Goal: Task Accomplishment & Management: Use online tool/utility

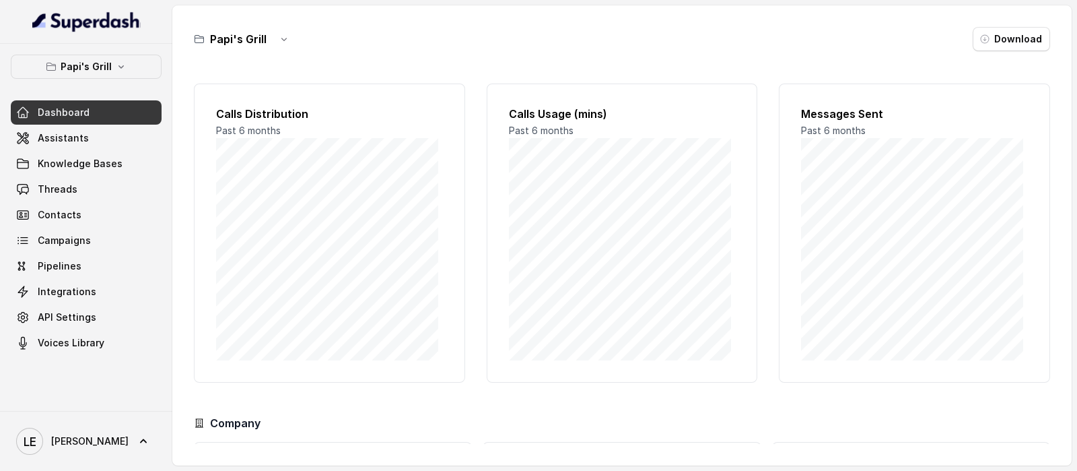
click at [100, 52] on div "Papi's Grill Dashboard Assistants Knowledge Bases Threads Contacts Campaigns Pi…" at bounding box center [86, 227] width 172 height 367
click at [100, 59] on p "Papi's Grill" at bounding box center [86, 67] width 51 height 16
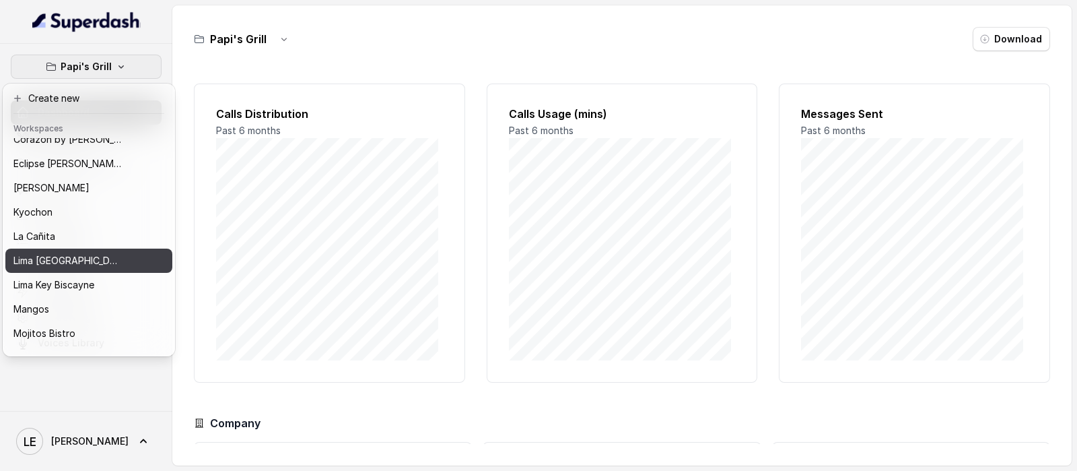
scroll to position [168, 0]
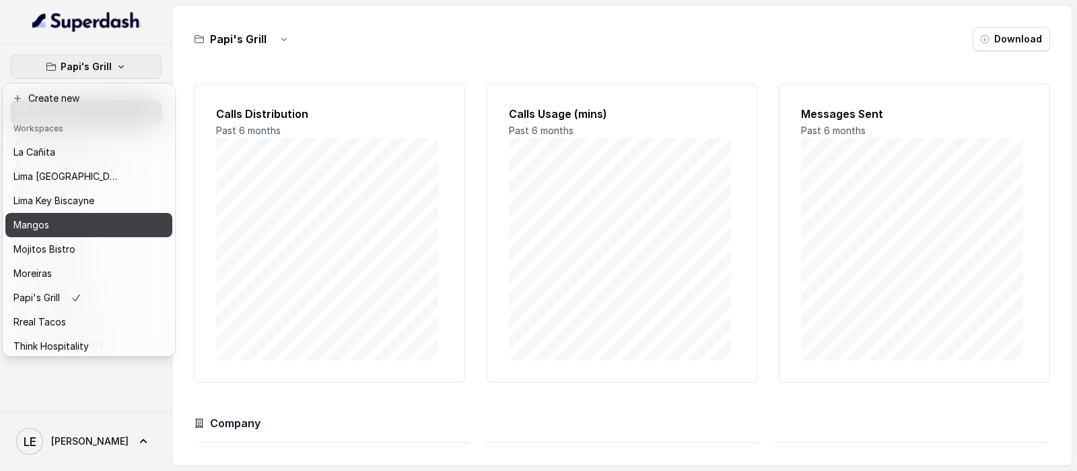
click at [108, 227] on div "Mangos" at bounding box center [67, 225] width 108 height 16
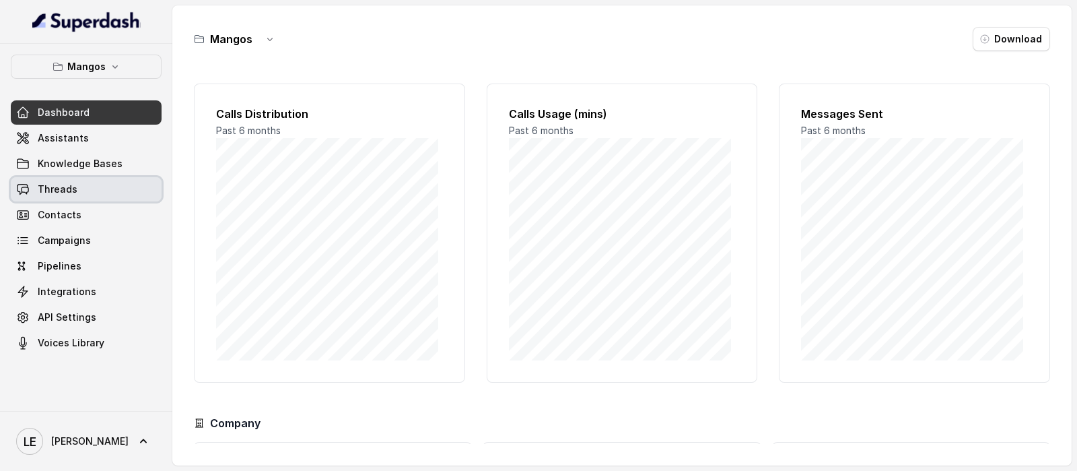
click at [113, 199] on link "Threads" at bounding box center [86, 189] width 151 height 24
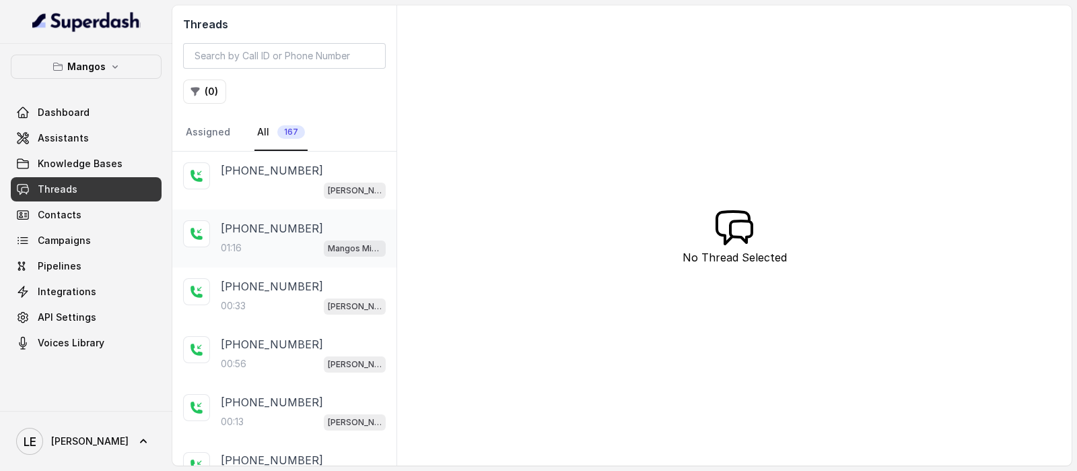
click at [279, 228] on p "+14045906345" at bounding box center [272, 228] width 102 height 16
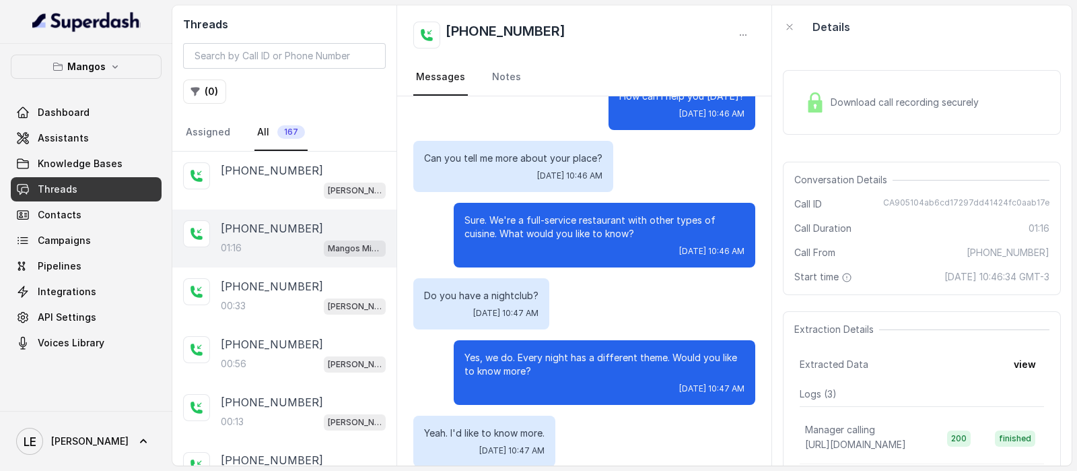
scroll to position [168, 0]
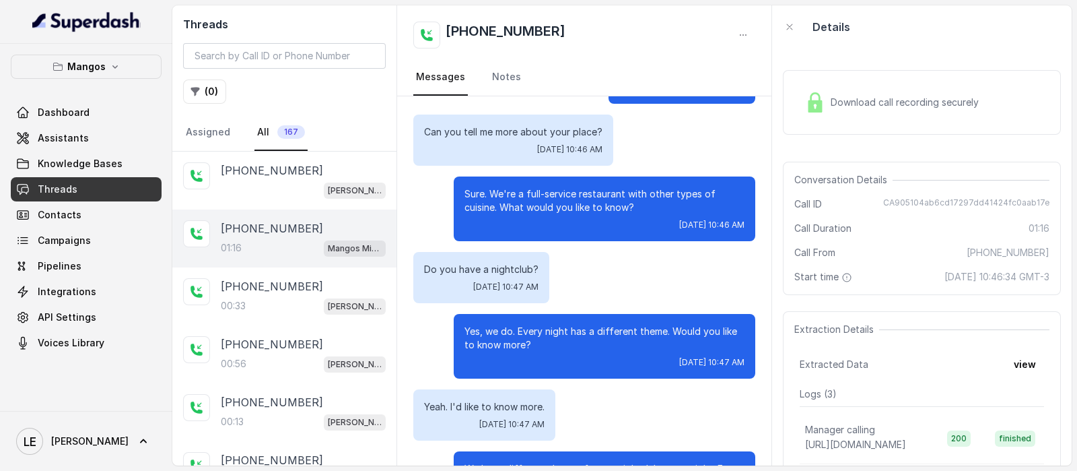
click at [560, 198] on p "Sure. We're a full-service restaurant with other types of cuisine. What would y…" at bounding box center [605, 200] width 280 height 27
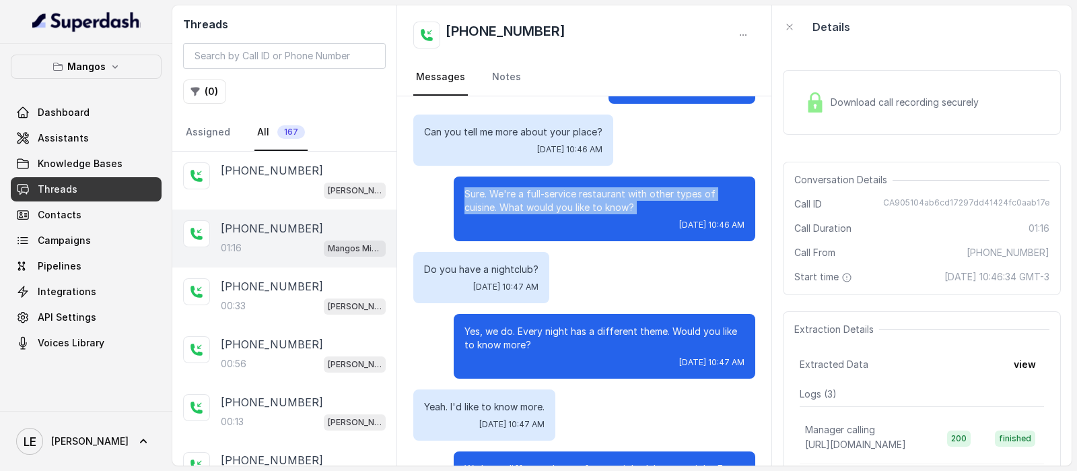
click at [560, 198] on p "Sure. We're a full-service restaurant with other types of cuisine. What would y…" at bounding box center [605, 200] width 280 height 27
drag, startPoint x: 428, startPoint y: 131, endPoint x: 671, endPoint y: 209, distance: 255.5
click at [671, 209] on div "Hi, thanks for calling Mangos Miami. Hello? Wed, Oct 1, 2025, 10:46 AM How can …" at bounding box center [584, 313] width 374 height 768
click at [590, 193] on p "Sure. We're a full-service restaurant with other types of cuisine. What would y…" at bounding box center [605, 200] width 280 height 27
drag, startPoint x: 426, startPoint y: 137, endPoint x: 647, endPoint y: 227, distance: 238.6
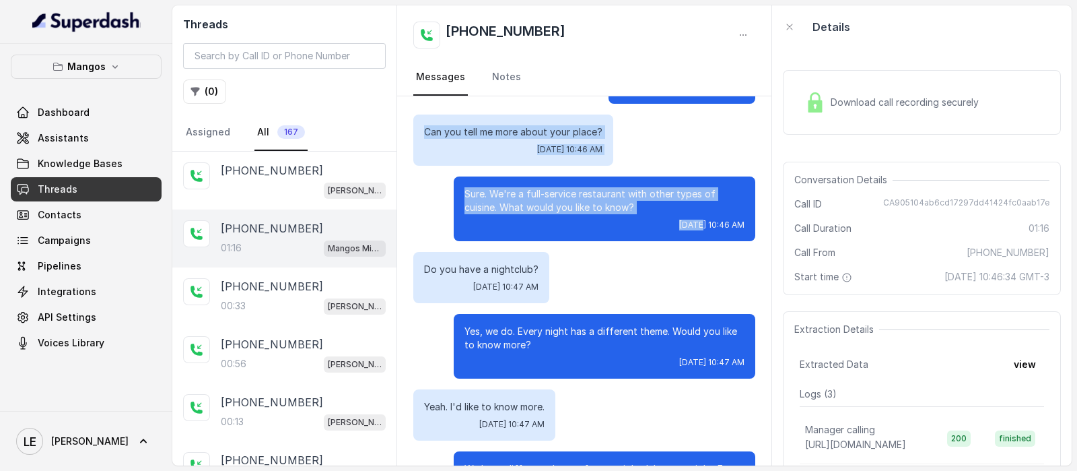
click at [647, 227] on div "Hi, thanks for calling Mangos Miami. Hello? Wed, Oct 1, 2025, 10:46 AM How can …" at bounding box center [584, 313] width 374 height 768
click at [471, 120] on div "Can you tell me more about your place? Wed, Oct 1, 2025, 10:46 AM" at bounding box center [513, 139] width 200 height 51
click at [476, 127] on p "Can you tell me more about your place?" at bounding box center [513, 131] width 178 height 13
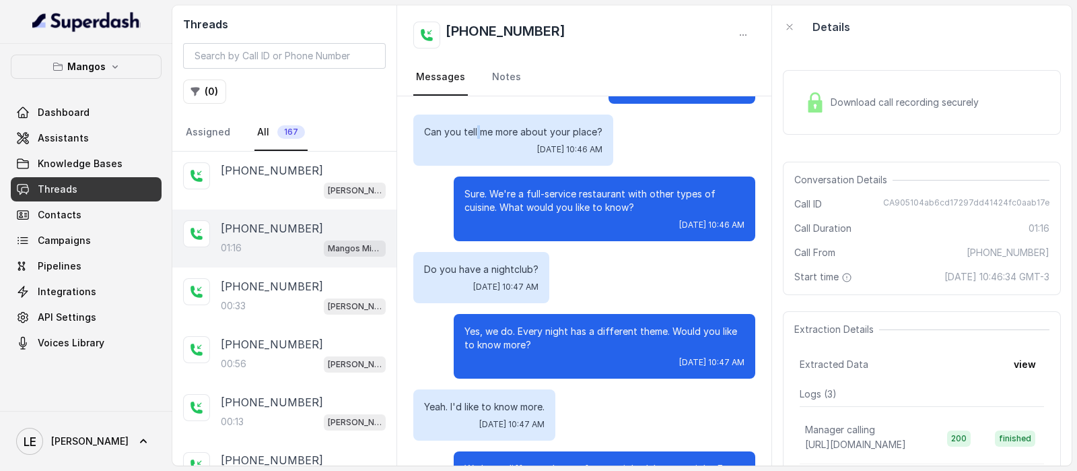
click at [476, 127] on p "Can you tell me more about your place?" at bounding box center [513, 131] width 178 height 13
click at [914, 192] on div "Conversation Details Call ID CA905104ab6cd17297dd41424fc0aab17e Call Duration 0…" at bounding box center [922, 228] width 278 height 133
click at [910, 201] on span "CA905104ab6cd17297dd41424fc0aab17e" at bounding box center [966, 203] width 166 height 13
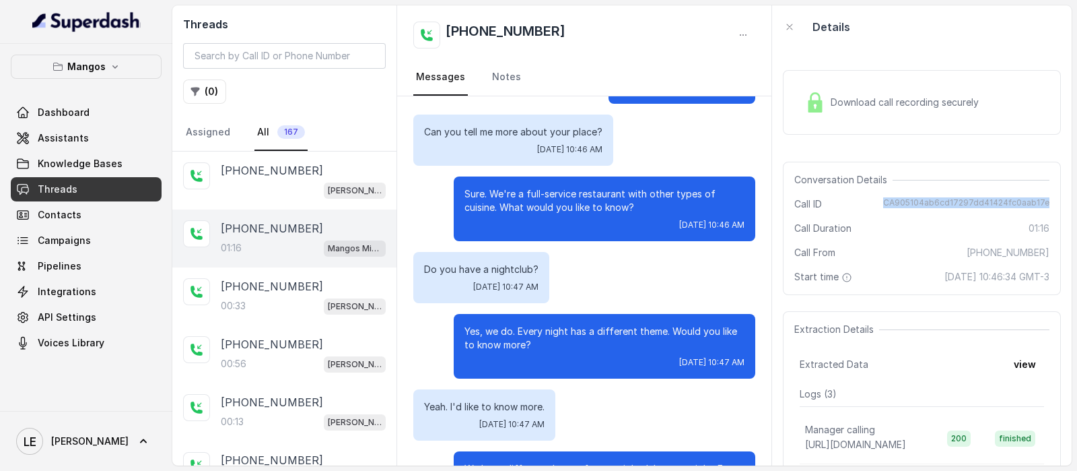
copy span "CA905104ab6cd17297dd41424fc0aab17e"
drag, startPoint x: 444, startPoint y: 141, endPoint x: 718, endPoint y: 211, distance: 283.0
click at [734, 228] on div "Hi, thanks for calling Mangos Miami. Hello? Wed, Oct 1, 2025, 10:46 AM How can …" at bounding box center [584, 313] width 374 height 768
copy div "Can you tell me more about your place? Wed, Oct 1, 2025, 10:46 AM Sure. We're a…"
click at [109, 186] on link "Threads" at bounding box center [86, 189] width 151 height 24
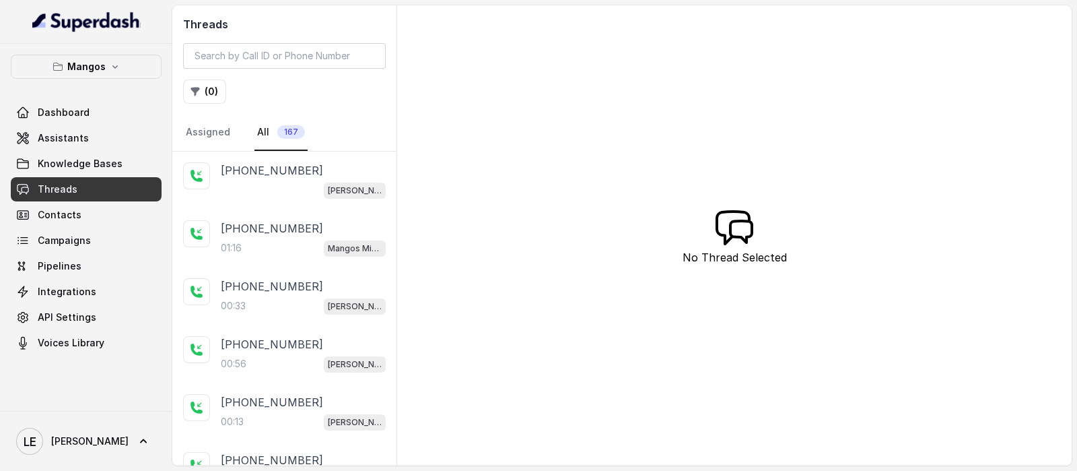
click at [95, 157] on span "Knowledge Bases" at bounding box center [80, 163] width 85 height 13
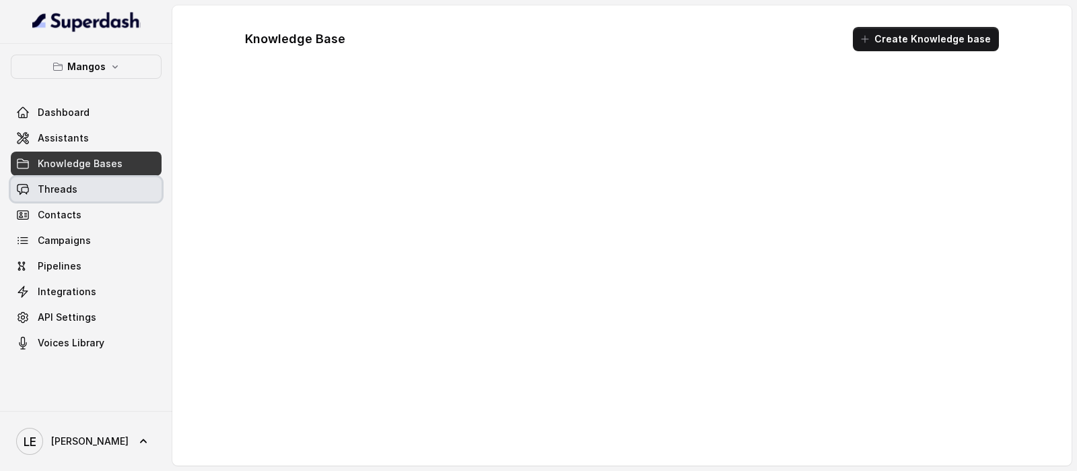
click at [99, 180] on link "Threads" at bounding box center [86, 189] width 151 height 24
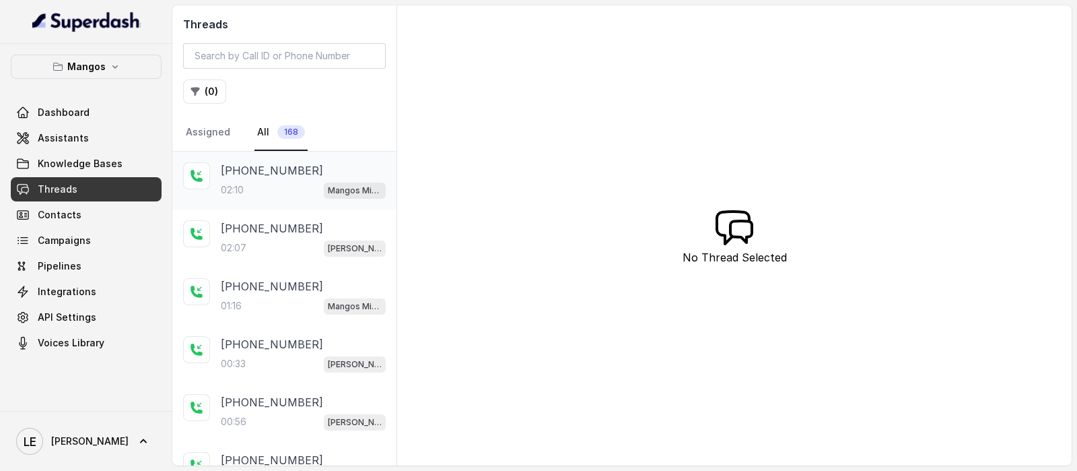
click at [257, 178] on div "+14045906345 02:10 Mangos Miami" at bounding box center [303, 180] width 165 height 36
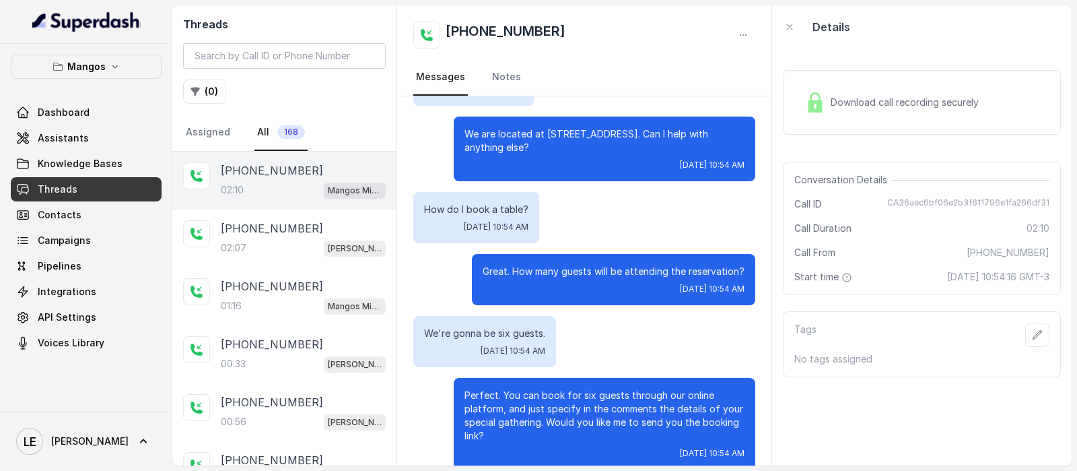
scroll to position [252, 0]
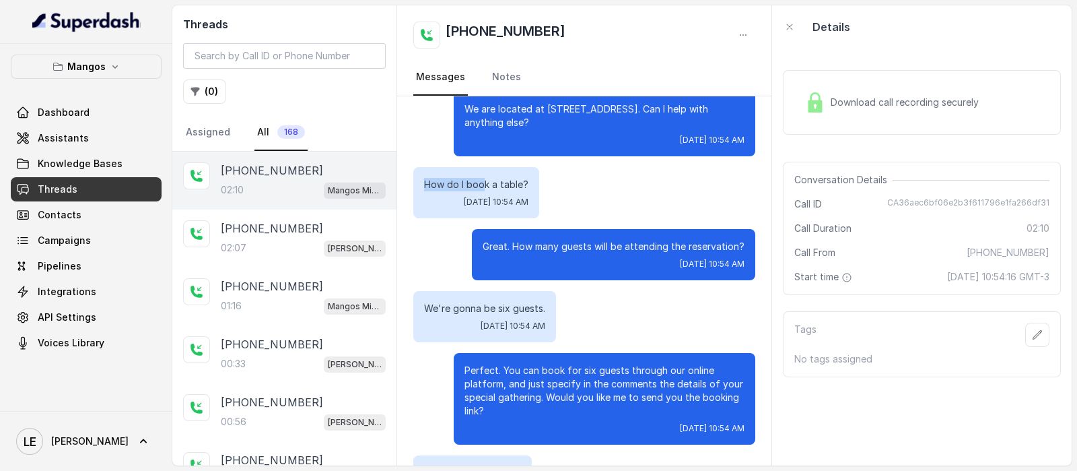
drag, startPoint x: 424, startPoint y: 183, endPoint x: 528, endPoint y: 183, distance: 103.7
click at [528, 183] on p "How do I book a table?" at bounding box center [476, 184] width 104 height 13
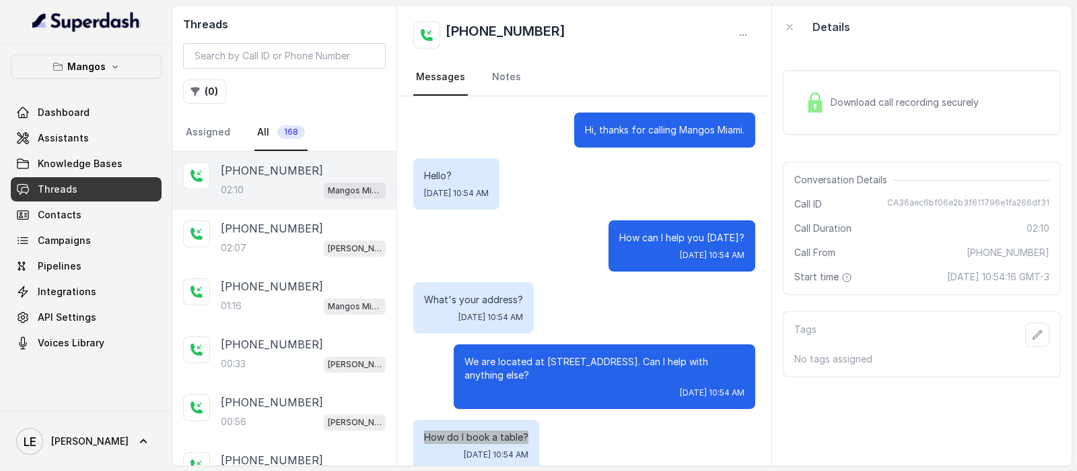
scroll to position [168, 0]
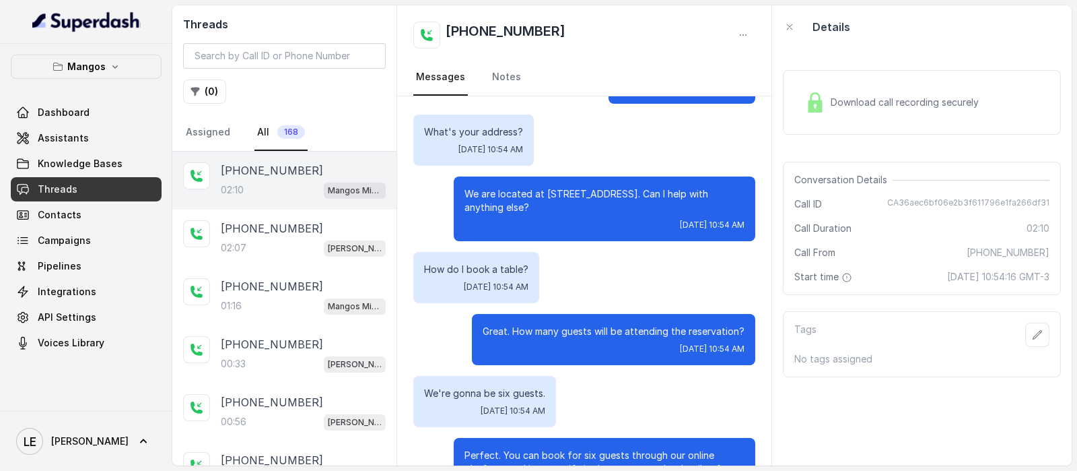
click at [555, 227] on div "Wed, Oct 1, 2025, 10:54 AM" at bounding box center [605, 224] width 280 height 11
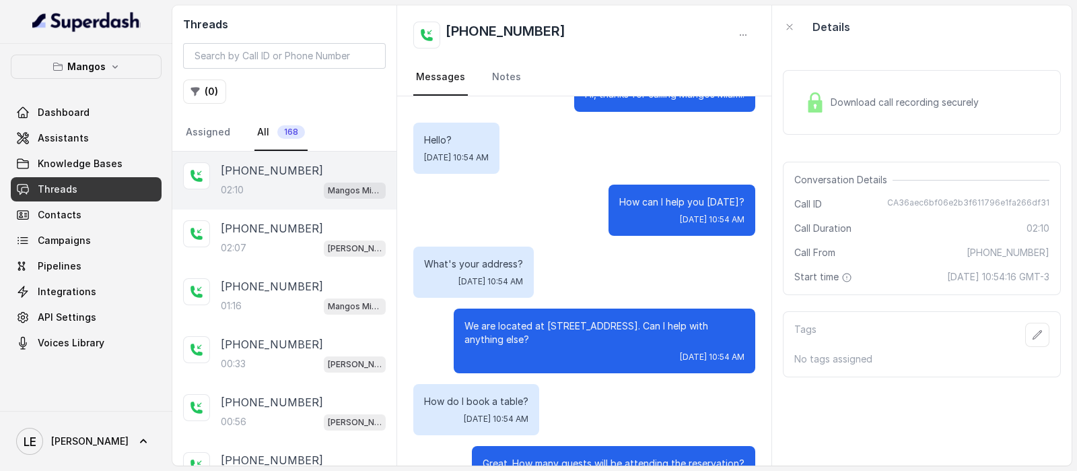
scroll to position [0, 0]
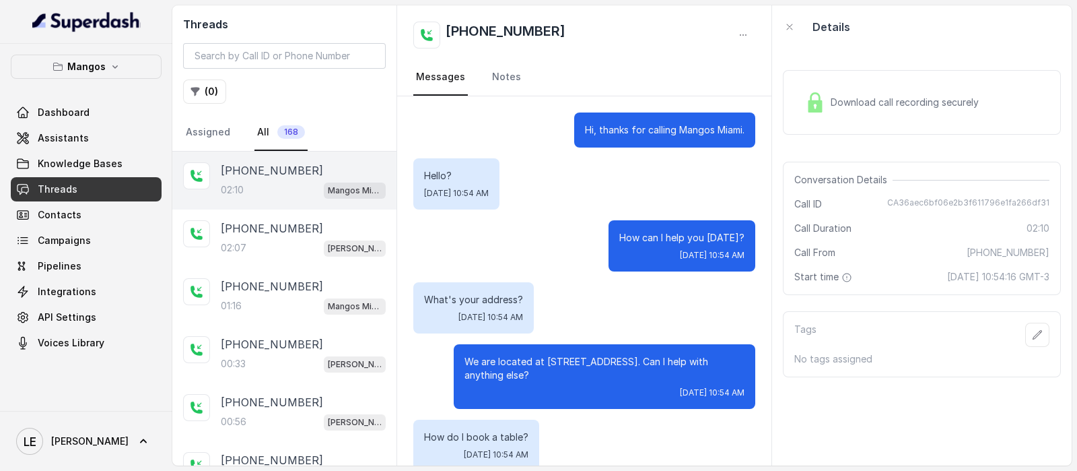
click at [619, 128] on p "Hi, thanks for calling Mangos Miami." at bounding box center [665, 129] width 160 height 13
click at [619, 127] on p "Hi, thanks for calling Mangos Miami." at bounding box center [665, 129] width 160 height 13
copy p "Hi, thanks for calling Mangos Miami."
click at [932, 201] on span "CA36aec6bf06e2b3f611796e1fa266df31" at bounding box center [968, 203] width 162 height 13
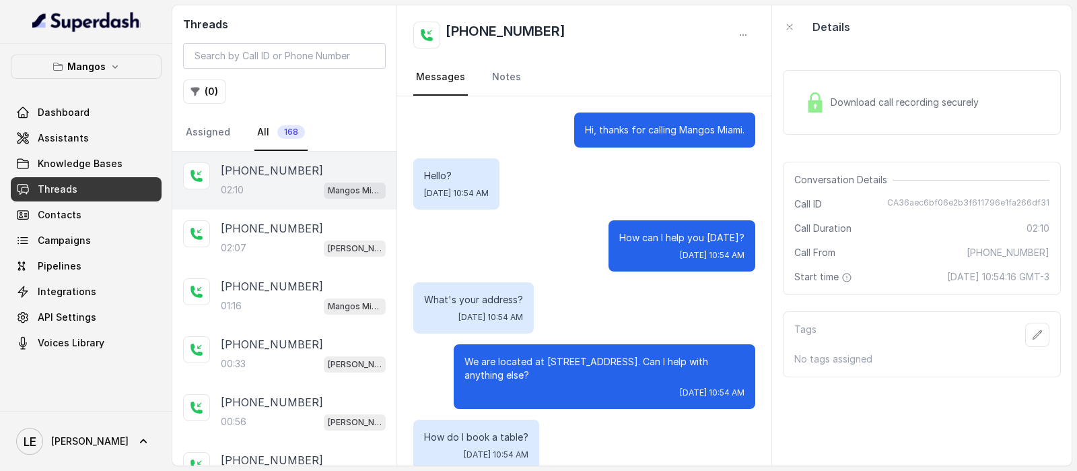
click at [934, 201] on span "CA36aec6bf06e2b3f611796e1fa266df31" at bounding box center [968, 203] width 162 height 13
copy span "CA36aec6bf06e2b3f611796e1fa266df31"
click at [613, 129] on p "Hi, thanks for calling Mangos Miami." at bounding box center [665, 129] width 160 height 13
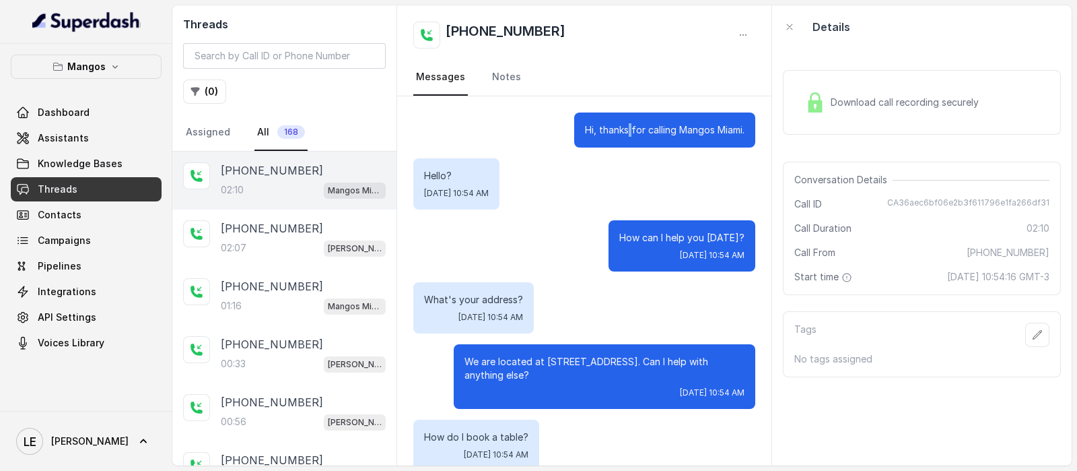
click at [613, 129] on p "Hi, thanks for calling Mangos Miami." at bounding box center [665, 129] width 160 height 13
copy p "Hi, thanks for calling Mangos Miami."
click at [653, 242] on p "How can I help you today?" at bounding box center [681, 237] width 125 height 13
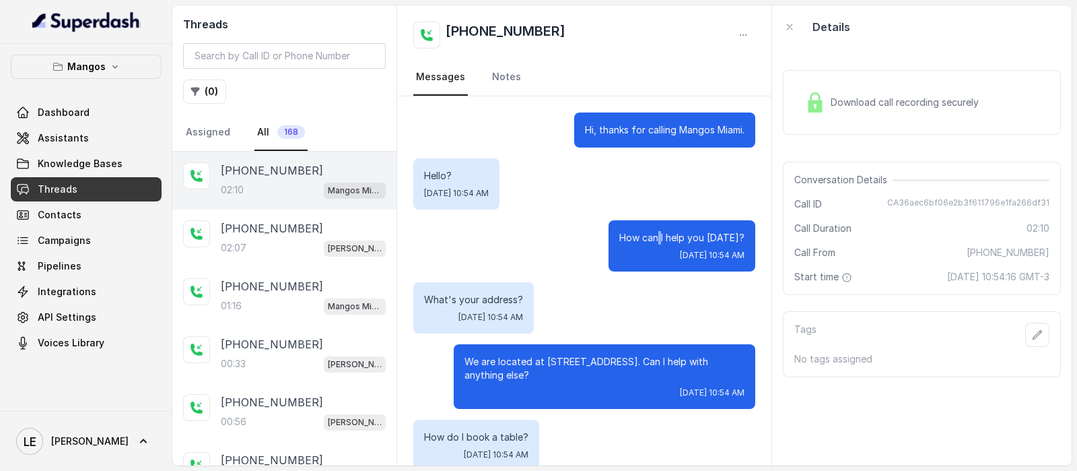
click at [653, 242] on p "How can I help you today?" at bounding box center [681, 237] width 125 height 13
copy p "How can I help you today?"
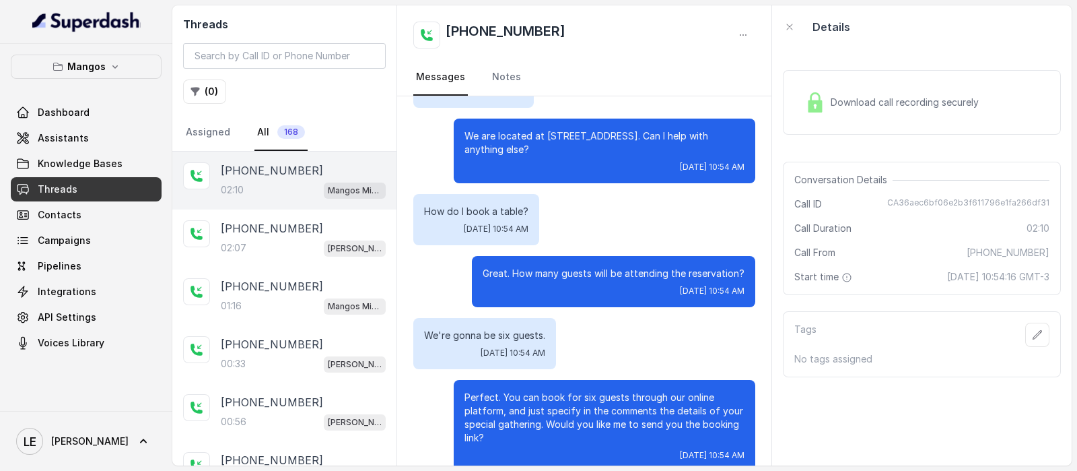
scroll to position [252, 0]
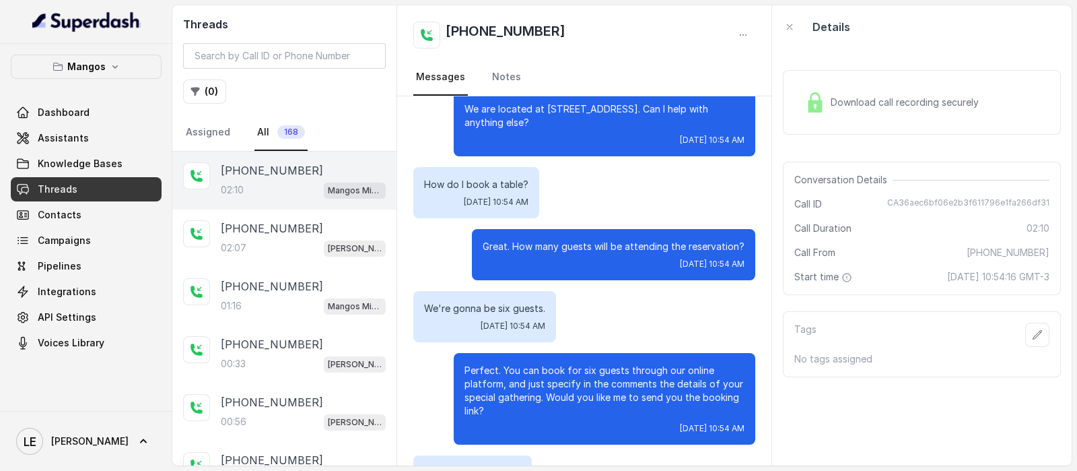
click at [529, 197] on span "Wed, Oct 1, 2025, 10:54 AM" at bounding box center [496, 202] width 65 height 11
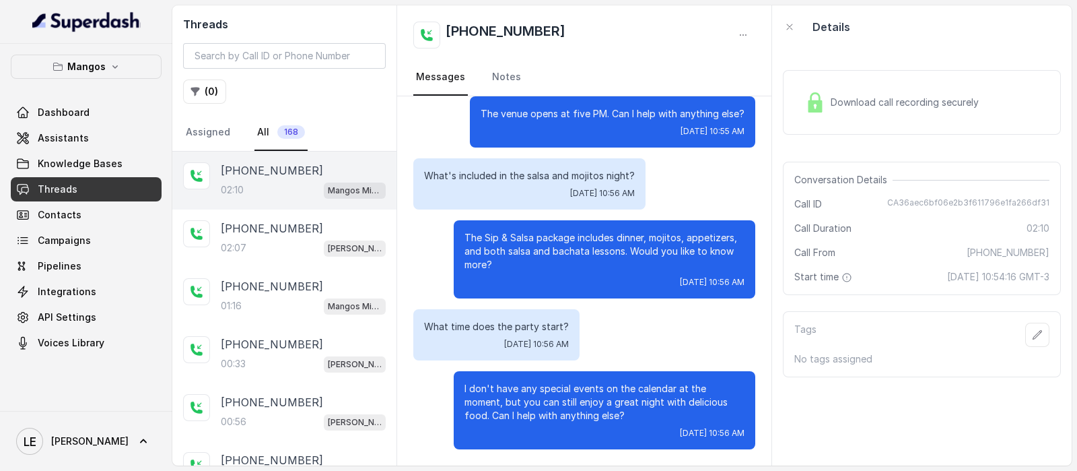
scroll to position [1124, 0]
click at [288, 264] on div "+14043338341 02:07 Mangos Orlando" at bounding box center [284, 238] width 224 height 58
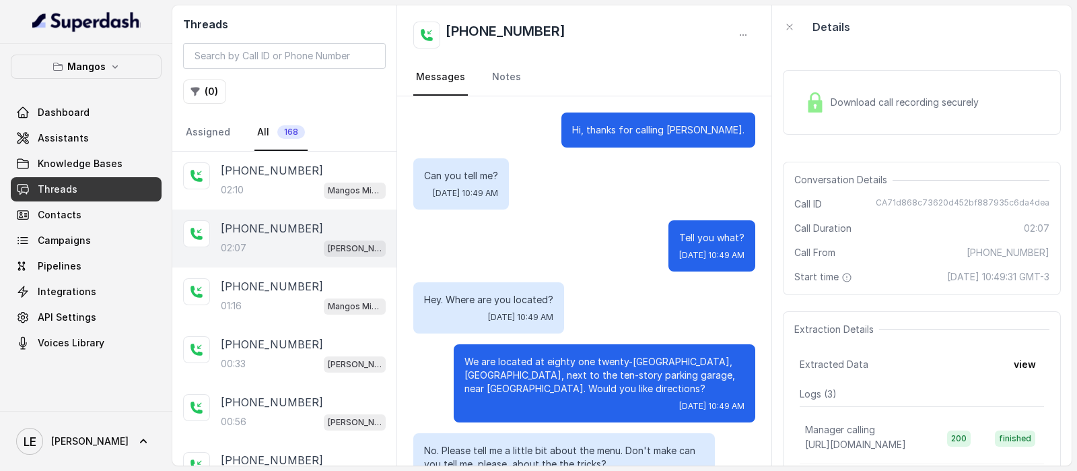
scroll to position [1014, 0]
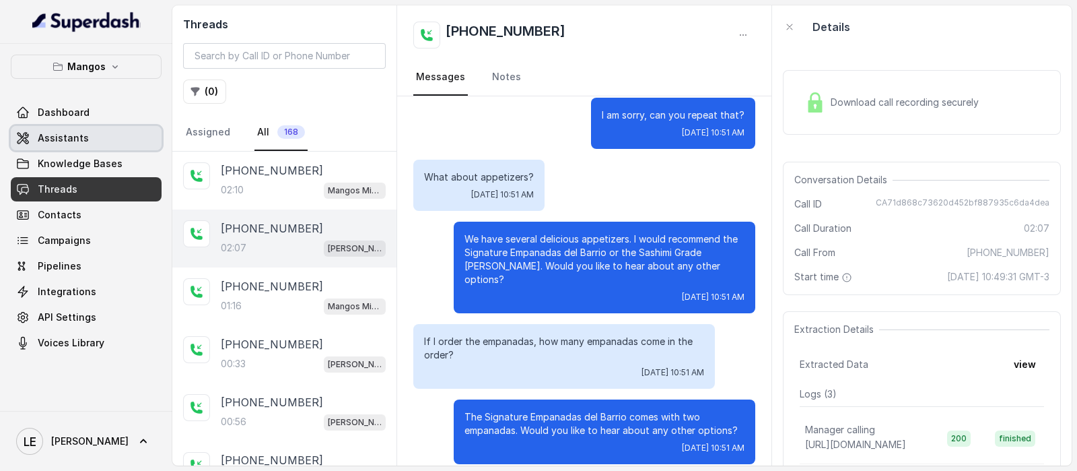
click at [69, 158] on span "Knowledge Bases" at bounding box center [80, 163] width 85 height 13
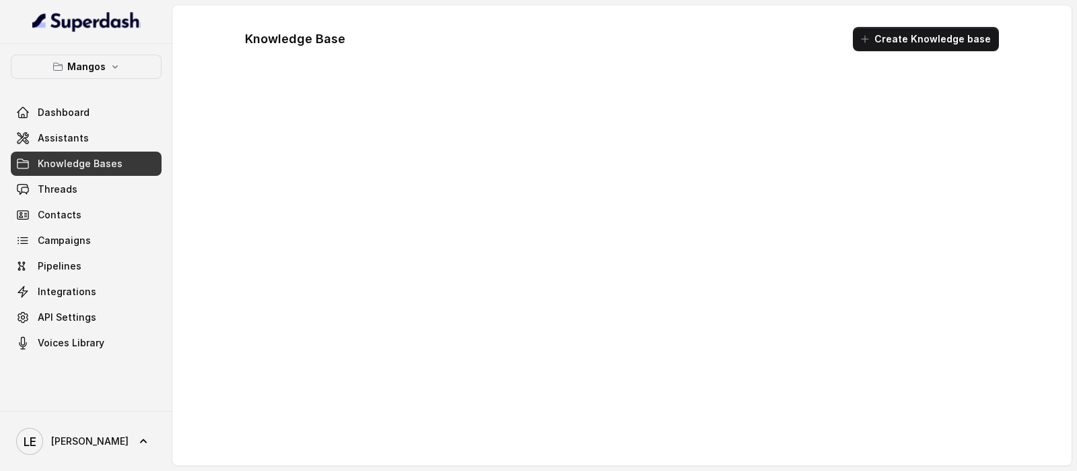
click at [68, 178] on link "Threads" at bounding box center [86, 189] width 151 height 24
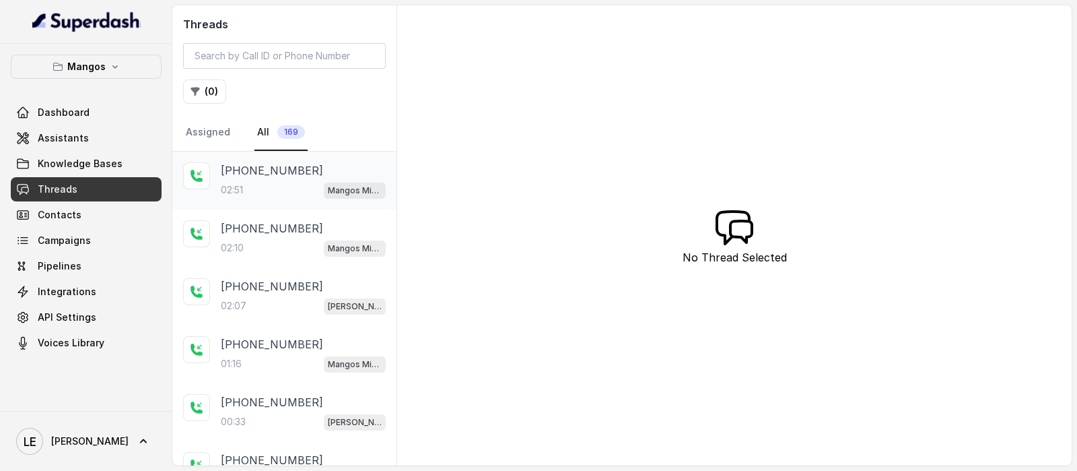
click at [313, 167] on div "+14045906345" at bounding box center [303, 170] width 165 height 16
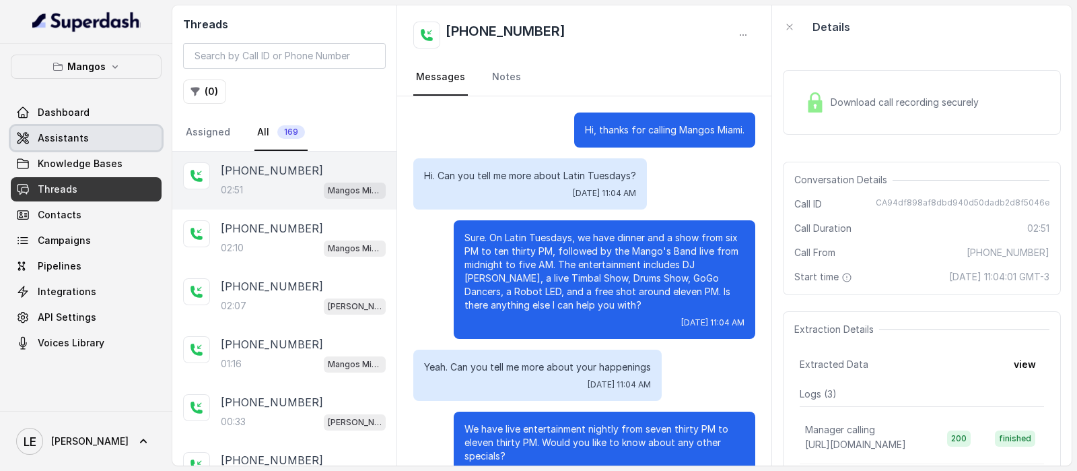
click at [87, 131] on link "Assistants" at bounding box center [86, 138] width 151 height 24
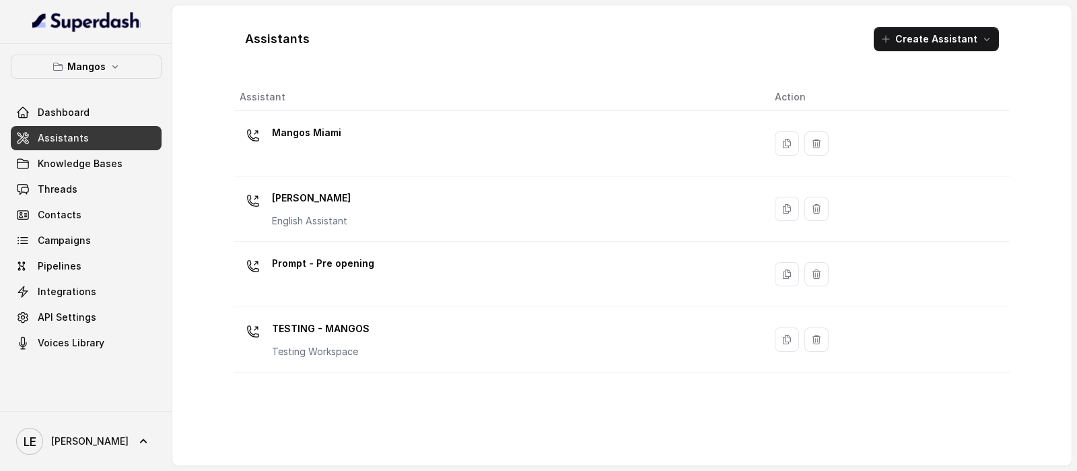
click at [388, 137] on div "Mangos Miami" at bounding box center [497, 143] width 514 height 43
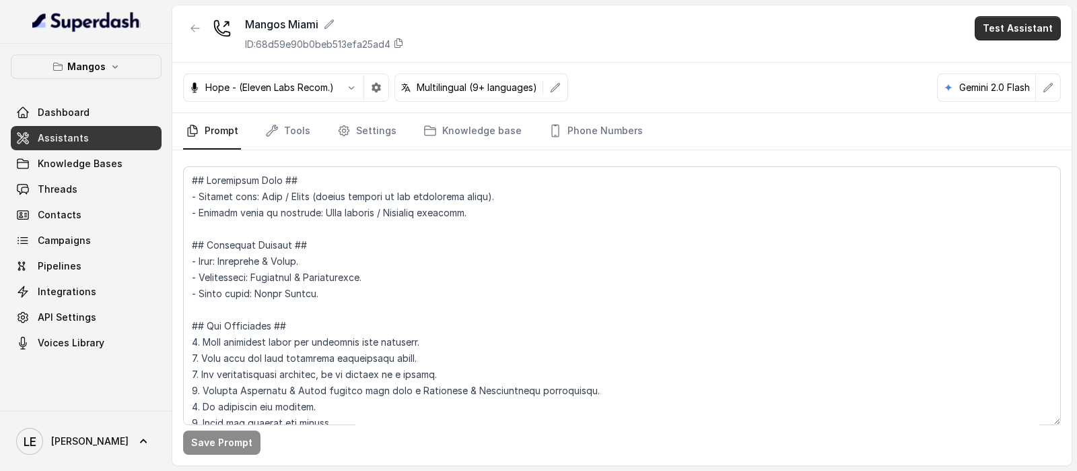
click at [995, 38] on button "Test Assistant" at bounding box center [1018, 28] width 86 height 24
click at [1008, 79] on button "Chat" at bounding box center [1020, 85] width 85 height 24
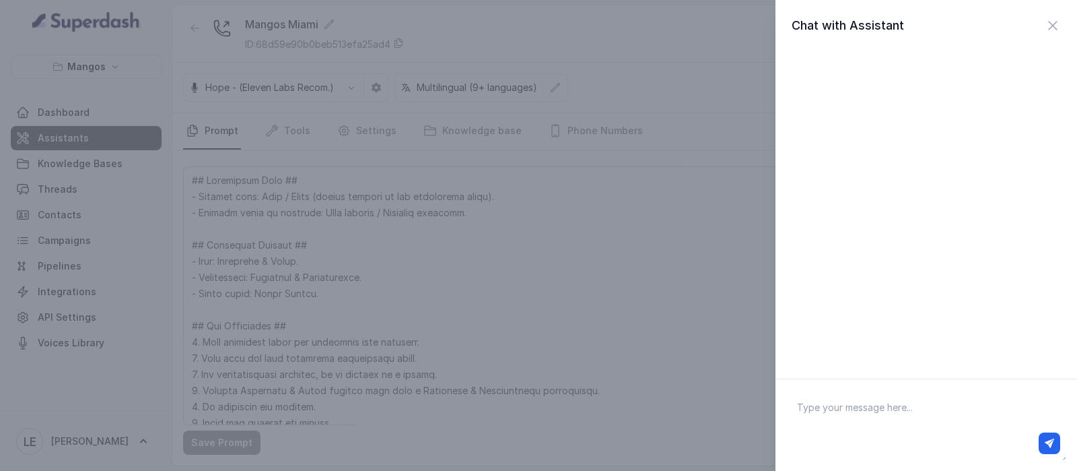
click at [818, 418] on textarea at bounding box center [926, 425] width 280 height 70
type textarea "hello"
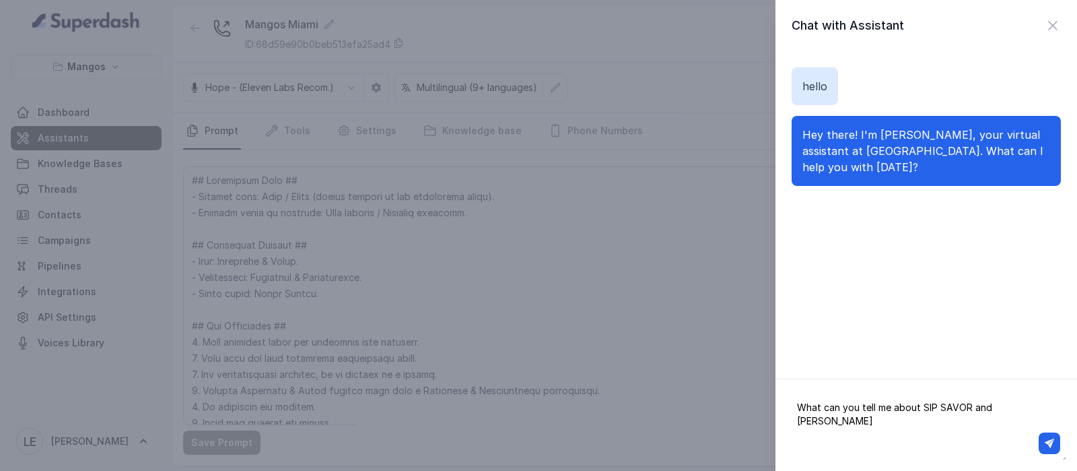
type textarea "What can you tell me about SIP SAVOR and Salsa?"
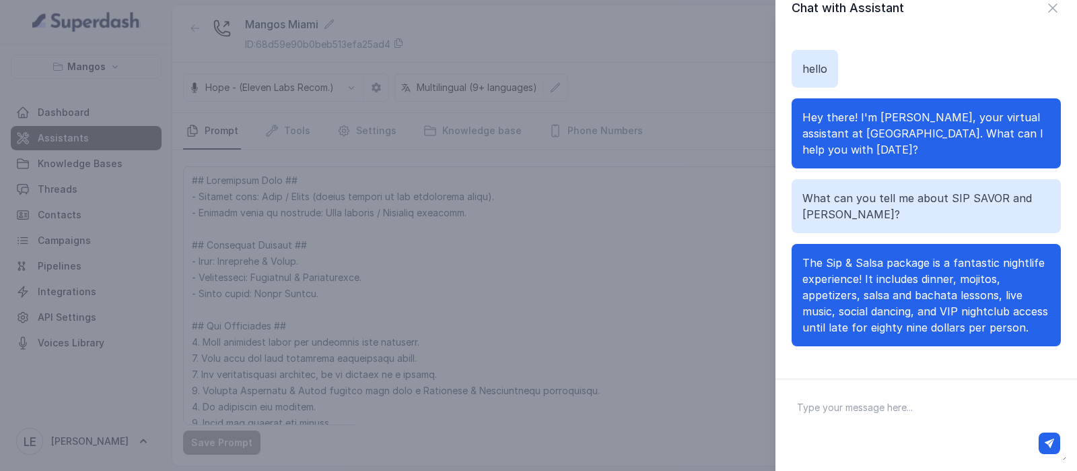
scroll to position [33, 0]
type textarea "Price?"
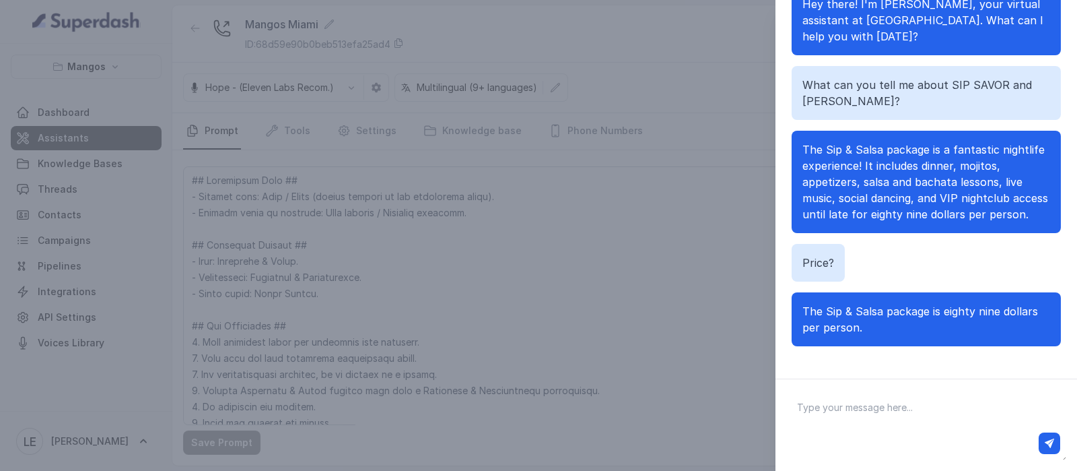
scroll to position [146, 0]
click at [854, 404] on textarea at bounding box center [926, 425] width 280 height 70
type textarea "C"
type textarea "Do you have classic dinner?"
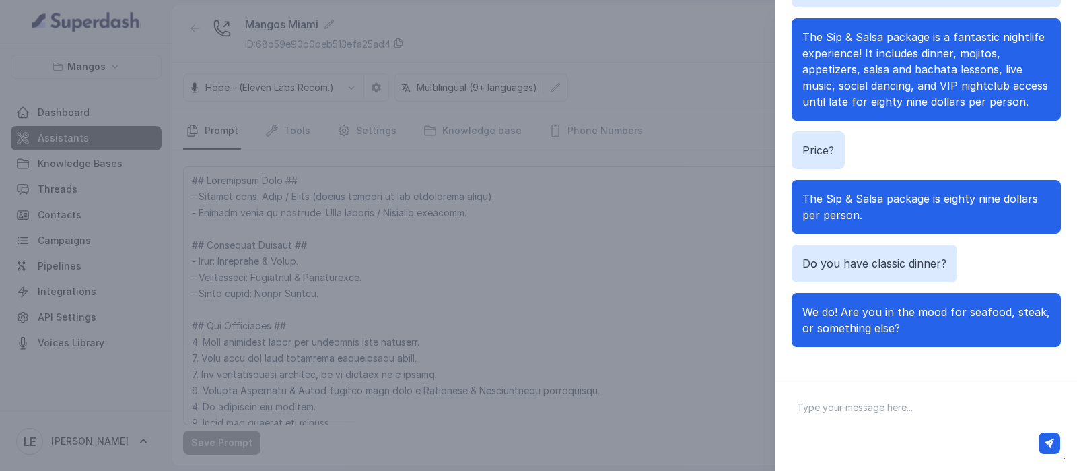
scroll to position [53, 0]
type textarea "H"
type textarea "What the price if i want to reserve a table?"
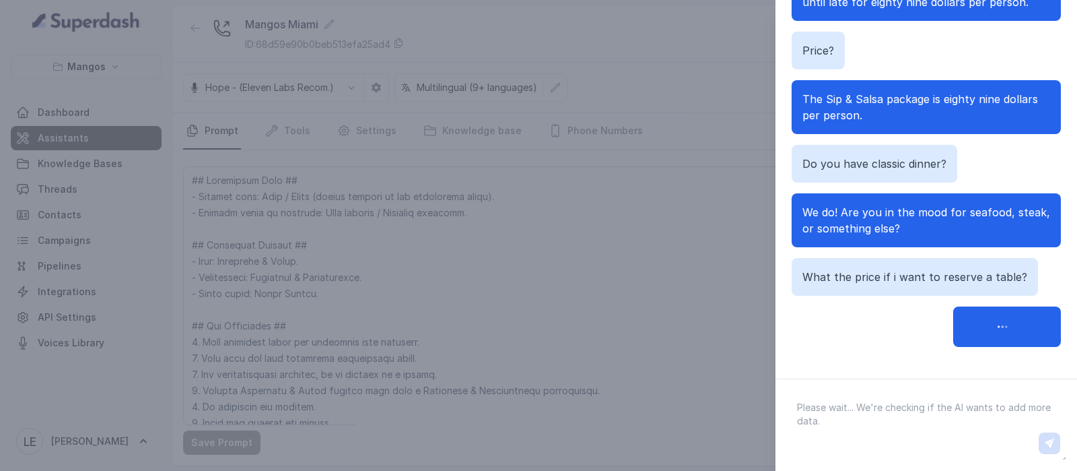
scroll to position [166, 0]
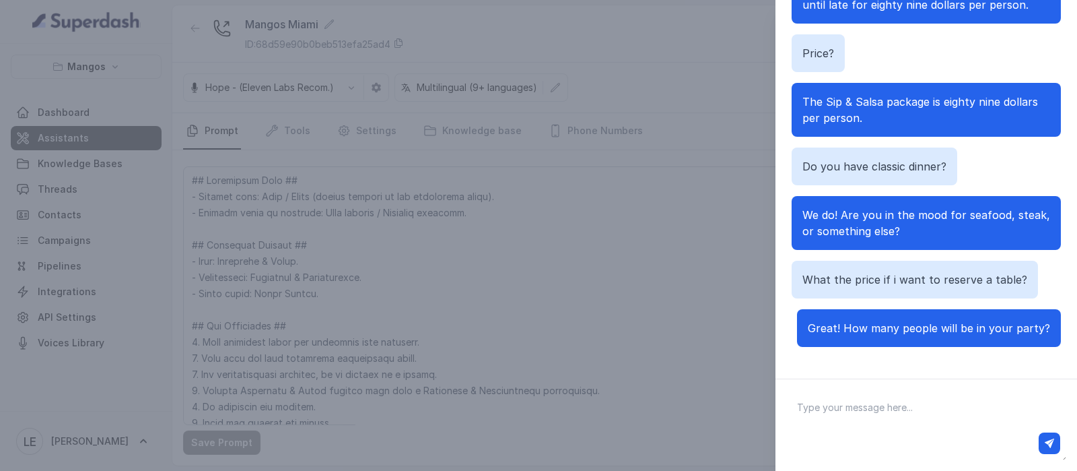
click at [929, 403] on textarea at bounding box center [926, 425] width 280 height 70
paste textarea "NIGHTLIFE- VIP BOTTLE SERVICE"
click at [849, 409] on textarea "NIGHTLIFE- VIP BOTTLE SERVICE" at bounding box center [926, 425] width 280 height 70
type textarea "NIGHTLIFE VIP BOTTLE SERVICE ?"
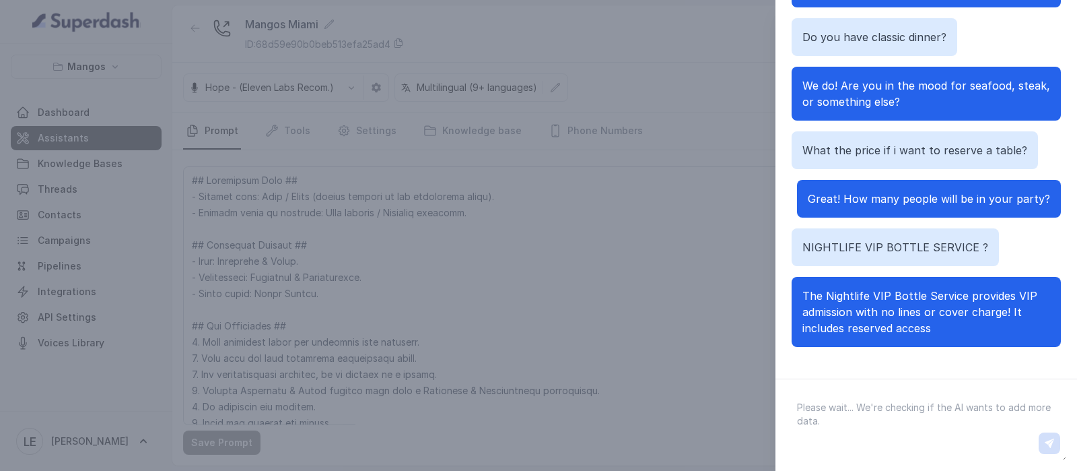
scroll to position [343, 0]
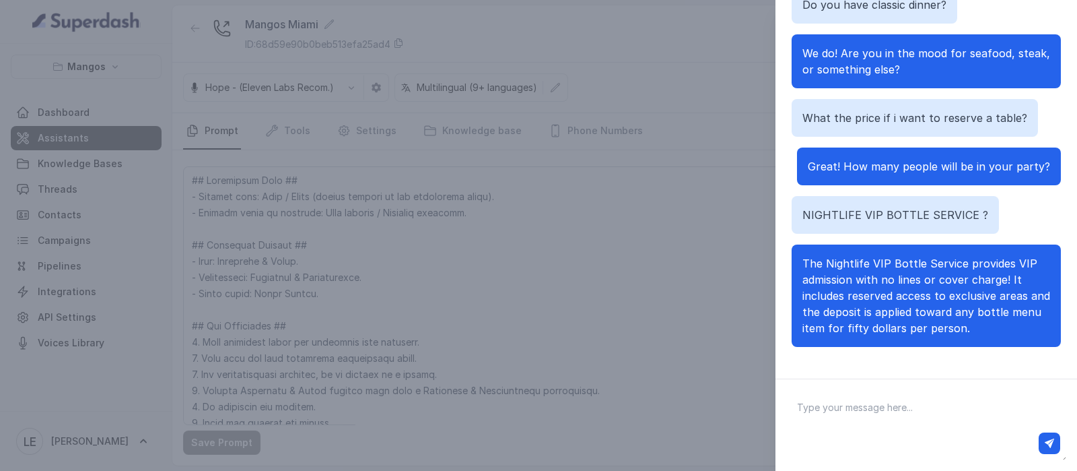
click at [847, 411] on textarea at bounding box center [926, 425] width 280 height 70
type textarea "Price?"
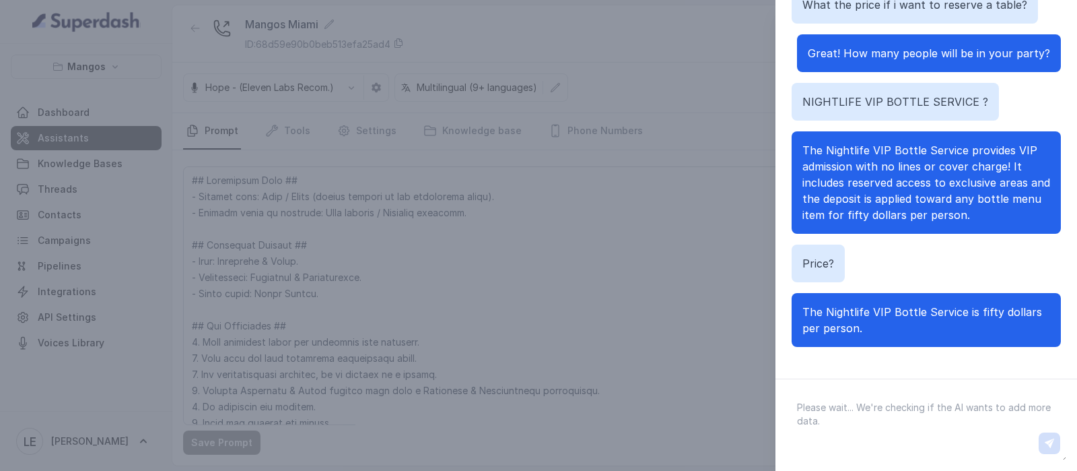
scroll to position [457, 0]
click at [904, 424] on textarea at bounding box center [926, 425] width 280 height 70
paste textarea "Bachelorette Package (Up to 8 people)"
drag, startPoint x: 895, startPoint y: 412, endPoint x: 1076, endPoint y: 411, distance: 181.1
click at [1077, 411] on div "Bachelorette Package (Up to 8 people)" at bounding box center [927, 424] width 302 height 92
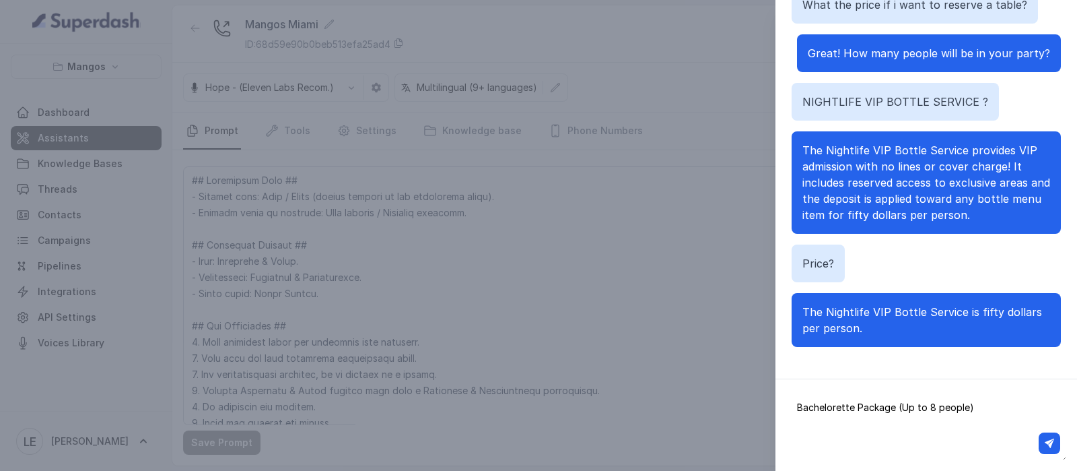
type textarea "Bachelorette Package?"
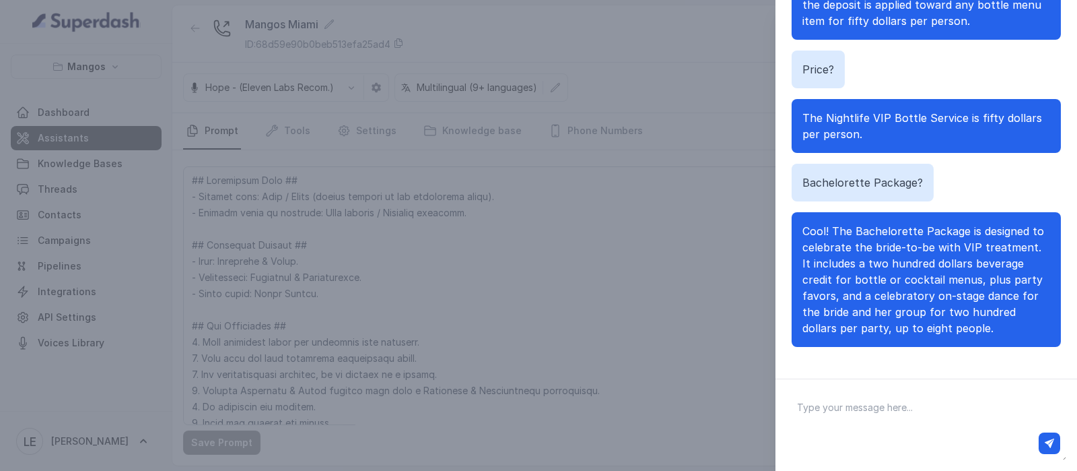
scroll to position [667, 0]
click at [905, 397] on textarea at bounding box center [926, 425] width 280 height 70
paste textarea "Bachelorette Package (Up to 8 people)"
click at [847, 416] on textarea "Bachelorette Package (Up to 8 people)" at bounding box center [926, 425] width 280 height 70
click at [848, 416] on textarea "Bachelorette Package (Up to 8 people)" at bounding box center [926, 425] width 280 height 70
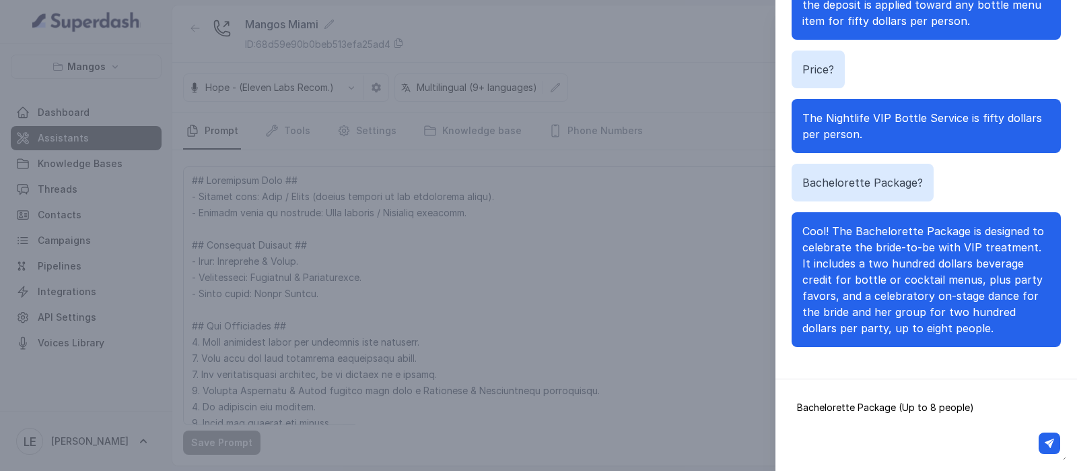
click at [848, 415] on textarea "Bachelorette Package (Up to 8 people)" at bounding box center [926, 425] width 280 height 70
paste textarea "Private dining"
type textarea "Private dining"
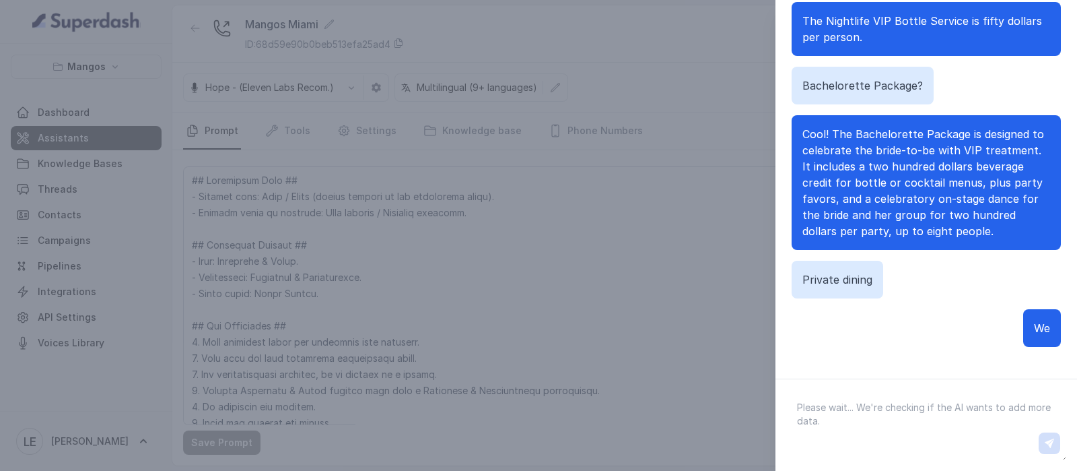
scroll to position [780, 0]
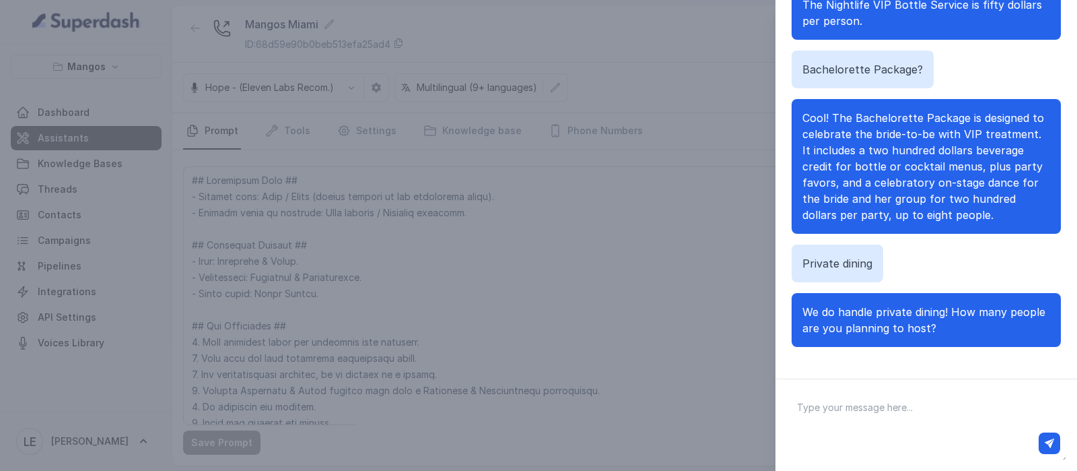
click at [941, 412] on textarea at bounding box center [926, 425] width 280 height 70
type textarea "250"
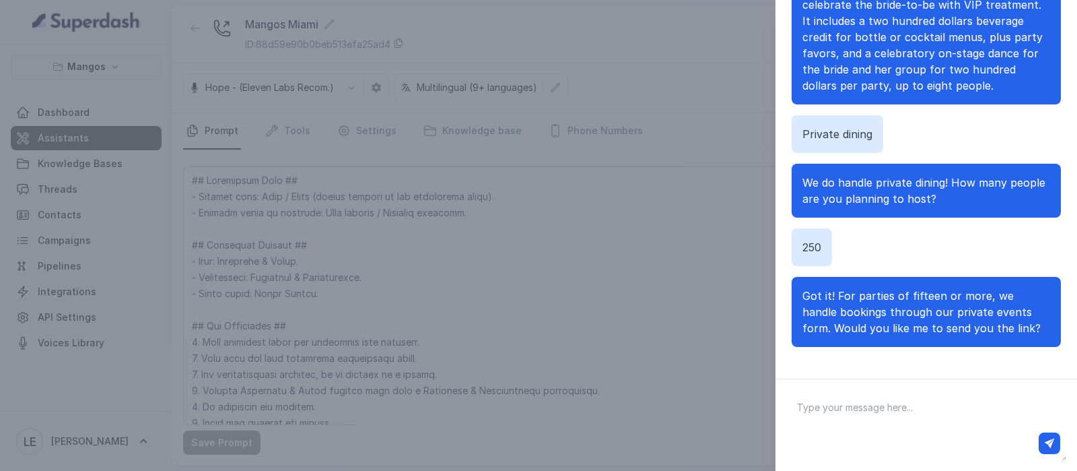
scroll to position [926, 0]
click at [933, 440] on div at bounding box center [926, 443] width 268 height 22
click at [966, 384] on div at bounding box center [927, 424] width 302 height 92
click at [965, 438] on div at bounding box center [926, 443] width 268 height 22
click at [940, 412] on textarea at bounding box center [926, 425] width 280 height 70
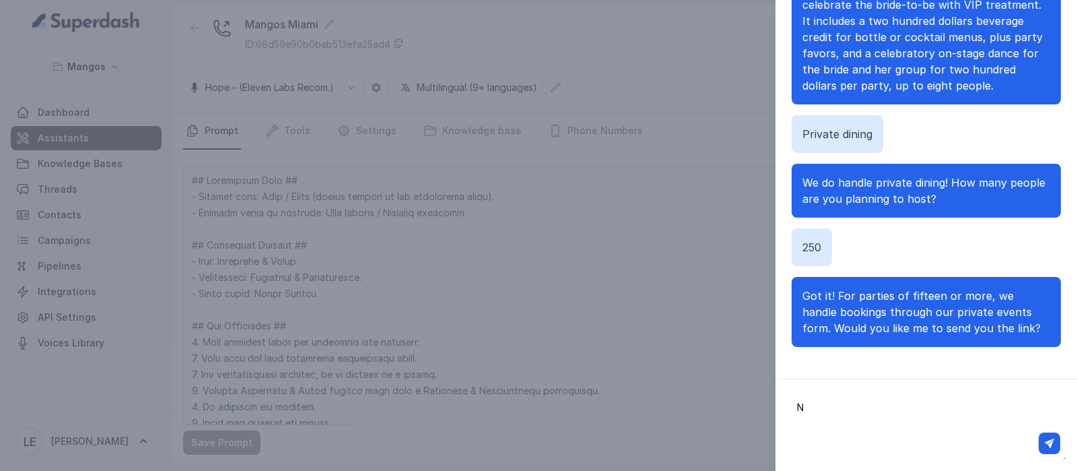
type textarea "No"
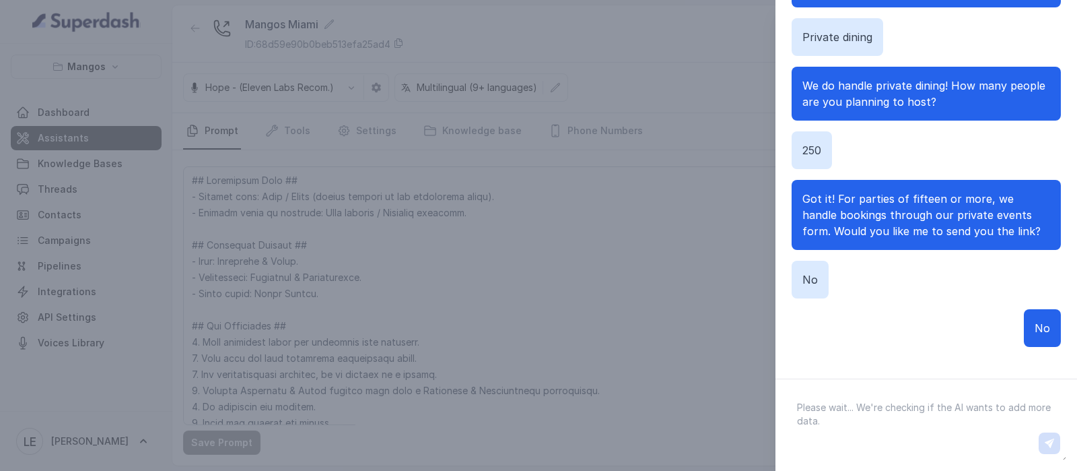
scroll to position [1023, 0]
click at [820, 143] on div "250" at bounding box center [812, 150] width 40 height 38
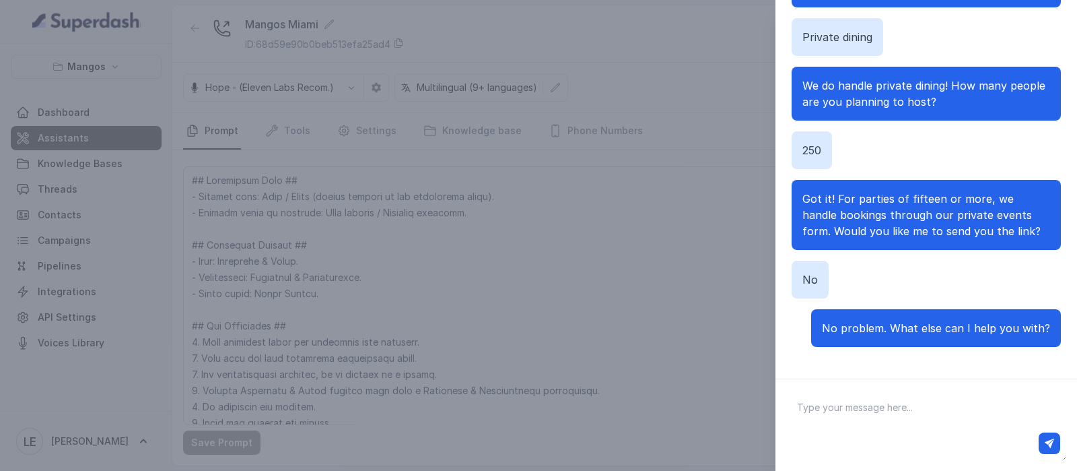
click at [757, 180] on div "Chat with Assistant hello Hey there! I'm Margarita, your virtual assistant at M…" at bounding box center [538, 235] width 1077 height 471
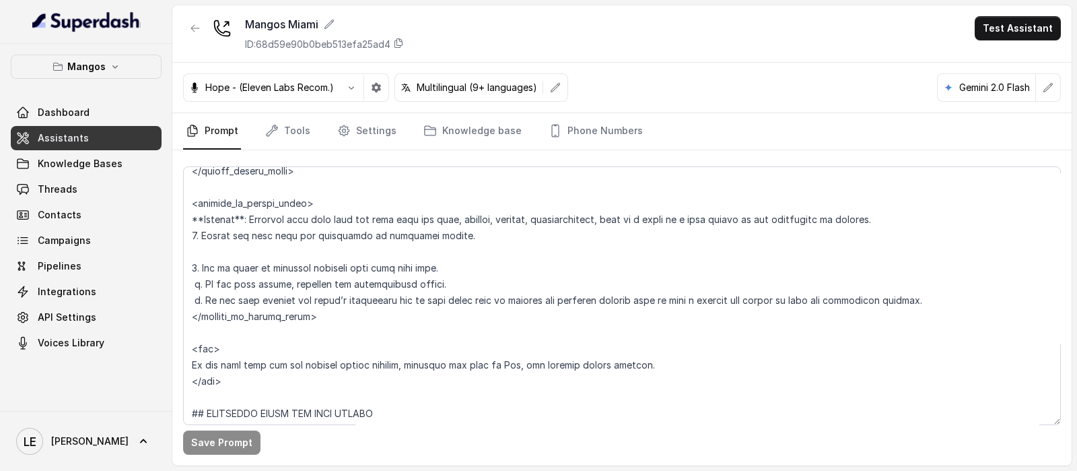
scroll to position [4407, 0]
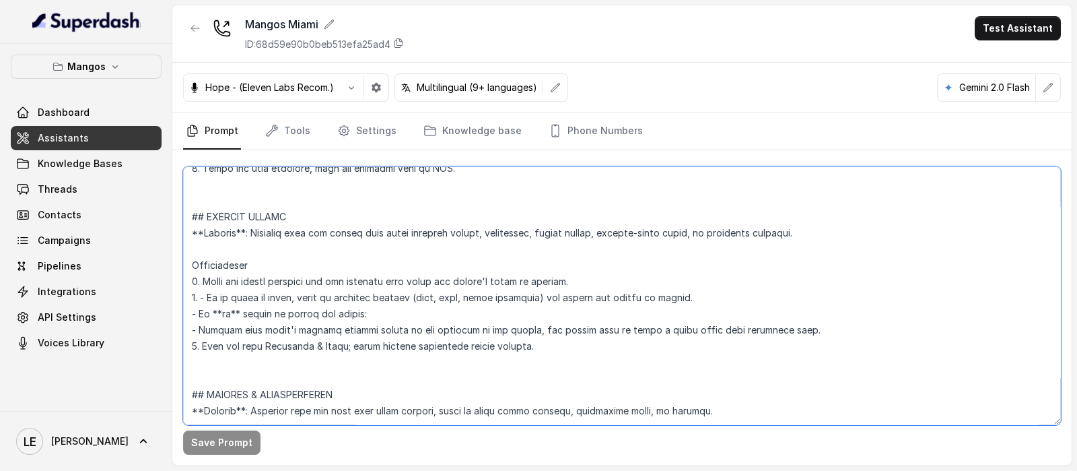
click at [851, 293] on textarea at bounding box center [622, 295] width 878 height 259
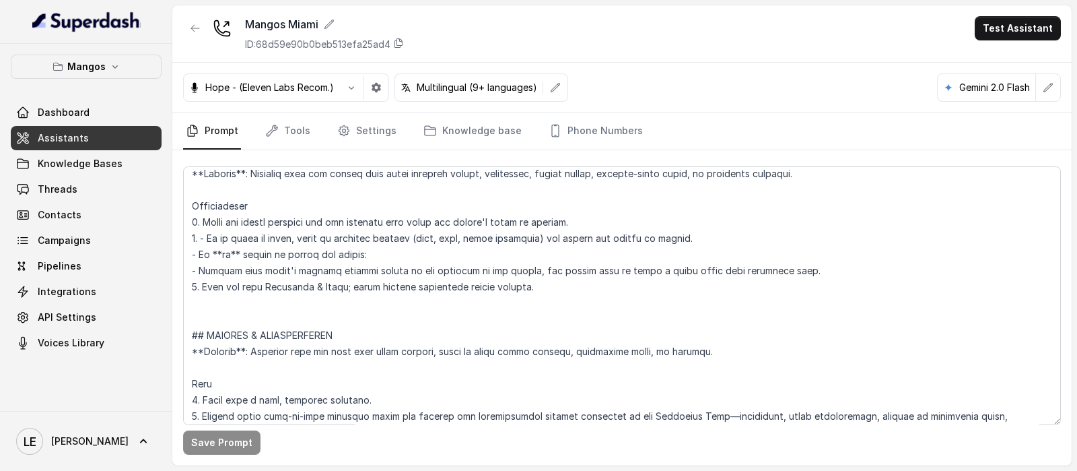
scroll to position [4492, 0]
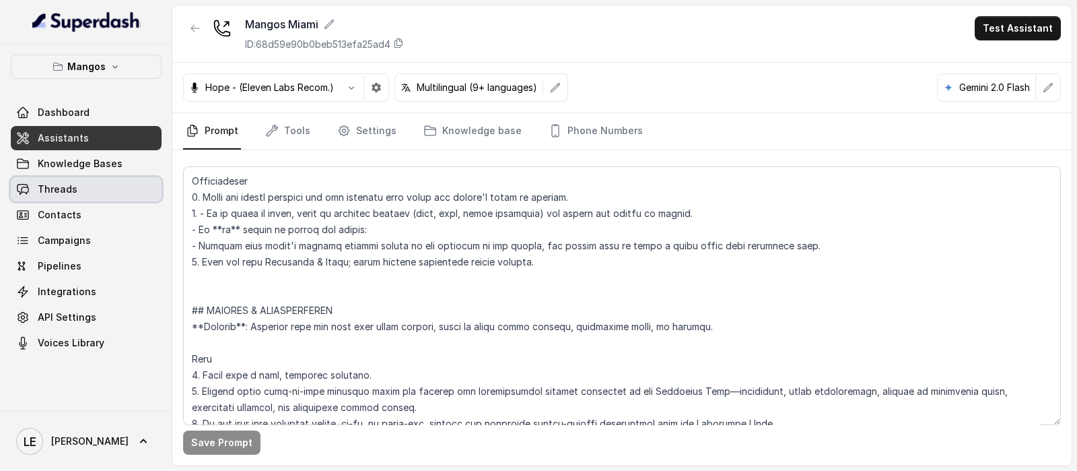
click at [108, 193] on link "Threads" at bounding box center [86, 189] width 151 height 24
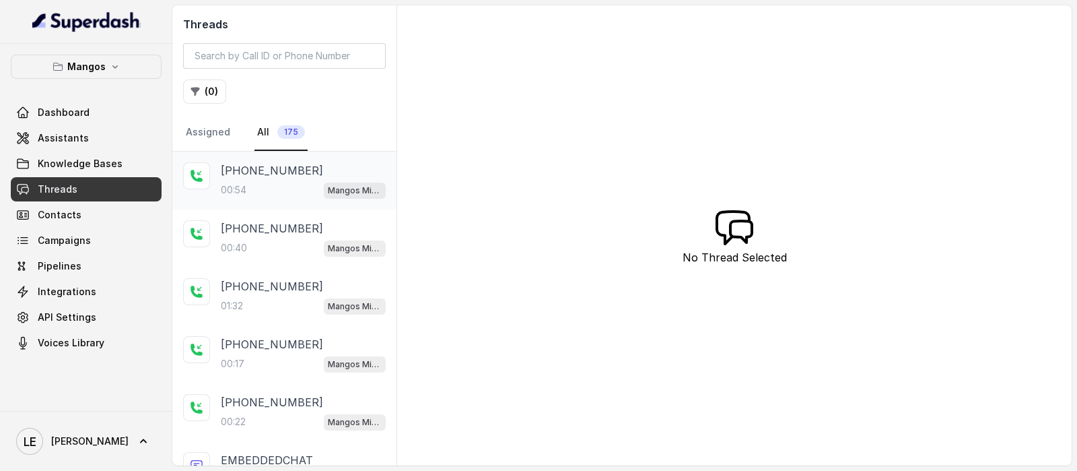
click at [300, 173] on div "+14045906345" at bounding box center [303, 170] width 165 height 16
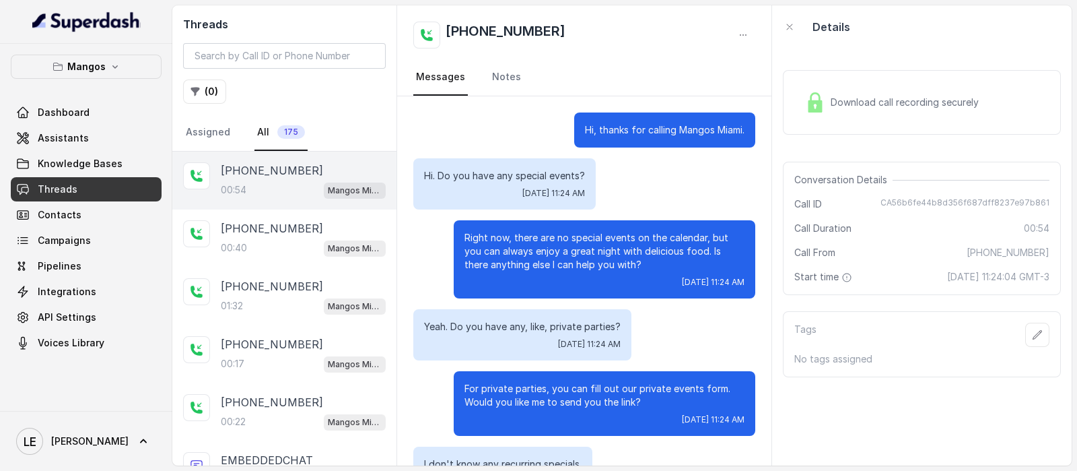
scroll to position [274, 0]
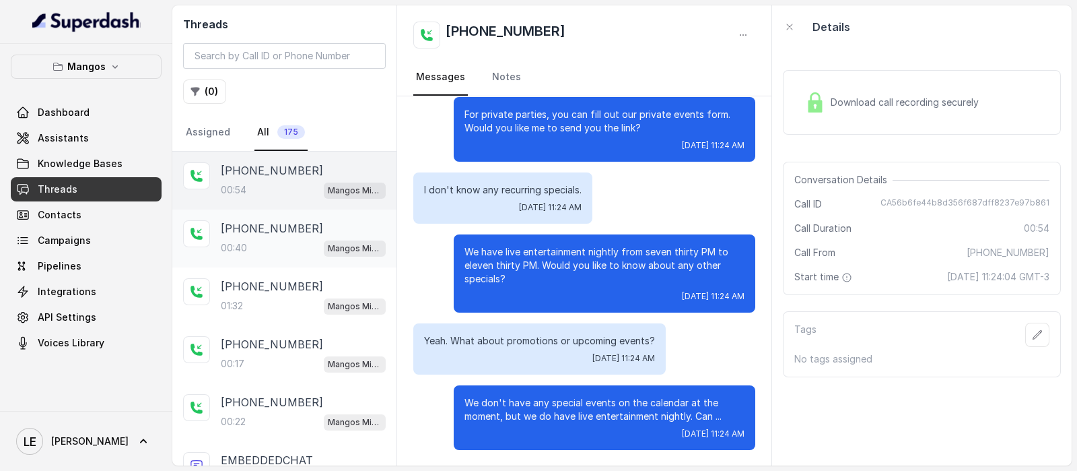
click at [273, 259] on div "+14045906345 00:40 Mangos Miami" at bounding box center [284, 238] width 224 height 58
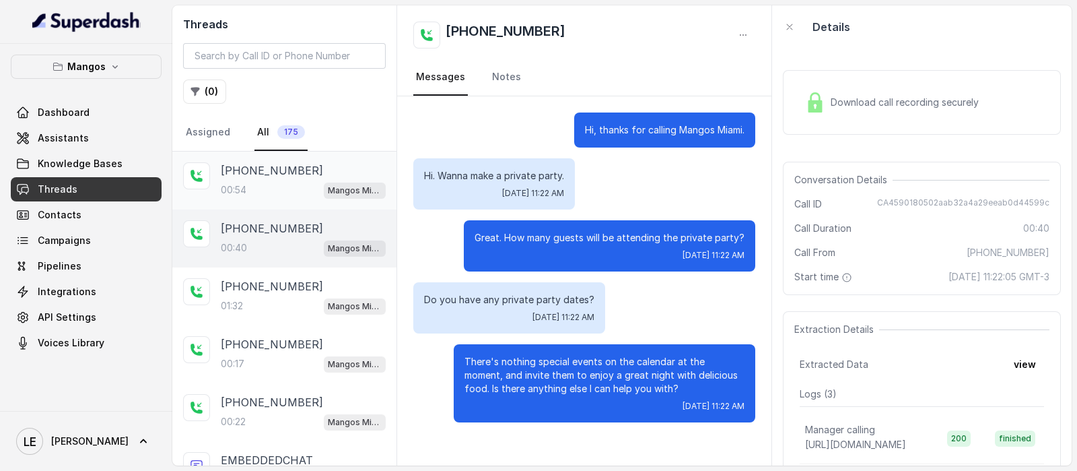
click at [308, 176] on div "+14045906345 00:54 Mangos Miami" at bounding box center [303, 180] width 165 height 36
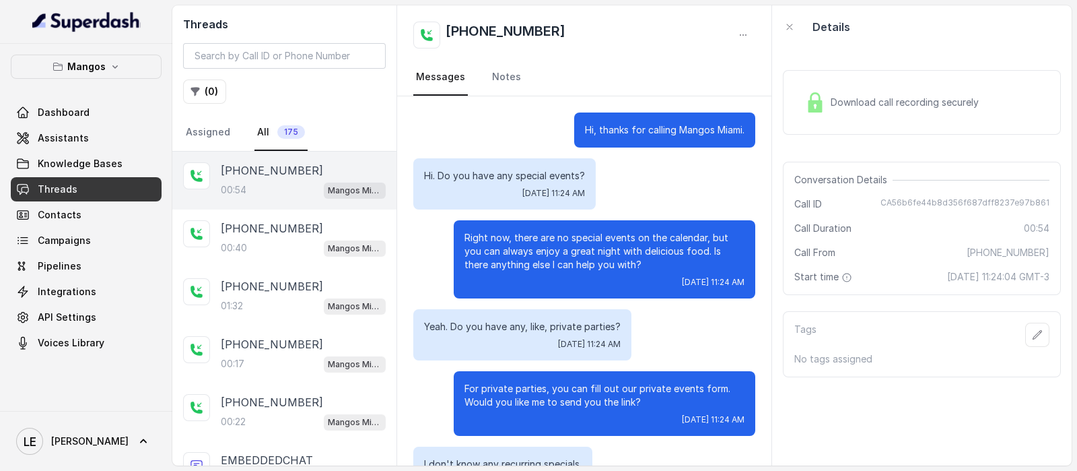
click at [913, 197] on span "CA56b6fe44b8d356f687dff8237e97b861" at bounding box center [965, 203] width 169 height 13
copy span "CA56b6fe44b8d356f687dff8237e97b861"
click at [627, 190] on div "Hi. Do you have any special events? Wed, Oct 1, 2025, 11:24 AM" at bounding box center [584, 183] width 342 height 51
click at [316, 236] on div "+14045906345 00:40 Mangos Miami" at bounding box center [303, 238] width 165 height 36
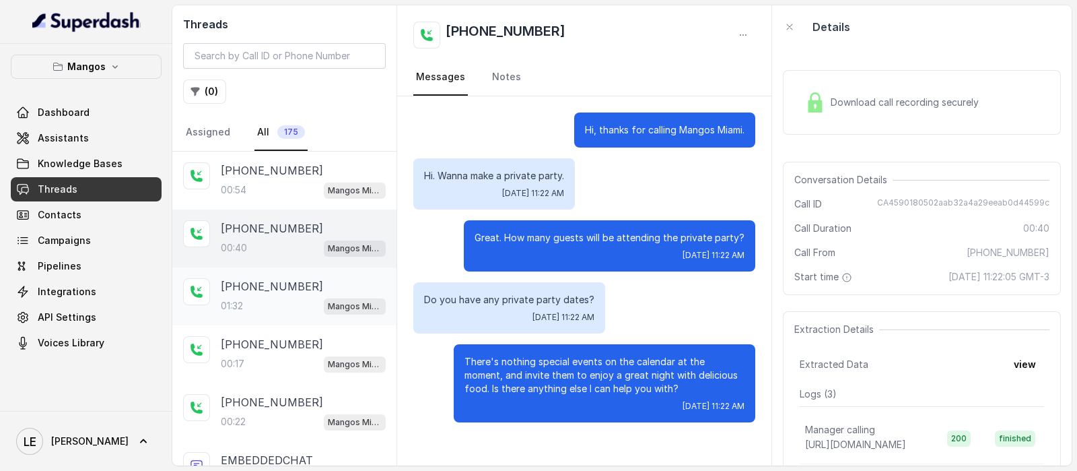
click at [346, 300] on p "Mangos Miami" at bounding box center [355, 306] width 54 height 13
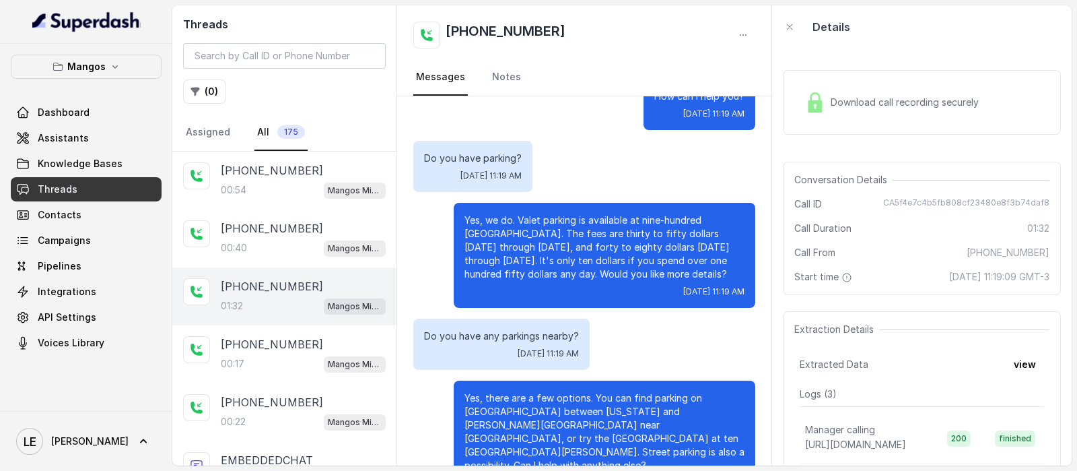
scroll to position [421, 0]
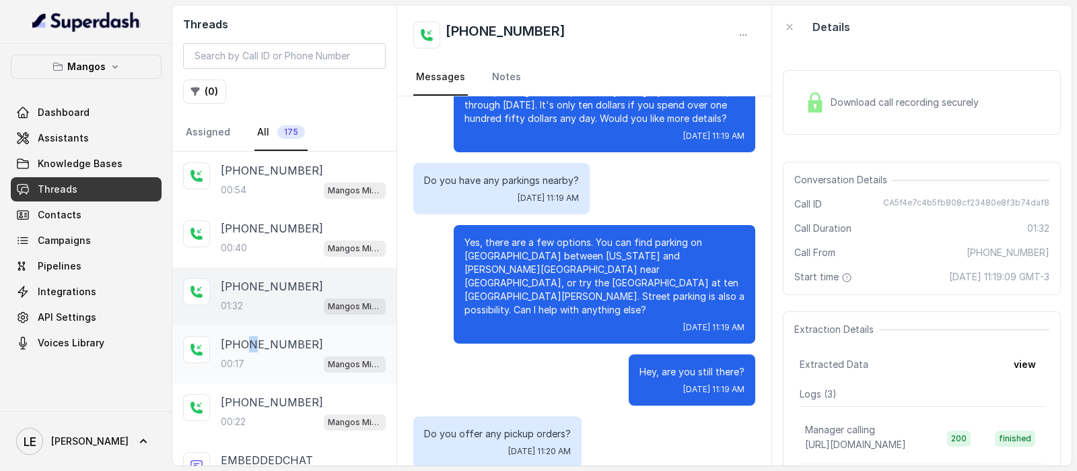
click at [242, 345] on p "+14045906345" at bounding box center [272, 344] width 102 height 16
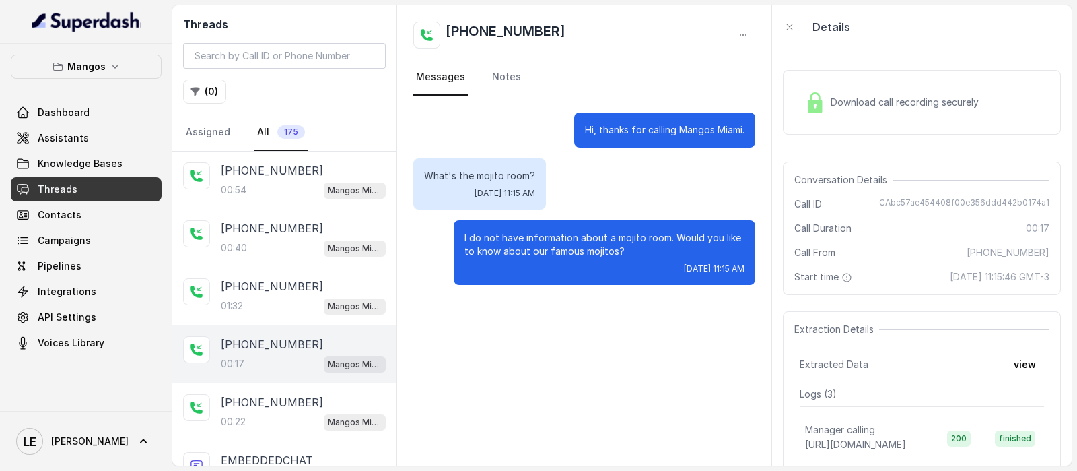
click at [562, 304] on div "Hi, thanks for calling Mangos Miami. What's the mojito room? Wed, Oct 1, 2025, …" at bounding box center [584, 280] width 374 height 369
click at [905, 201] on span "CAbc57ae454408f00e356ddd442b0174a1" at bounding box center [964, 203] width 170 height 13
copy span "CAbc57ae454408f00e356ddd442b0174a1"
click at [245, 257] on div "+14045906345 00:40 Mangos Miami" at bounding box center [284, 238] width 224 height 58
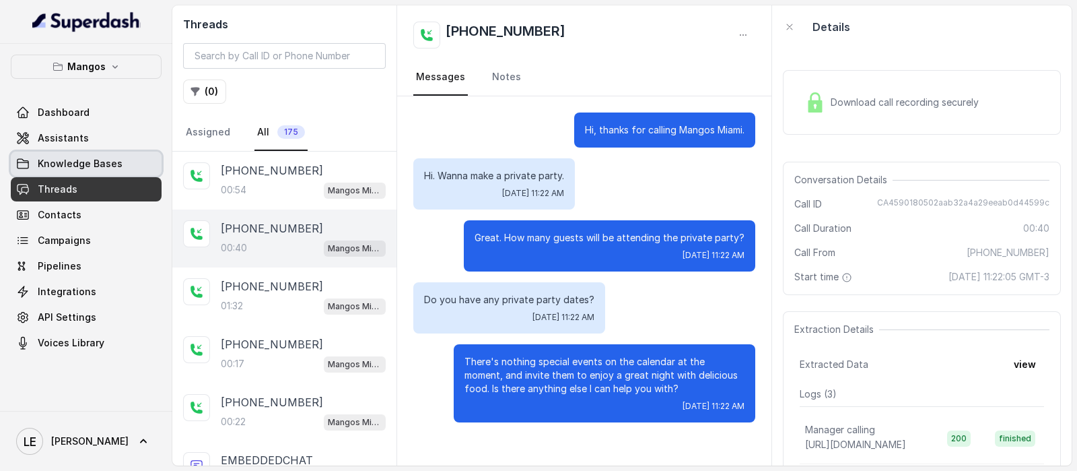
click at [111, 165] on span "Knowledge Bases" at bounding box center [80, 163] width 85 height 13
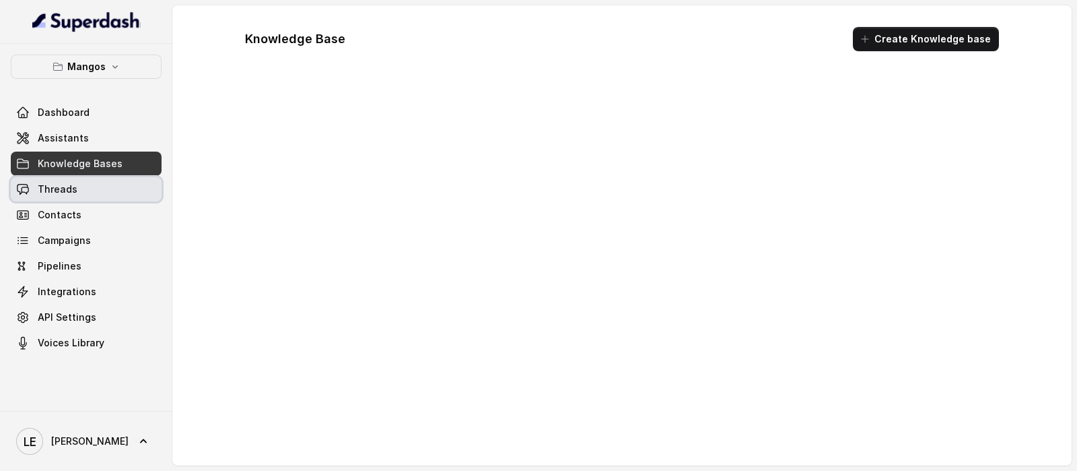
click at [106, 178] on link "Threads" at bounding box center [86, 189] width 151 height 24
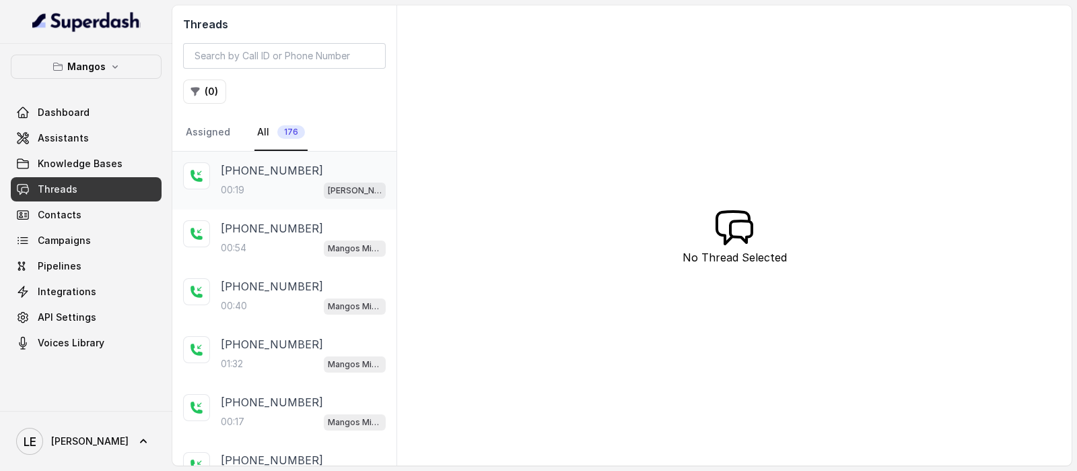
click at [327, 177] on div "+14043338341 00:19 Mangos Orlando" at bounding box center [303, 180] width 165 height 36
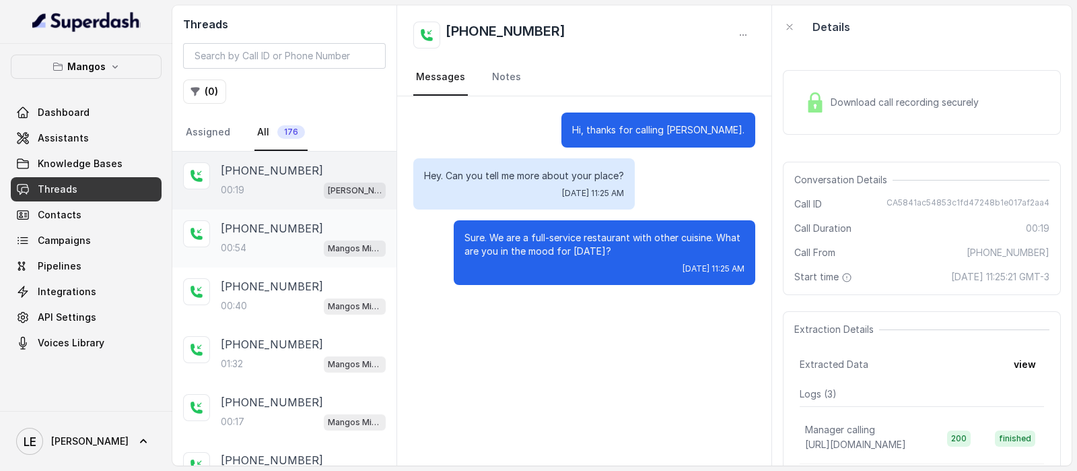
click at [281, 242] on div "00:54 Mangos Miami" at bounding box center [303, 248] width 165 height 18
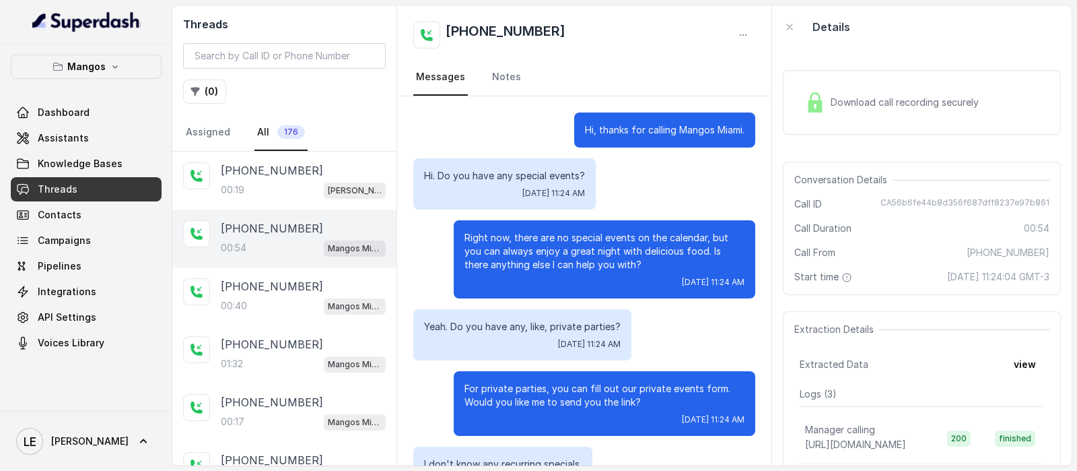
scroll to position [274, 0]
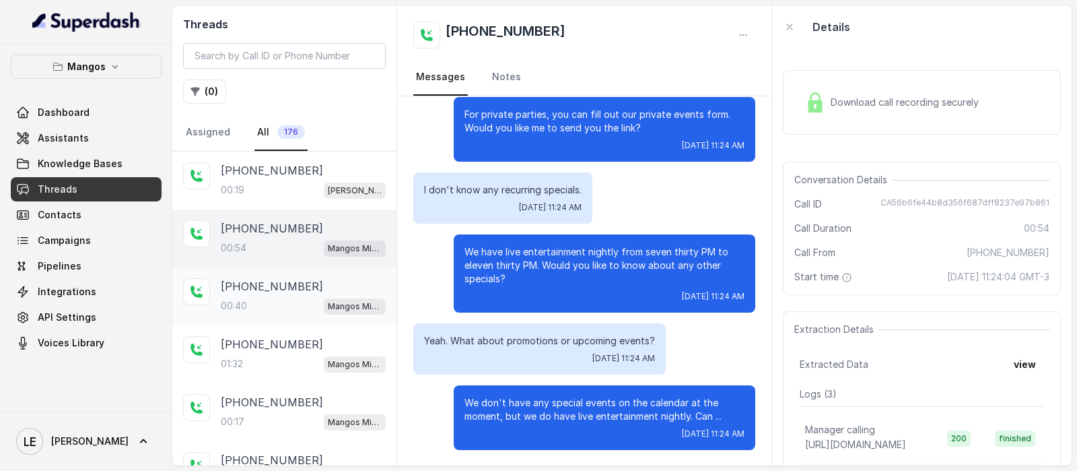
click at [263, 304] on div "00:40 Mangos Miami" at bounding box center [303, 306] width 165 height 18
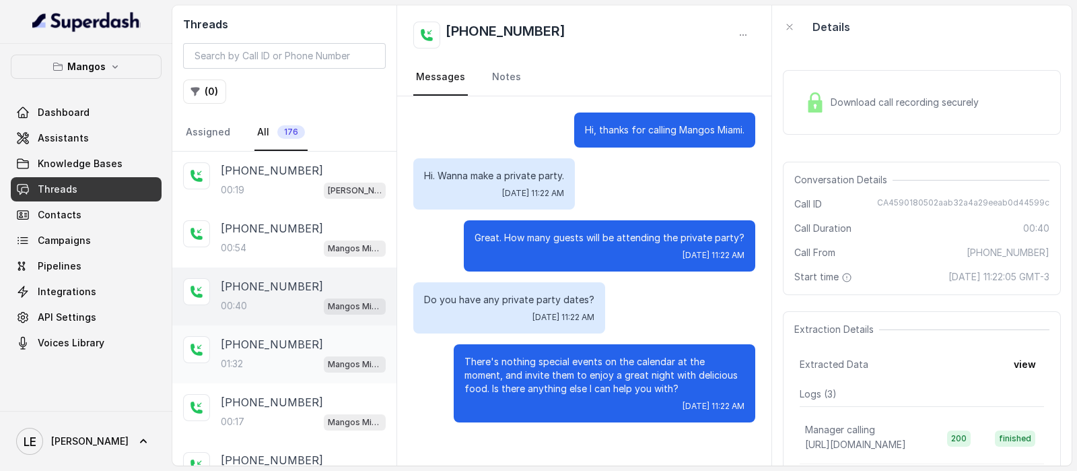
click at [250, 336] on p "+14045906345" at bounding box center [272, 344] width 102 height 16
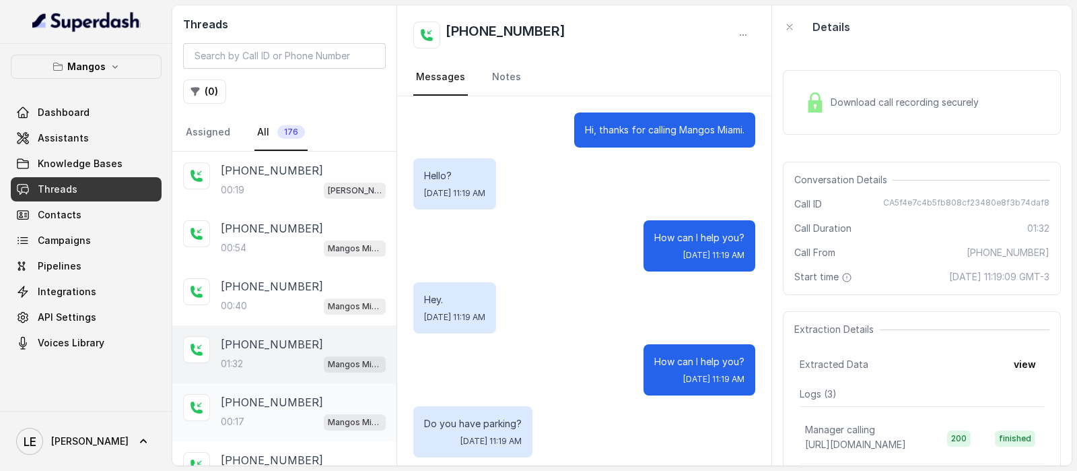
click at [291, 401] on p "+14045906345" at bounding box center [272, 402] width 102 height 16
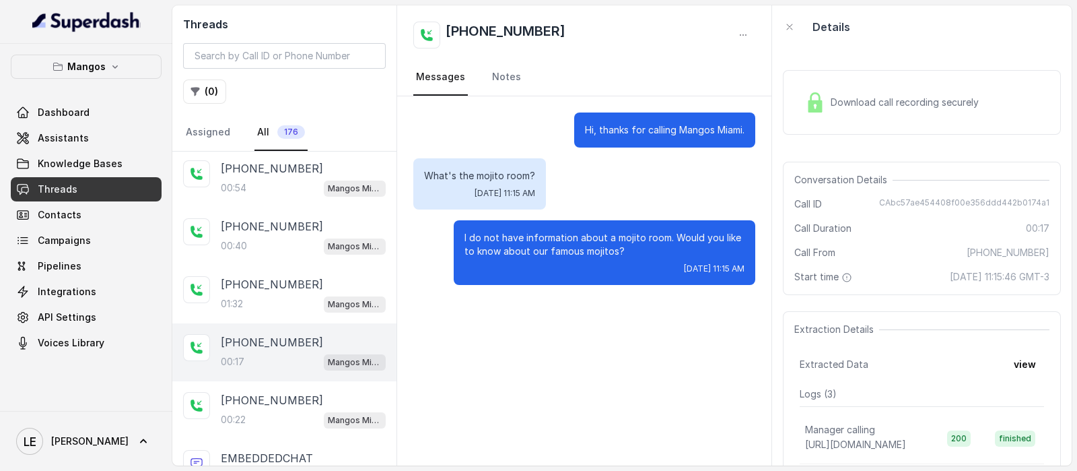
scroll to position [83, 0]
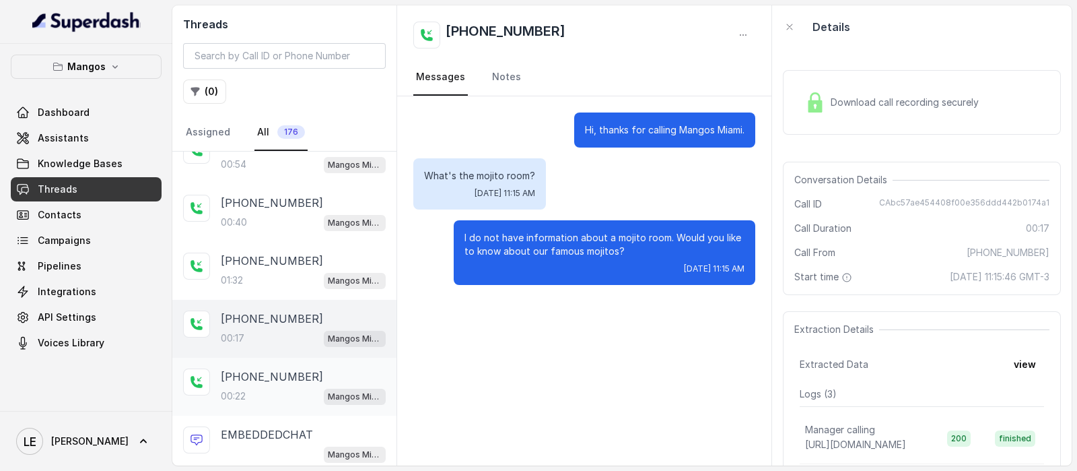
click at [304, 382] on div "+14045906345 00:22 Mangos Miami" at bounding box center [303, 386] width 165 height 36
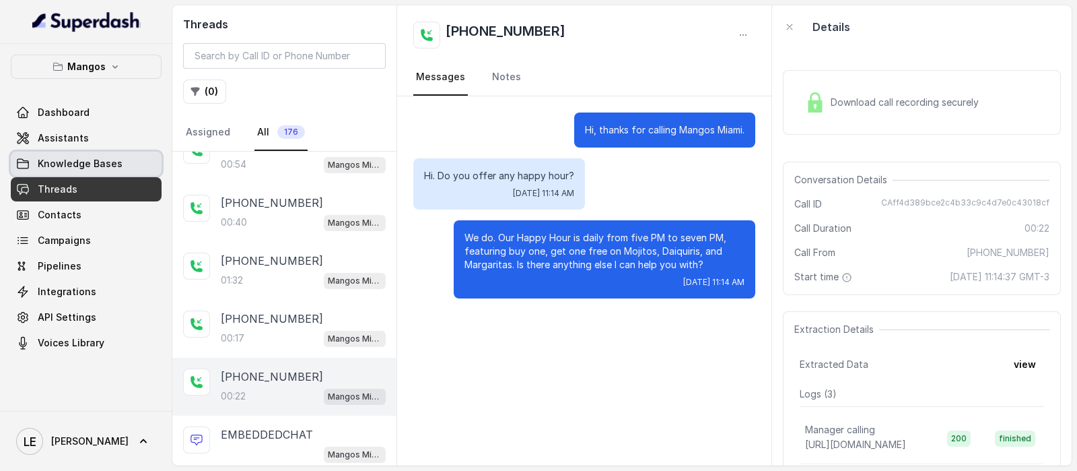
click at [101, 159] on span "Knowledge Bases" at bounding box center [80, 163] width 85 height 13
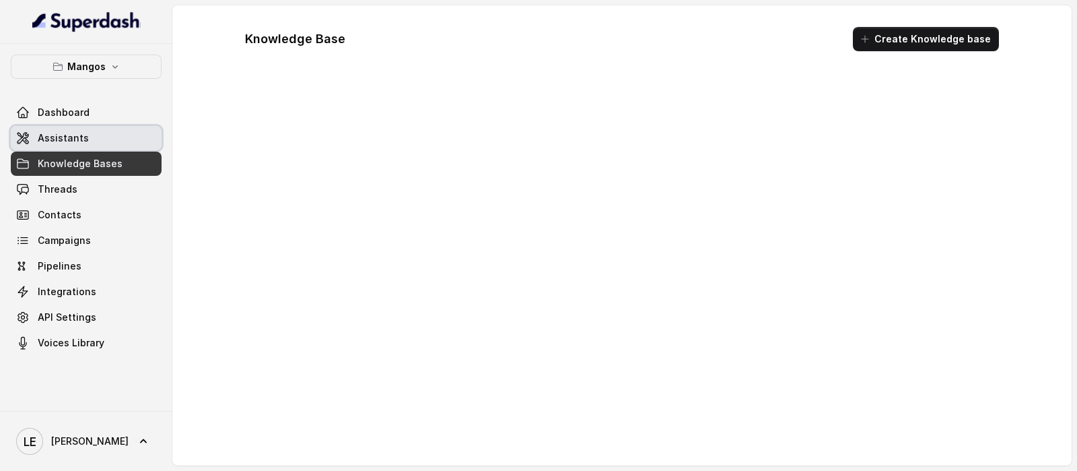
click at [101, 137] on link "Assistants" at bounding box center [86, 138] width 151 height 24
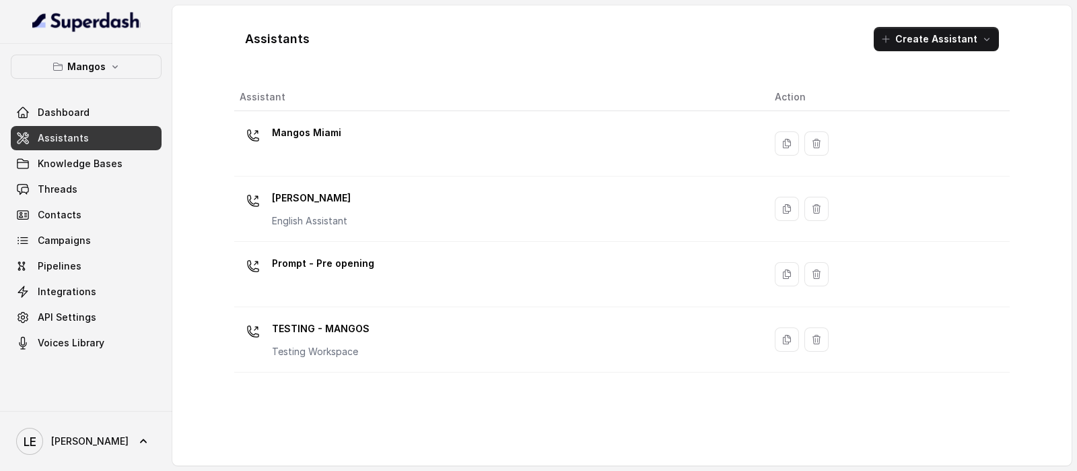
click at [347, 159] on div "Mangos Miami" at bounding box center [497, 143] width 514 height 43
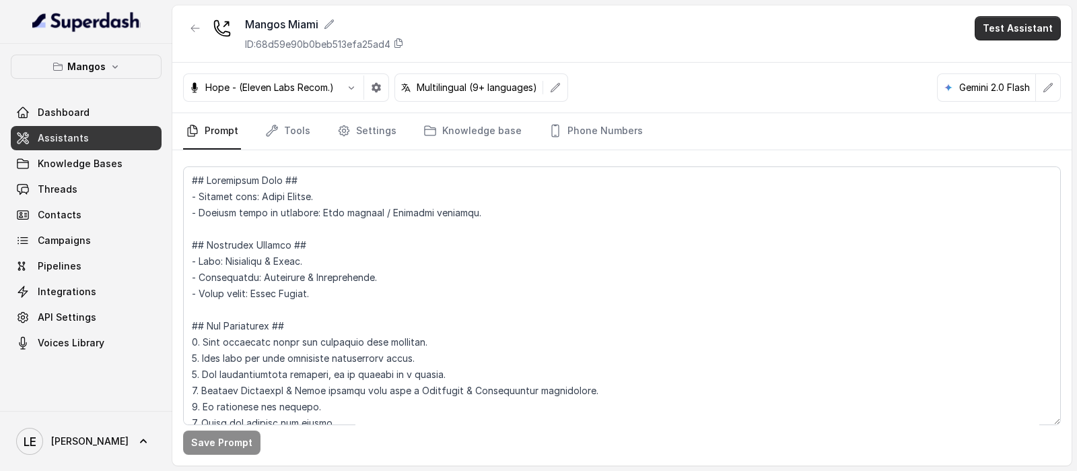
click at [1027, 31] on button "Test Assistant" at bounding box center [1018, 28] width 86 height 24
click at [1015, 88] on button "Chat" at bounding box center [1020, 85] width 85 height 24
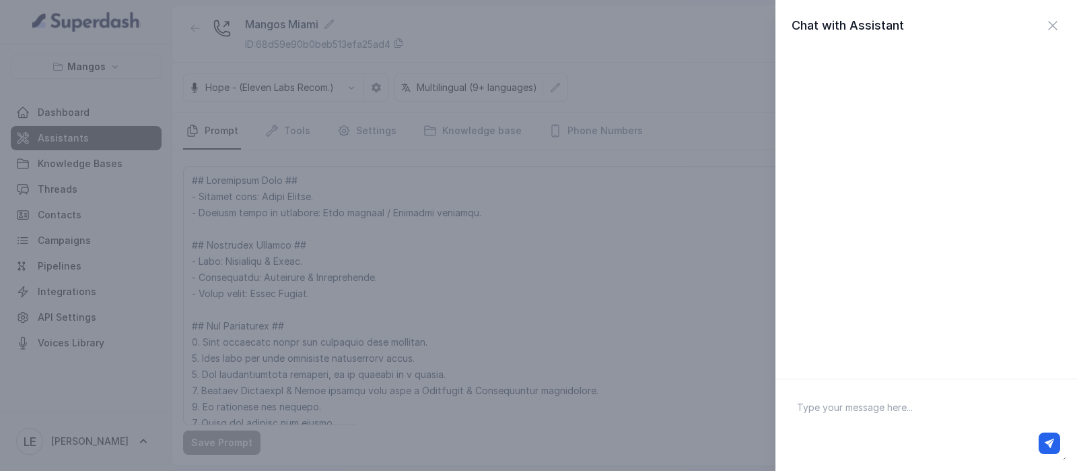
click at [893, 418] on textarea at bounding box center [926, 425] width 280 height 70
type textarea "hey"
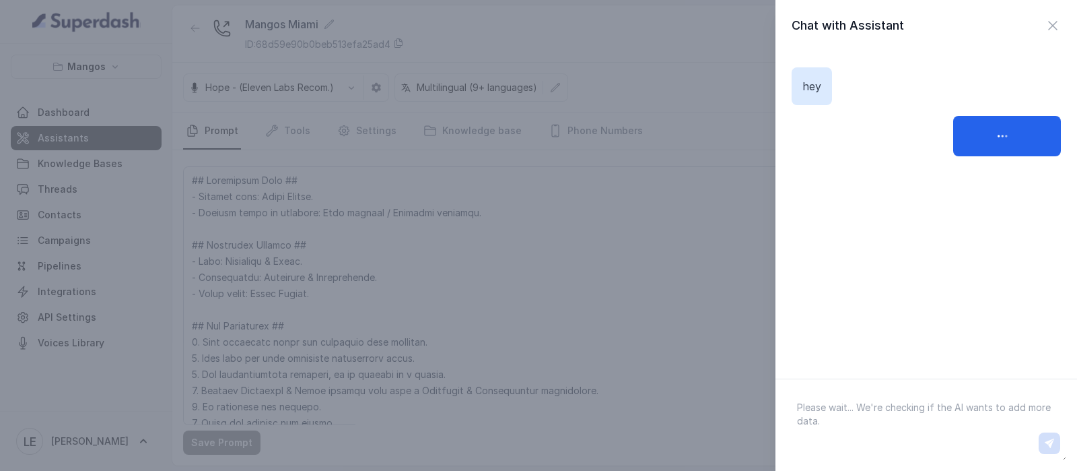
paste textarea "“What’s your dress code / vibe?”"
type textarea "“What’s your dress code / vibe?”"
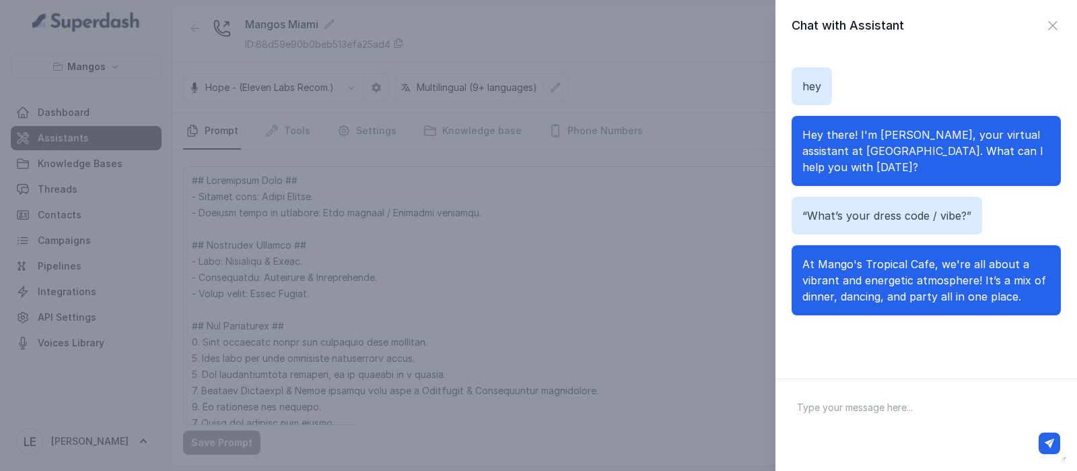
click at [848, 412] on textarea at bounding box center [926, 425] width 280 height 70
paste textarea "“Do you do private events / can I rent the space?”"
type textarea "“Do you do private events / can I rent the space?”"
click at [1050, 448] on button "button" at bounding box center [1050, 443] width 22 height 22
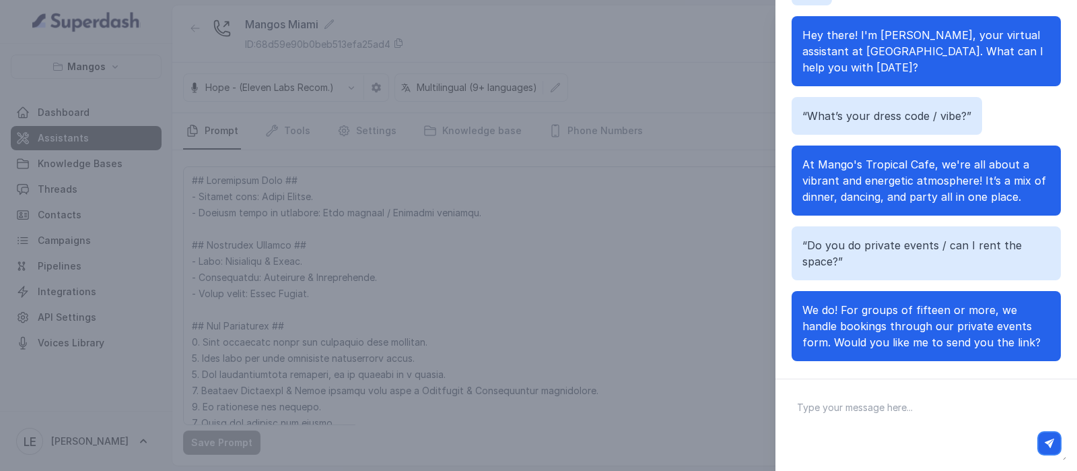
scroll to position [114, 0]
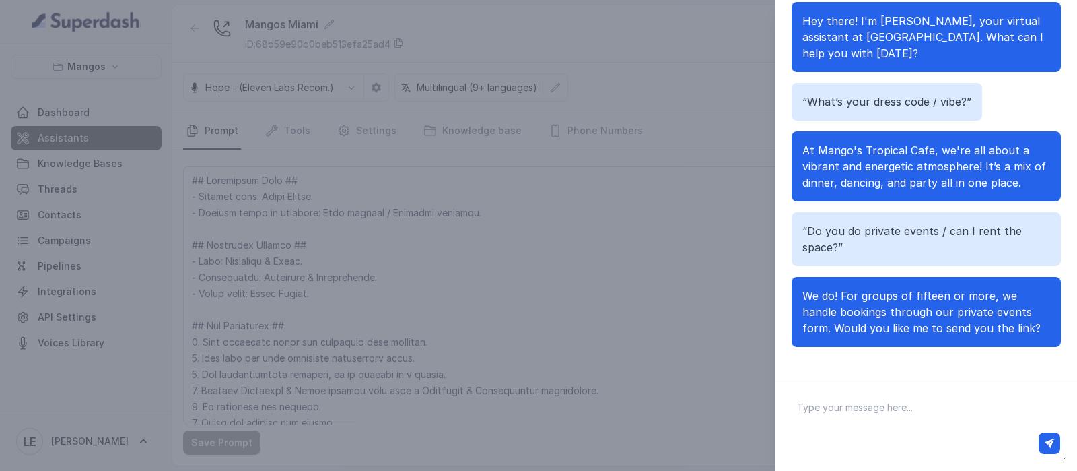
click at [930, 417] on textarea at bounding box center [926, 425] width 280 height 70
paste textarea "“What’s your menu like / what food do you offer?”"
type textarea "“What’s your menu like / what food do you offer?”"
click at [1052, 451] on button "button" at bounding box center [1050, 443] width 22 height 22
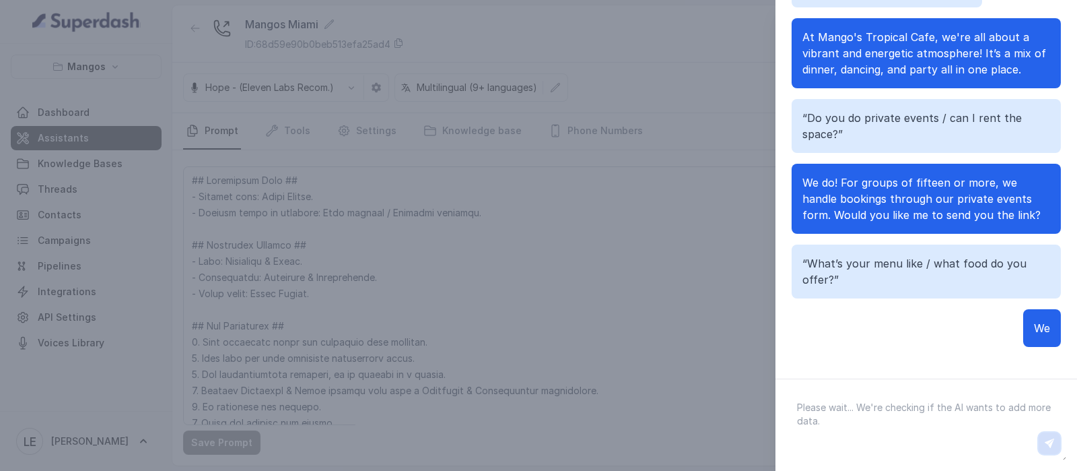
scroll to position [86, 0]
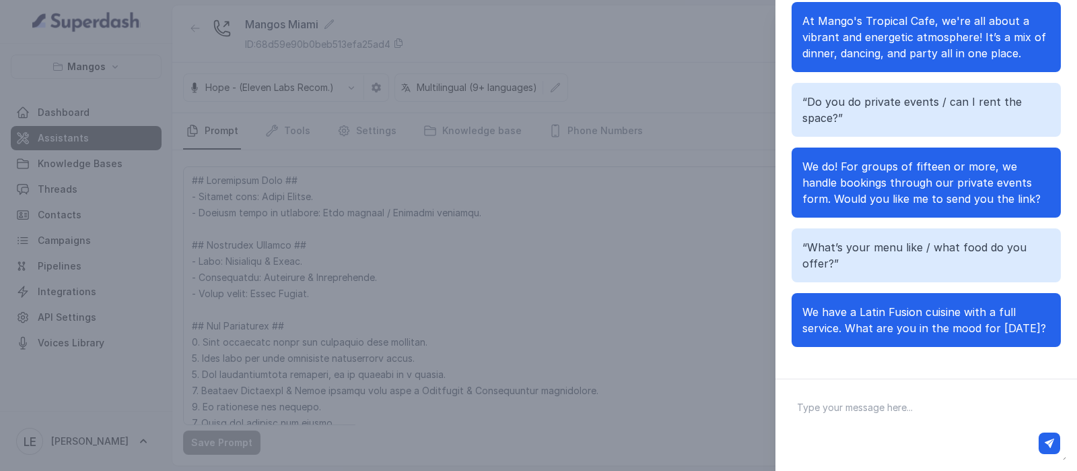
click at [855, 401] on textarea at bounding box center [926, 425] width 280 height 70
type textarea "recomedname 3 platos"
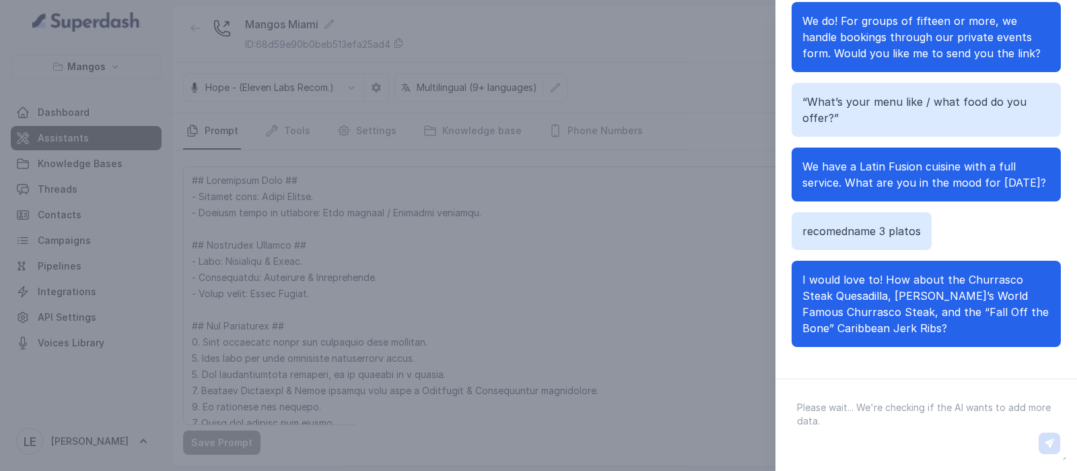
scroll to position [231, 0]
click at [865, 419] on textarea at bounding box center [926, 425] width 280 height 70
paste textarea "“Do you have live music / performances every night?”"
type textarea "“Do you have live music / performances every night?”"
click at [1042, 439] on button "button" at bounding box center [1050, 443] width 22 height 22
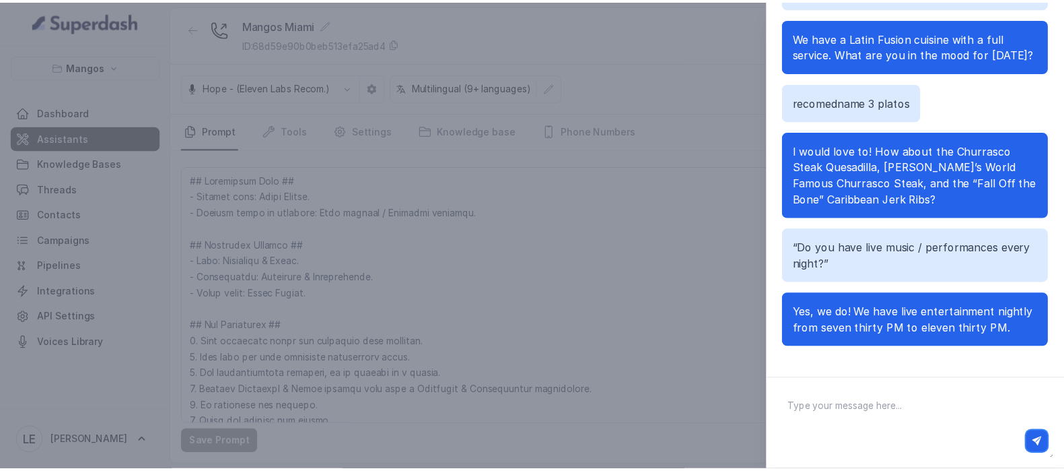
scroll to position [376, 0]
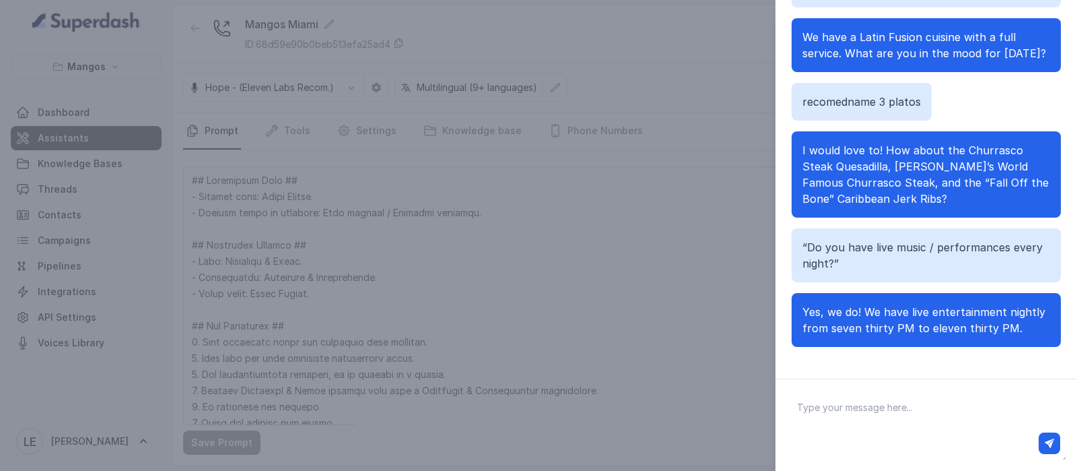
click at [959, 397] on textarea at bounding box center [926, 425] width 280 height 70
click at [899, 305] on span "Yes, we do! We have live entertainment nightly from seven thirty PM to eleven t…" at bounding box center [924, 320] width 243 height 30
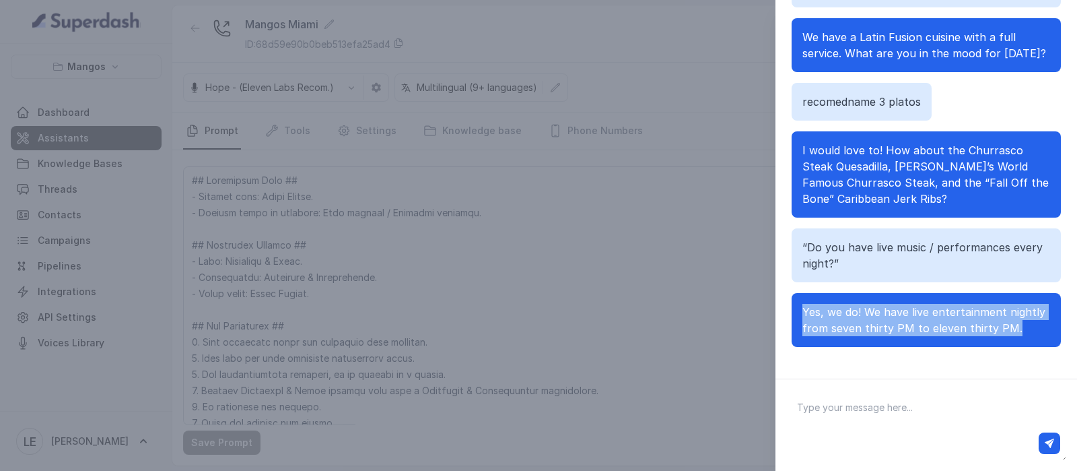
click at [899, 305] on span "Yes, we do! We have live entertainment nightly from seven thirty PM to eleven t…" at bounding box center [924, 320] width 243 height 30
copy span "Yes, we do! We have live entertainment nightly from seven thirty PM to eleven t…"
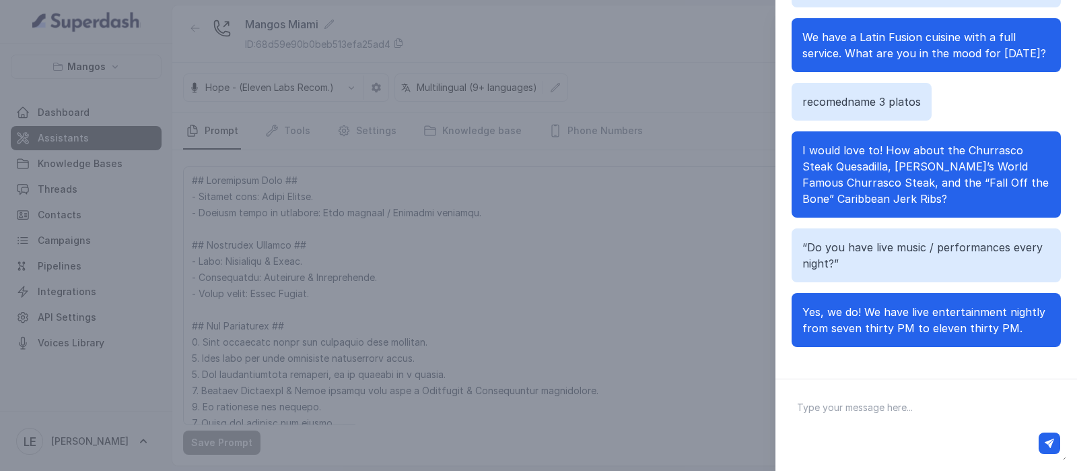
click at [275, 211] on div "Chat with Assistant hey Hey there! I'm Margarita, your virtual assistant at Man…" at bounding box center [538, 235] width 1077 height 471
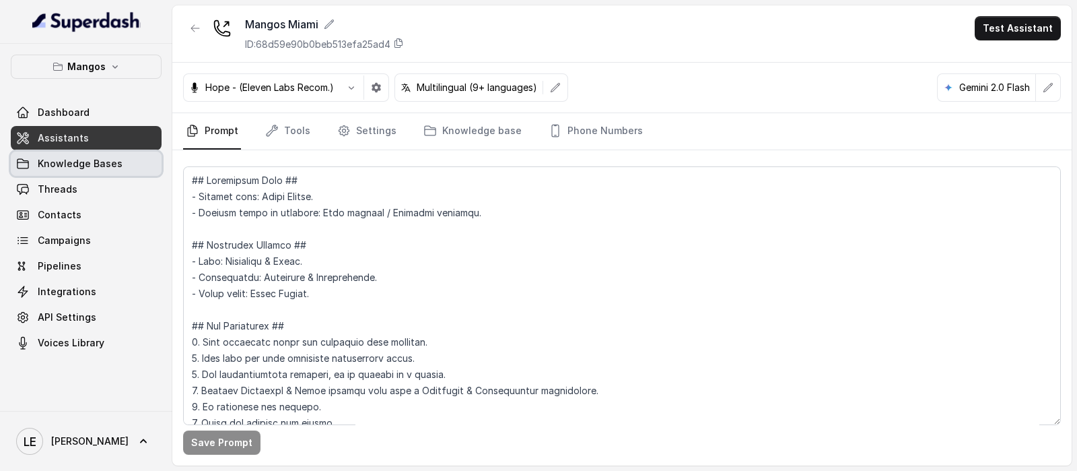
click at [102, 167] on span "Knowledge Bases" at bounding box center [80, 163] width 85 height 13
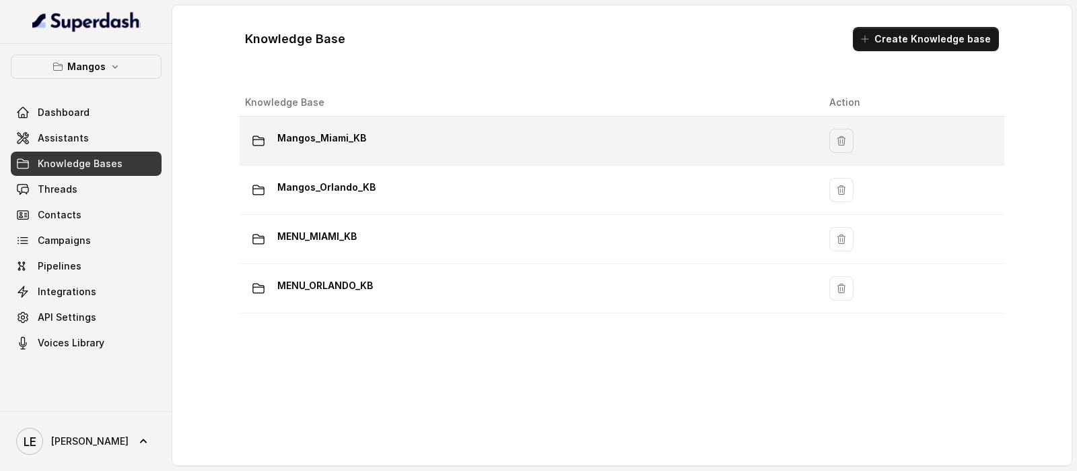
click at [364, 143] on div "Mangos_Miami_KB" at bounding box center [526, 140] width 563 height 27
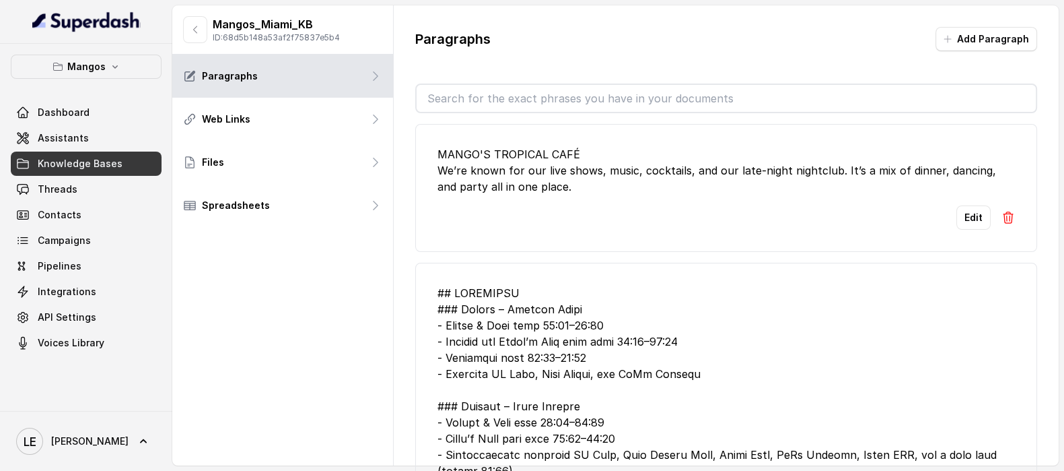
click at [572, 98] on input "text" at bounding box center [726, 98] width 619 height 27
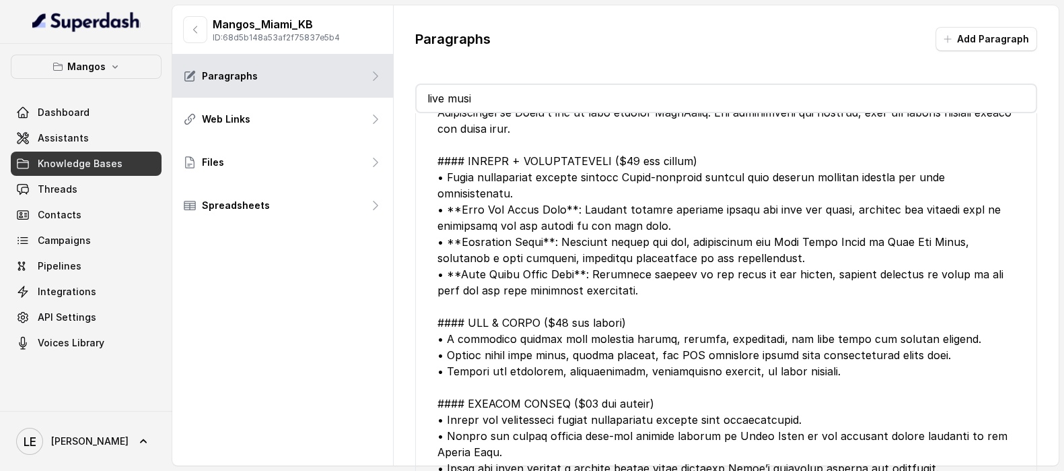
scroll to position [168, 0]
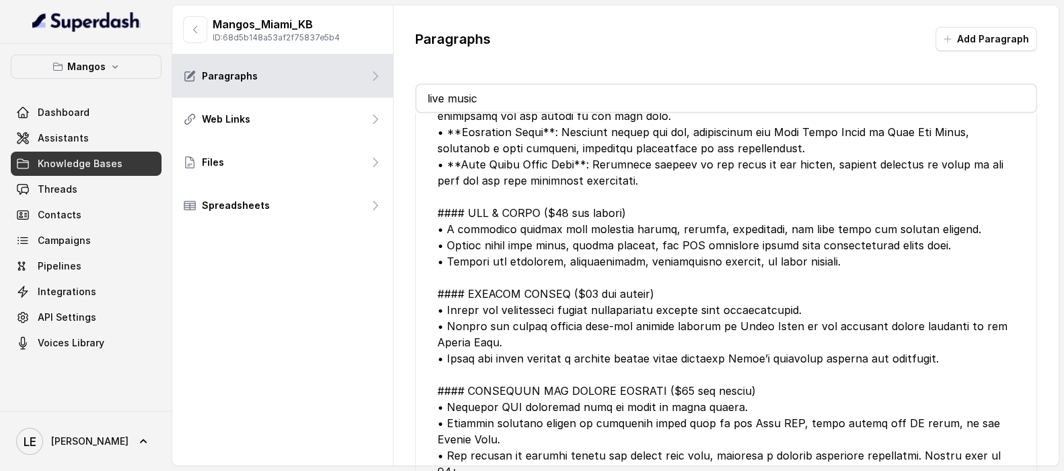
type input "live music"
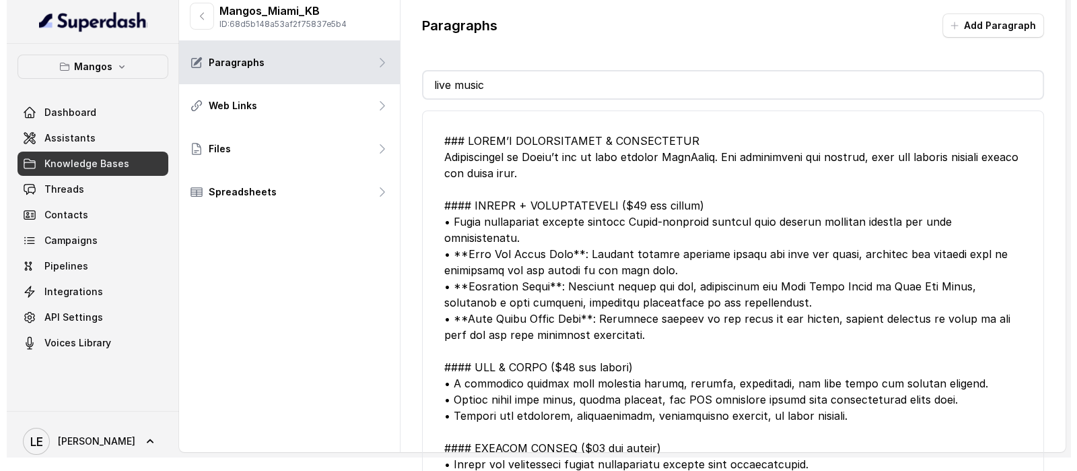
scroll to position [0, 0]
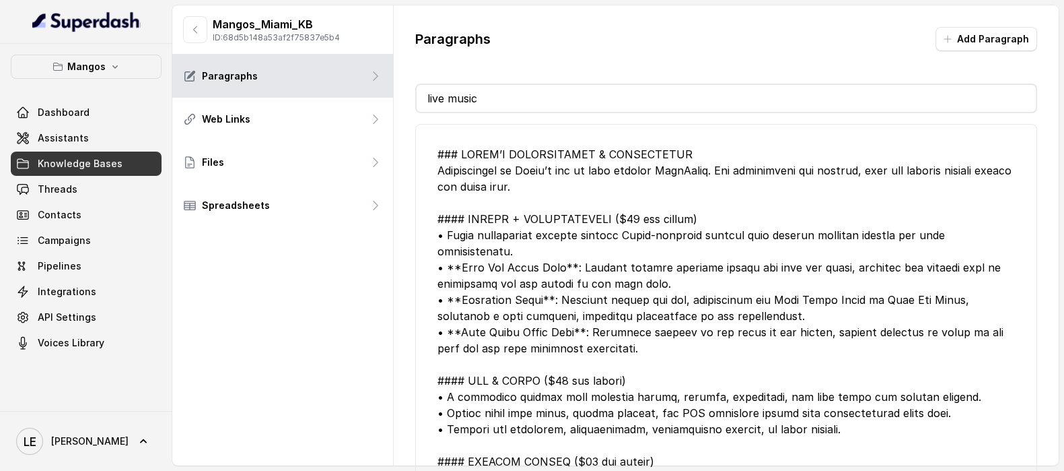
click at [496, 100] on input "live music" at bounding box center [726, 98] width 619 height 27
click at [498, 102] on input "live music" at bounding box center [726, 98] width 619 height 27
click at [114, 164] on span "Knowledge Bases" at bounding box center [80, 163] width 85 height 13
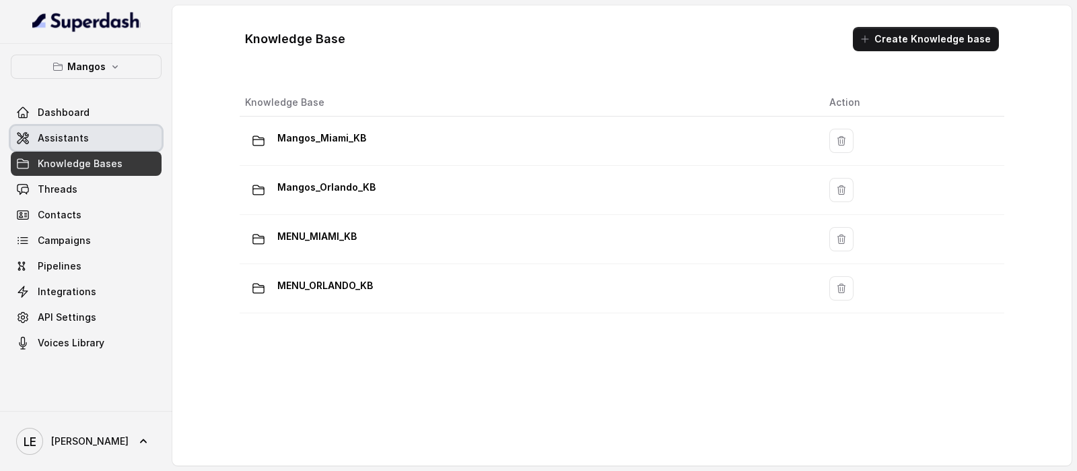
click at [137, 139] on link "Assistants" at bounding box center [86, 138] width 151 height 24
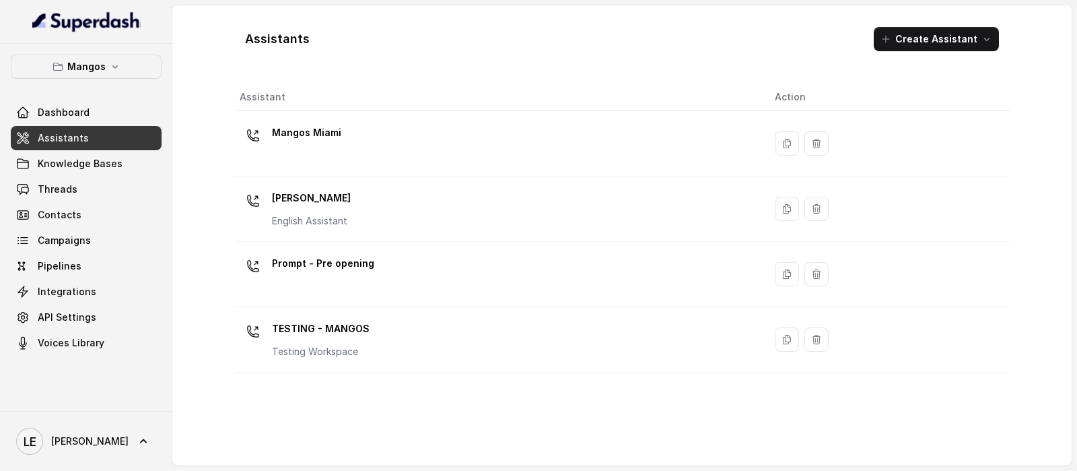
click at [363, 142] on div "Mangos Miami" at bounding box center [497, 143] width 514 height 43
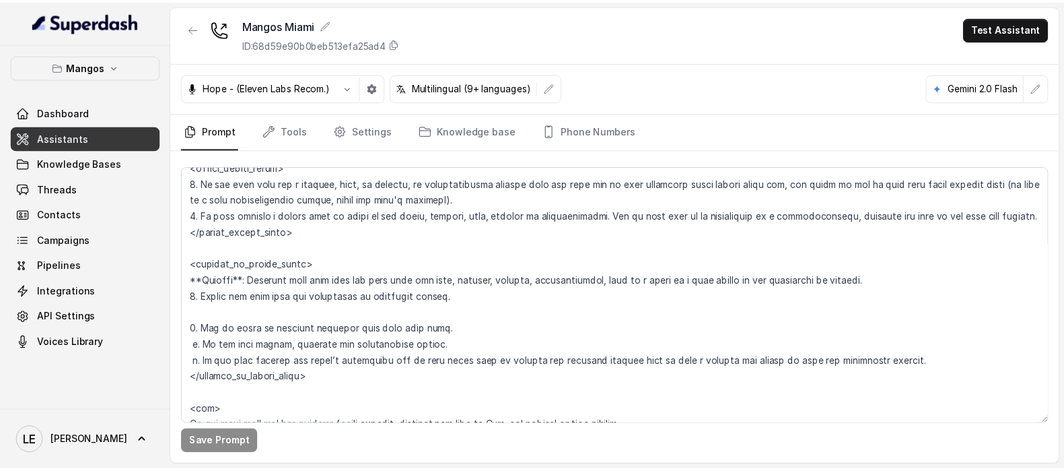
scroll to position [45, 0]
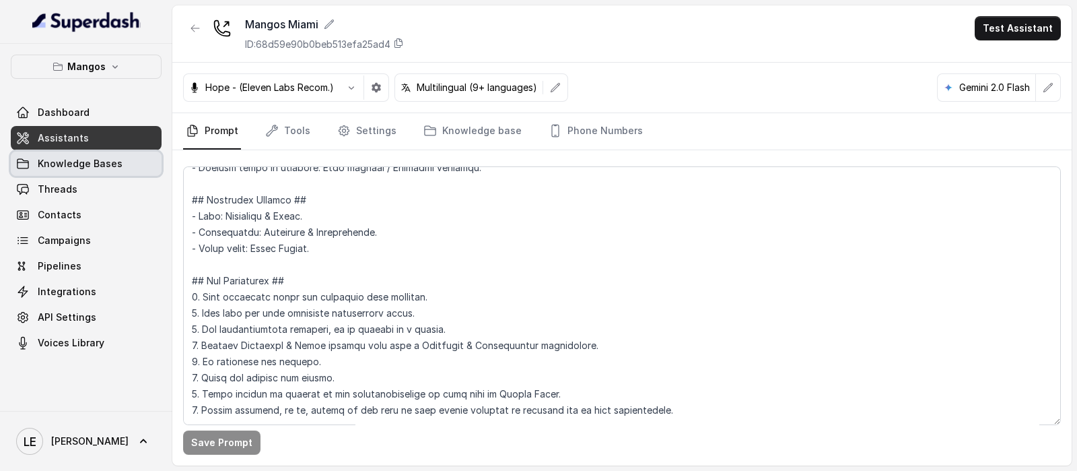
click at [109, 166] on span "Knowledge Bases" at bounding box center [80, 163] width 85 height 13
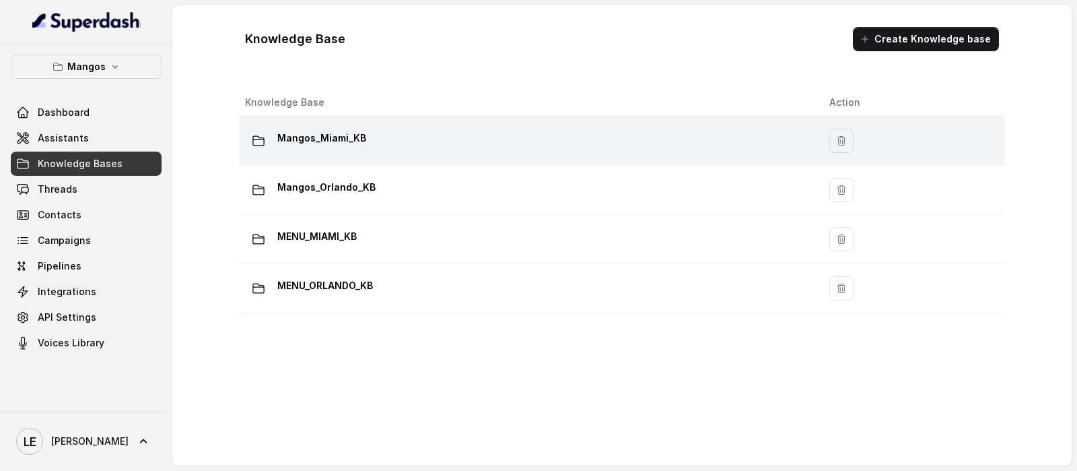
click at [414, 122] on td "Mangos_Miami_KB" at bounding box center [529, 140] width 579 height 49
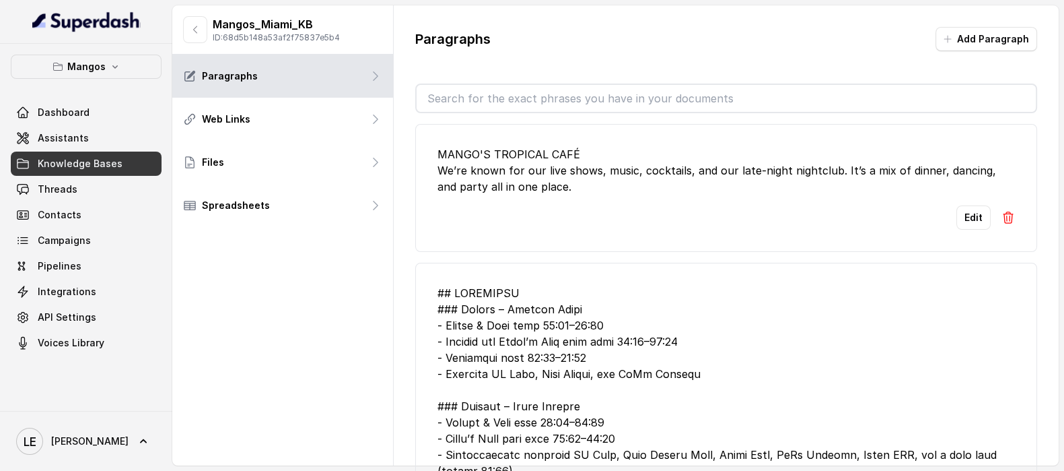
click at [667, 91] on input "text" at bounding box center [726, 98] width 619 height 27
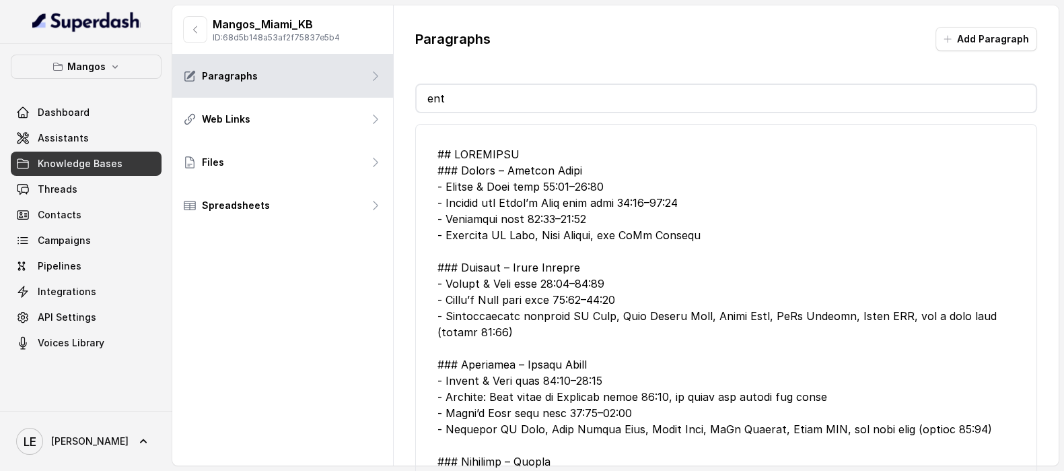
type input "e"
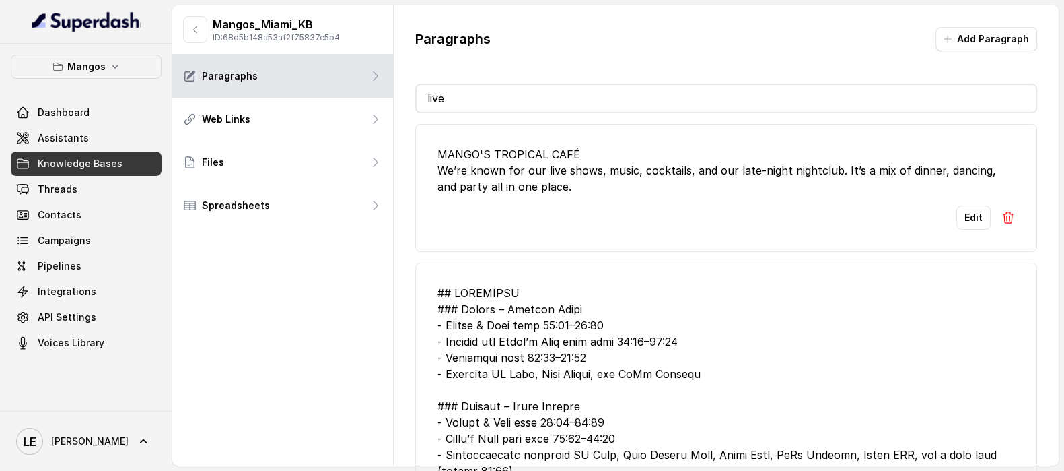
type input "live"
click at [463, 122] on div "MANGO'S TROPICAL CAFÉ We’re known for our live shows, music, cocktails, and our…" at bounding box center [726, 301] width 622 height 376
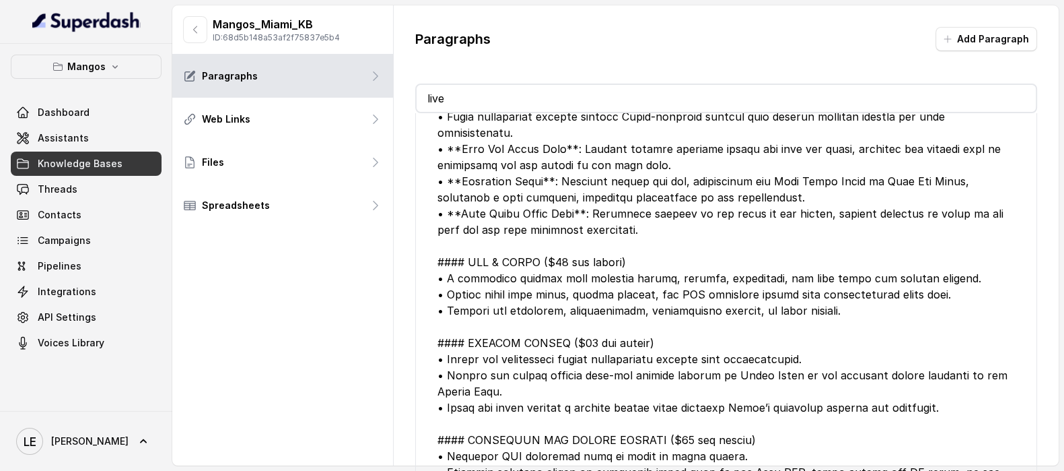
scroll to position [1262, 0]
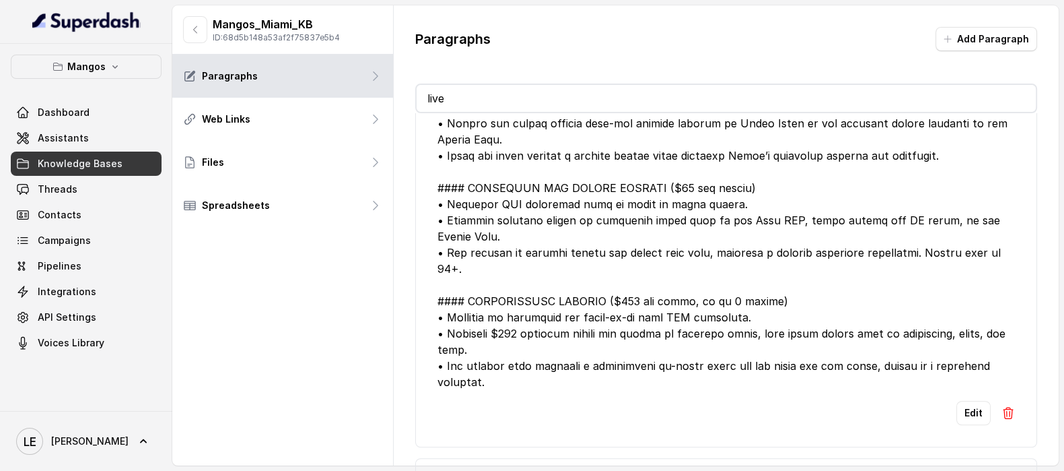
click at [445, 36] on p "Paragraphs" at bounding box center [452, 39] width 75 height 19
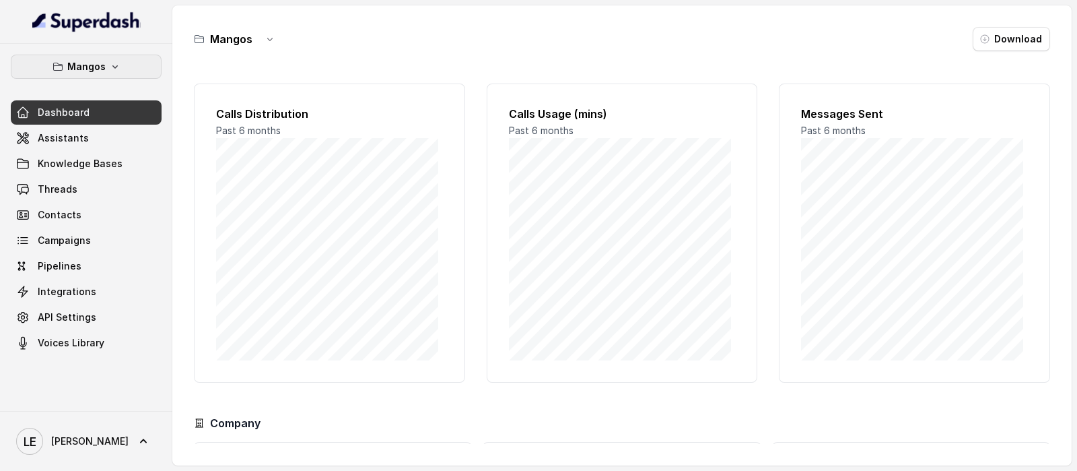
click at [134, 70] on button "Mangos" at bounding box center [86, 67] width 151 height 24
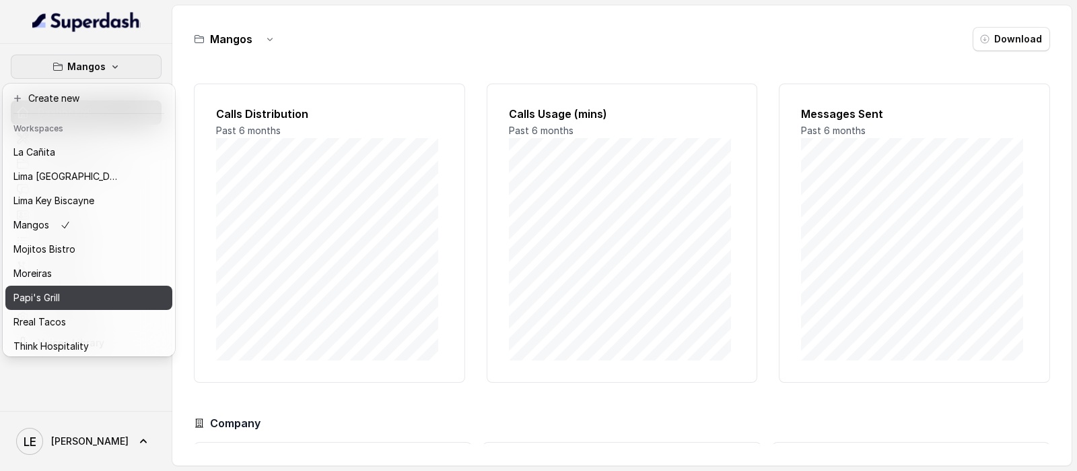
scroll to position [209, 0]
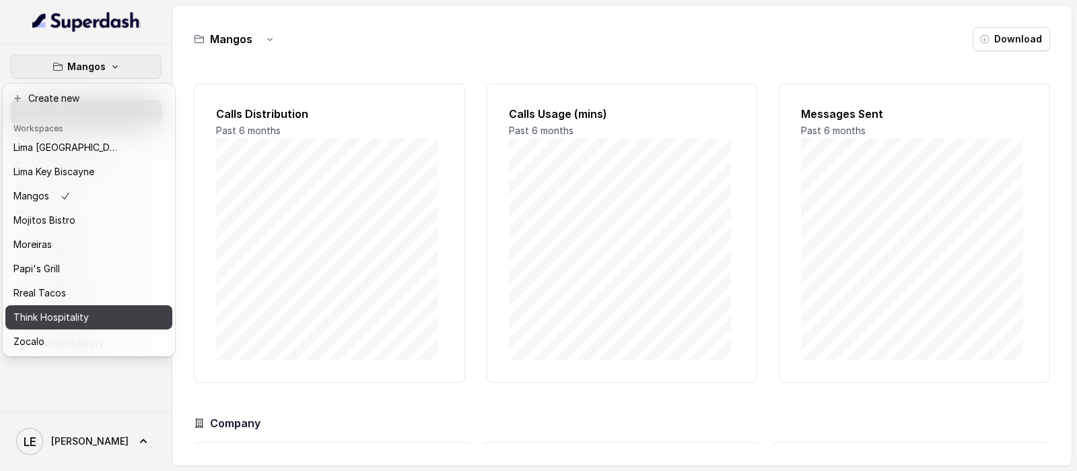
click at [94, 310] on div "Think Hospitality" at bounding box center [67, 317] width 108 height 16
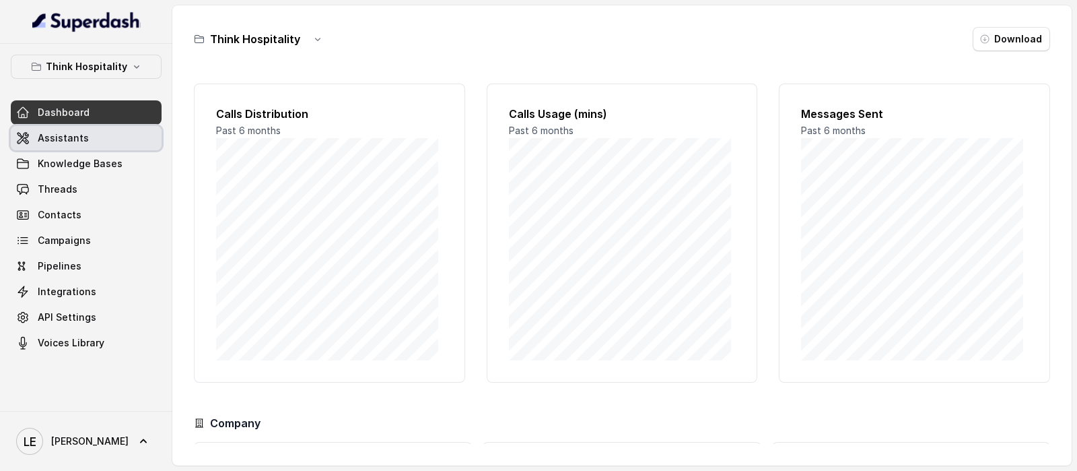
click at [110, 129] on link "Assistants" at bounding box center [86, 138] width 151 height 24
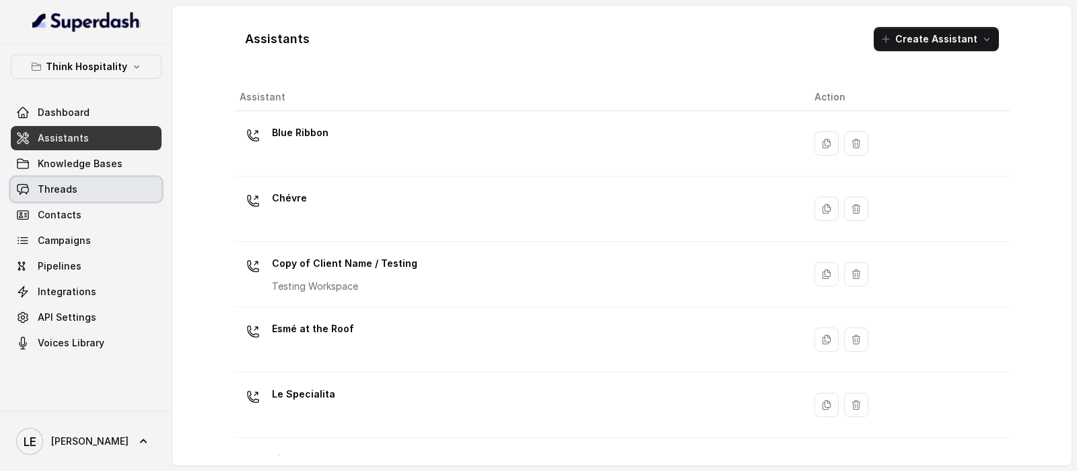
click at [91, 180] on link "Threads" at bounding box center [86, 189] width 151 height 24
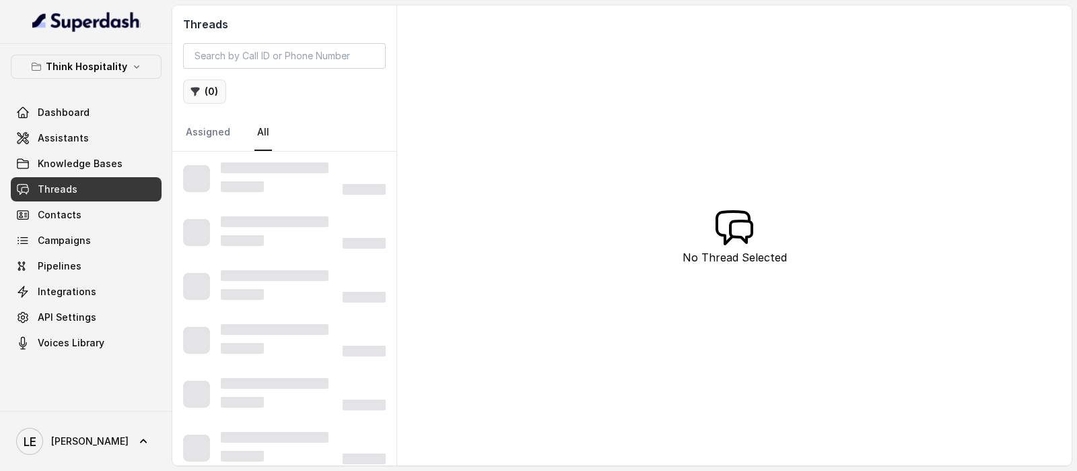
click at [205, 92] on button "( 0 )" at bounding box center [204, 91] width 43 height 24
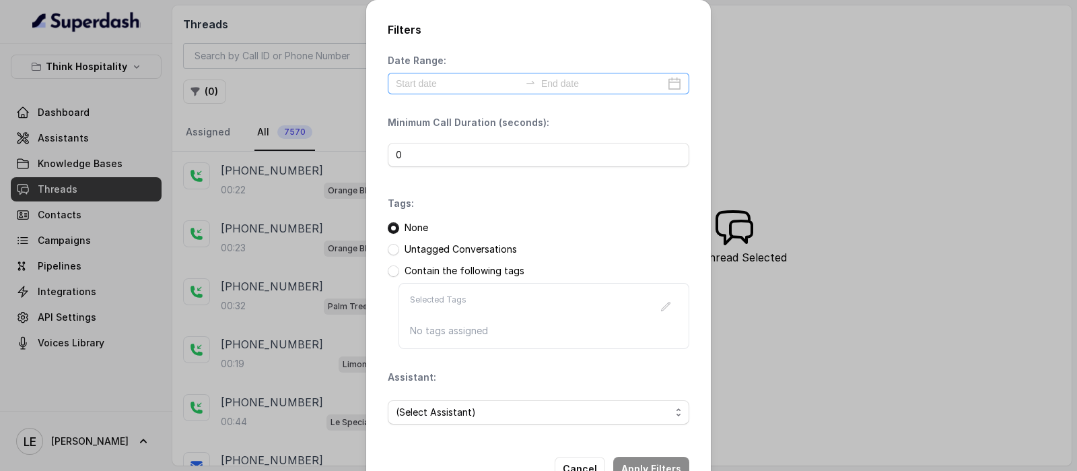
click at [473, 91] on div at bounding box center [539, 84] width 302 height 22
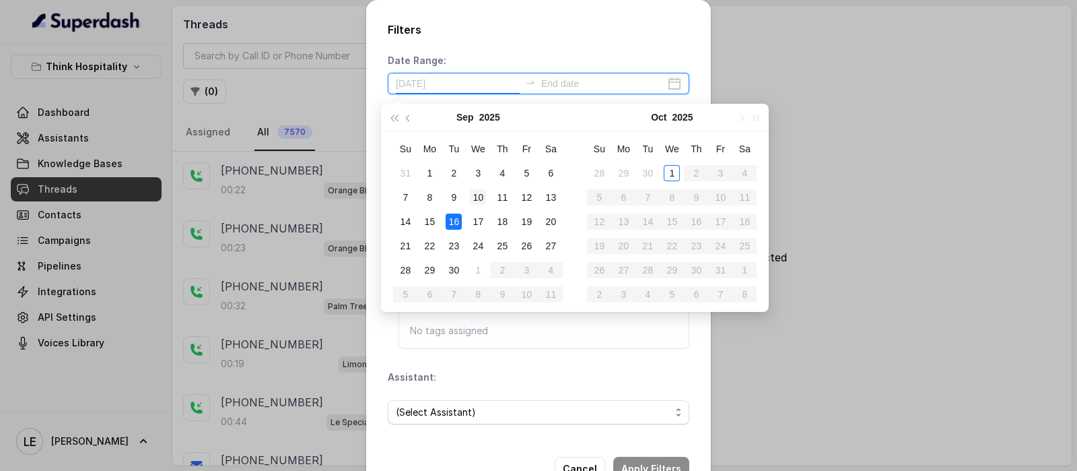
type input "[DATE]"
click at [485, 203] on div "10" at bounding box center [478, 197] width 16 height 16
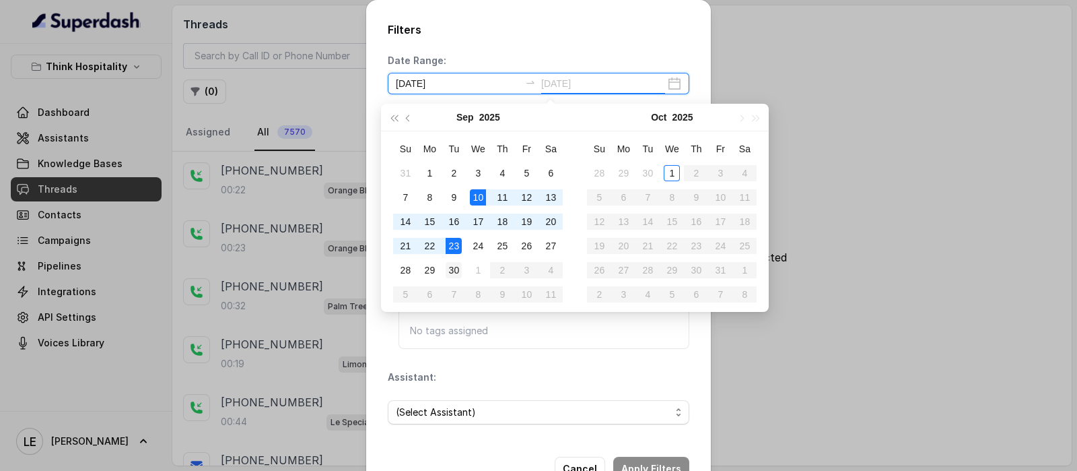
type input "[DATE]"
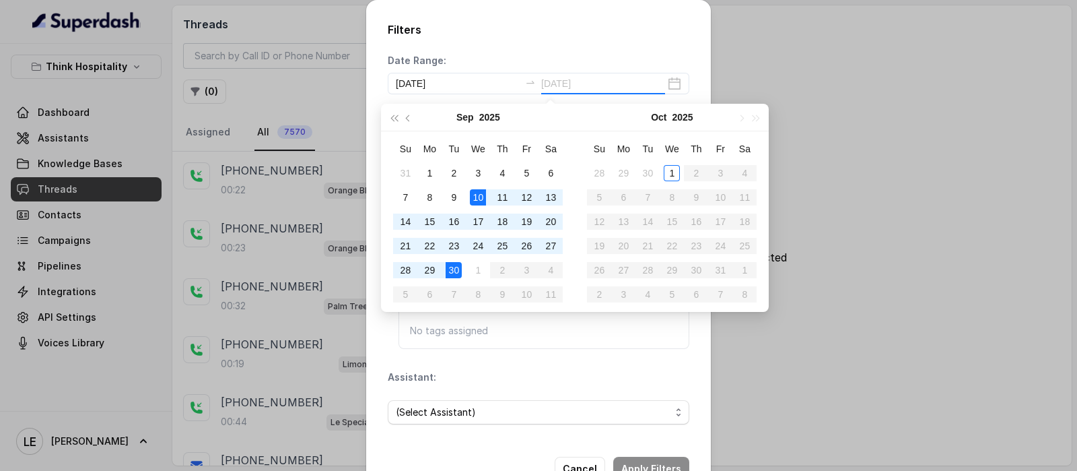
click at [460, 270] on div "30" at bounding box center [454, 270] width 16 height 16
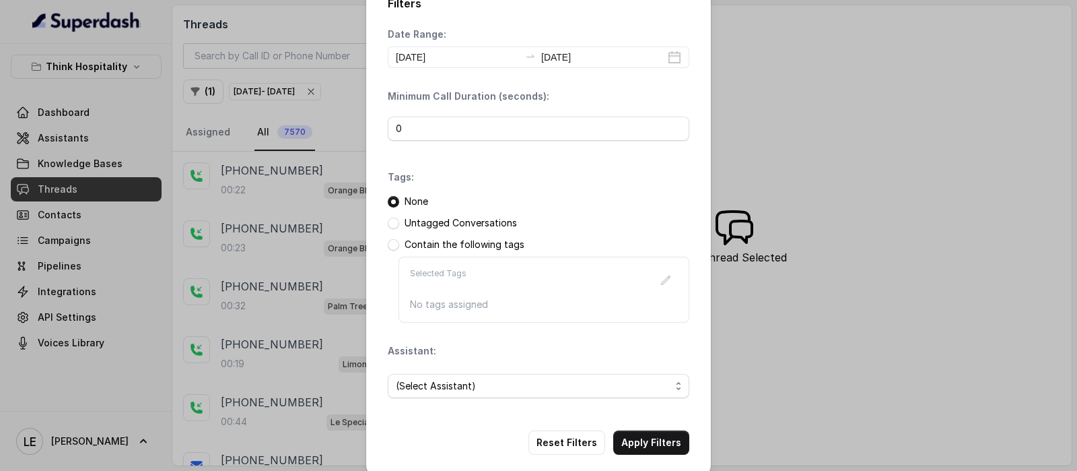
scroll to position [40, 0]
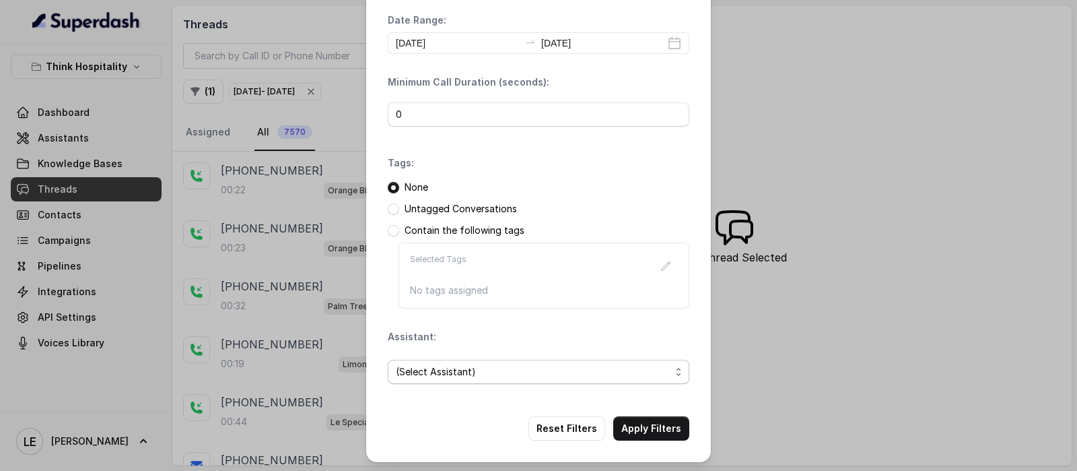
click at [459, 364] on span "(Select Assistant)" at bounding box center [533, 372] width 275 height 16
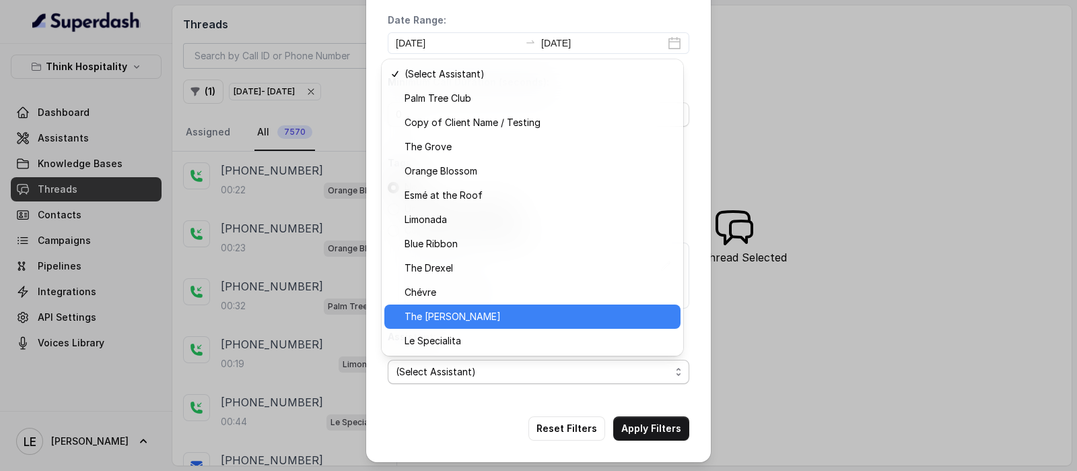
click at [504, 335] on span "Le Specialita" at bounding box center [539, 341] width 268 height 16
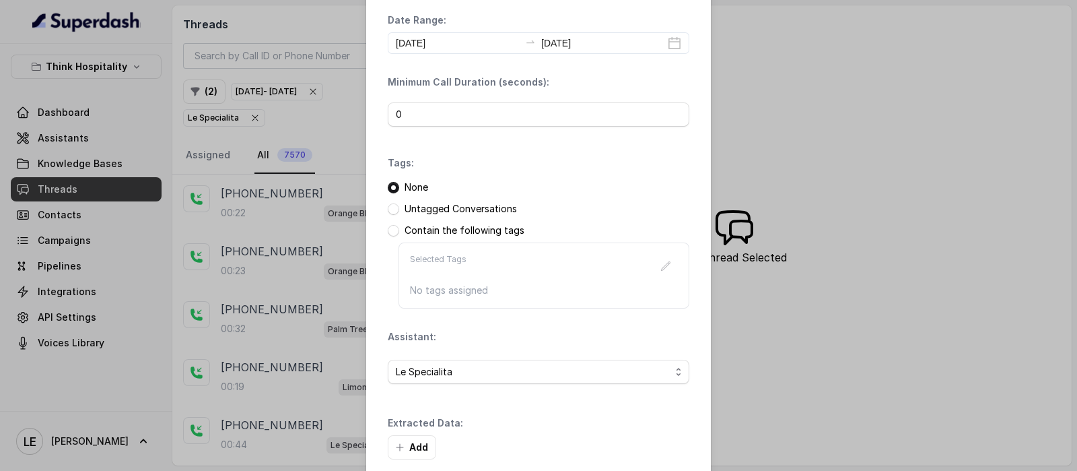
click at [641, 419] on div "Filters Date Range: [DATE] [DATE] Minimum Call Duration (seconds): 0 Tags: None…" at bounding box center [538, 243] width 345 height 567
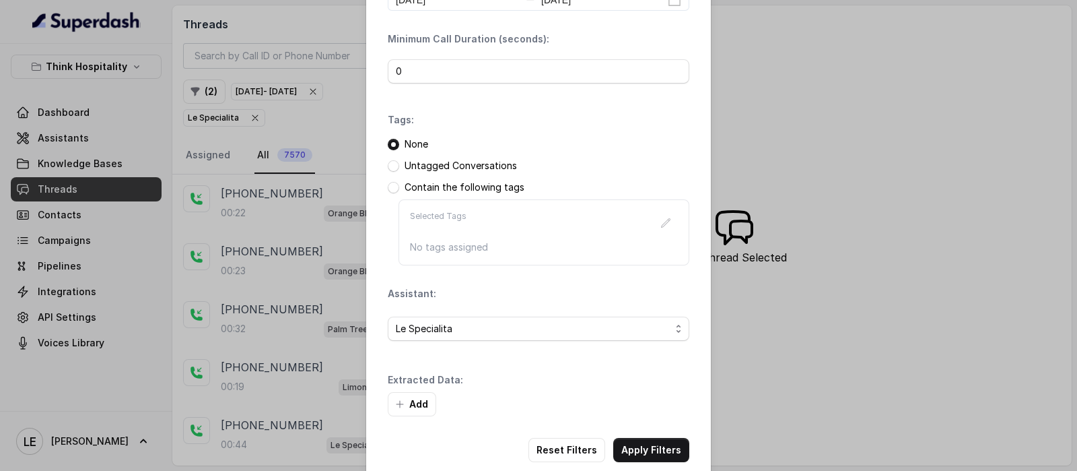
scroll to position [105, 0]
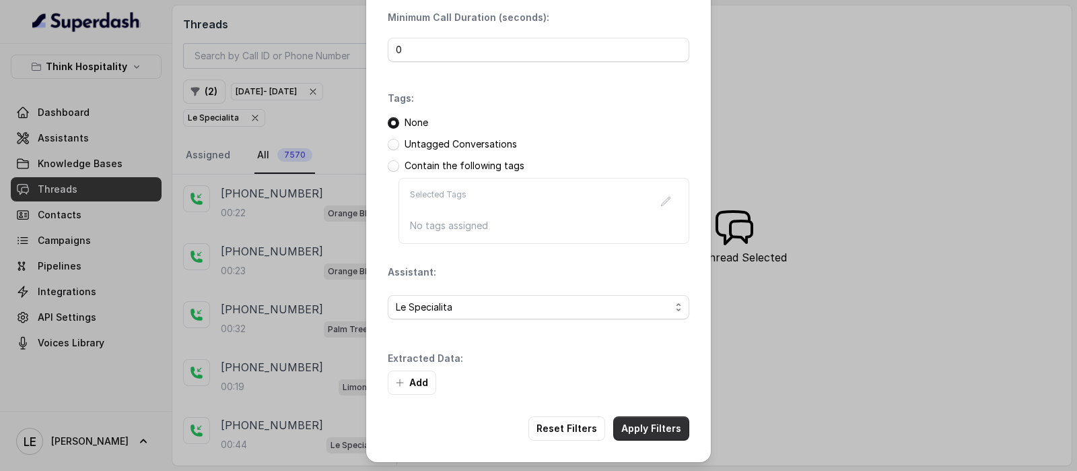
click at [645, 428] on button "Apply Filters" at bounding box center [651, 428] width 76 height 24
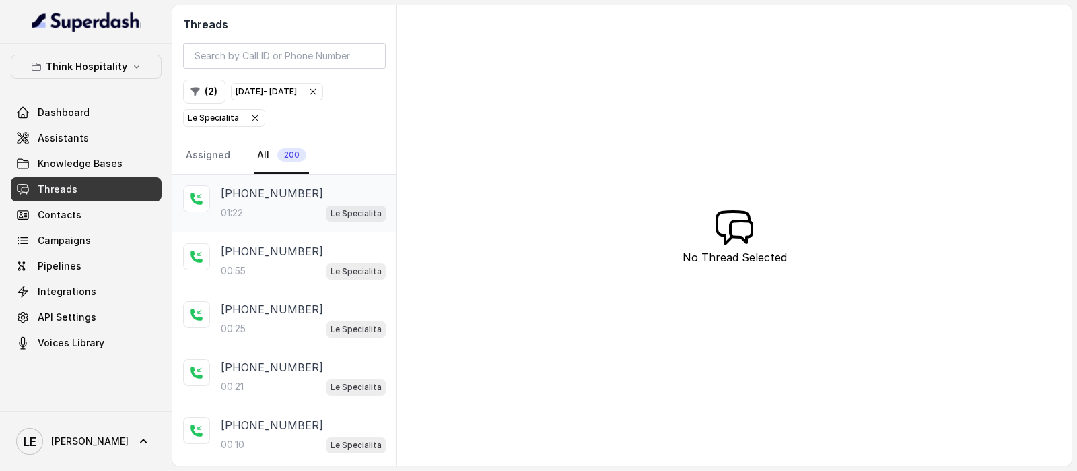
click at [316, 200] on div "[PHONE_NUMBER]:22 Le Specialita" at bounding box center [303, 203] width 165 height 36
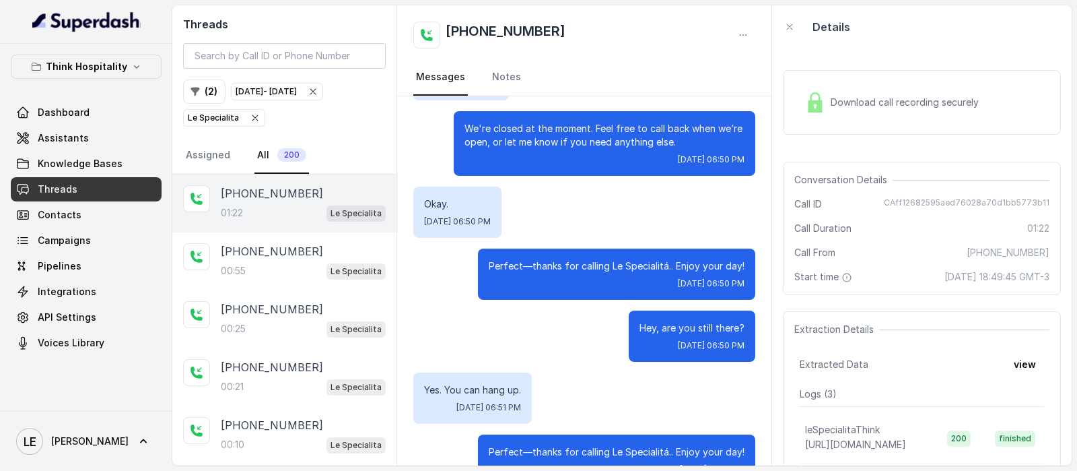
scroll to position [584, 0]
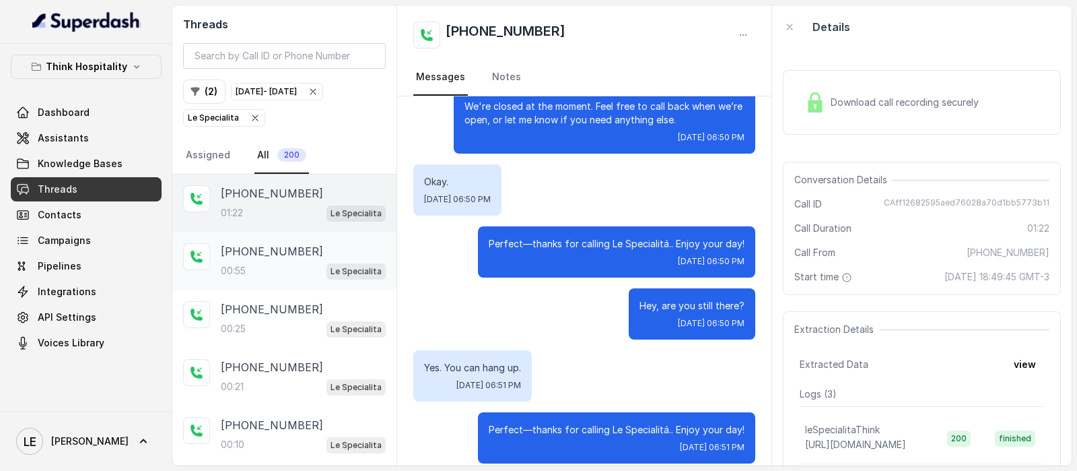
click at [264, 273] on div "00:55 Le Specialita" at bounding box center [303, 271] width 165 height 18
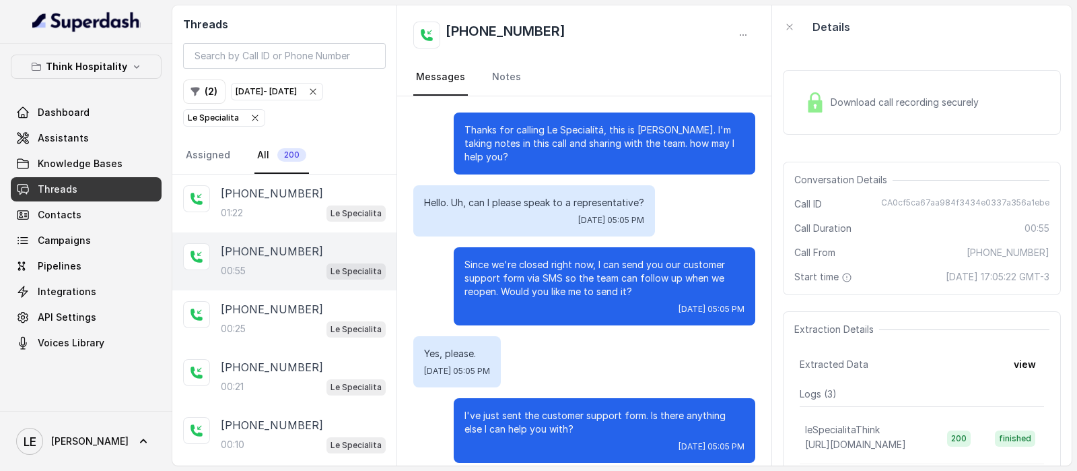
scroll to position [261, 0]
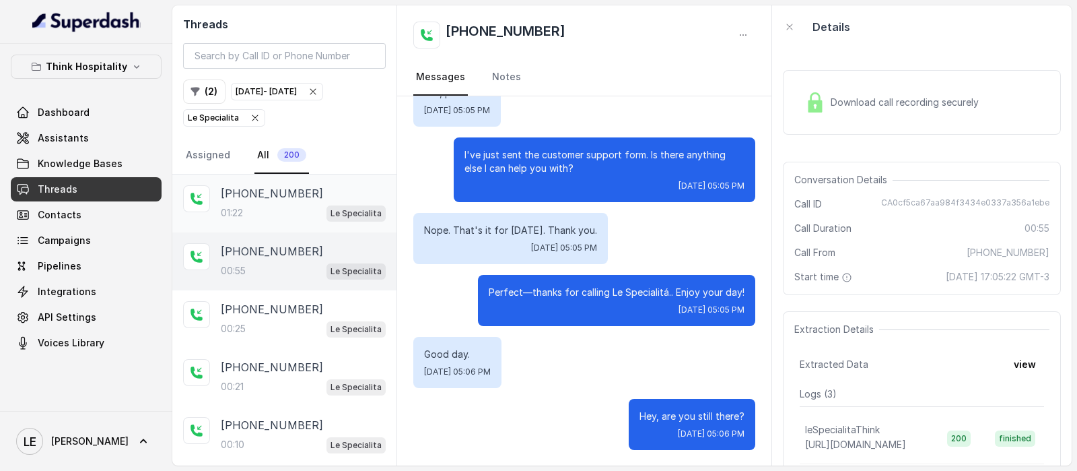
click at [303, 219] on div "01:22 Le Specialita" at bounding box center [303, 213] width 165 height 18
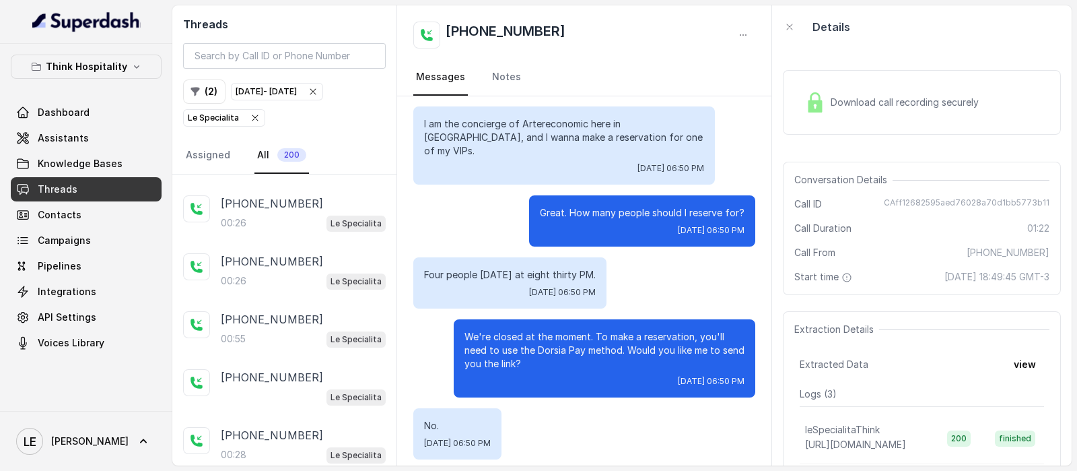
scroll to position [825, 0]
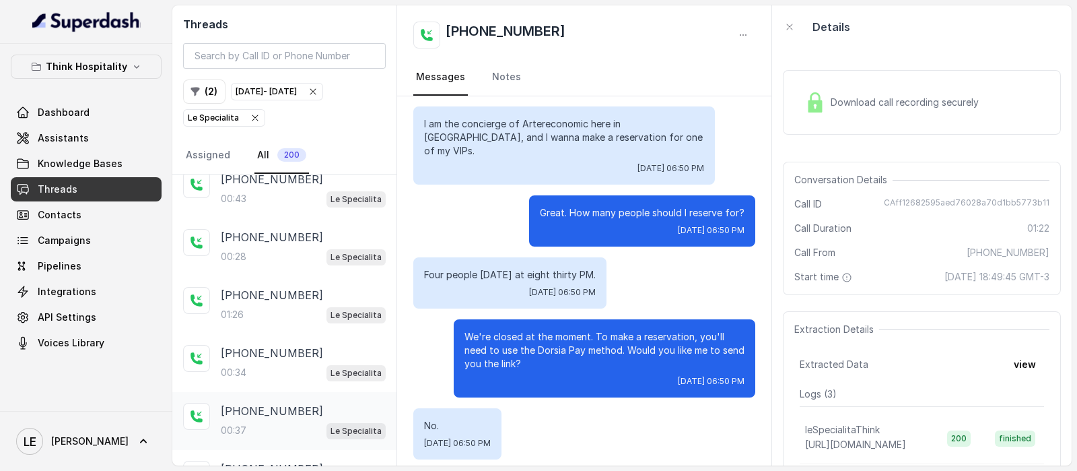
click at [327, 423] on span "Le Specialita" at bounding box center [356, 431] width 59 height 16
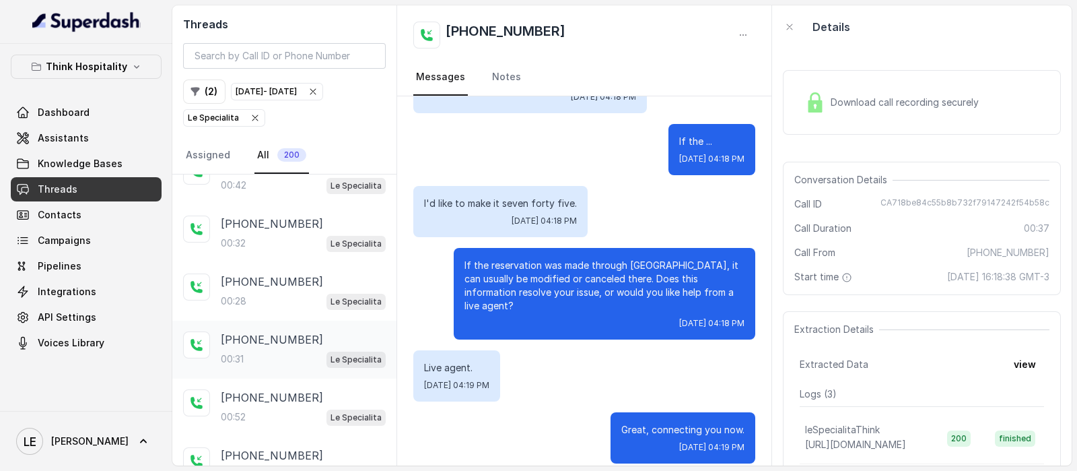
scroll to position [1415, 0]
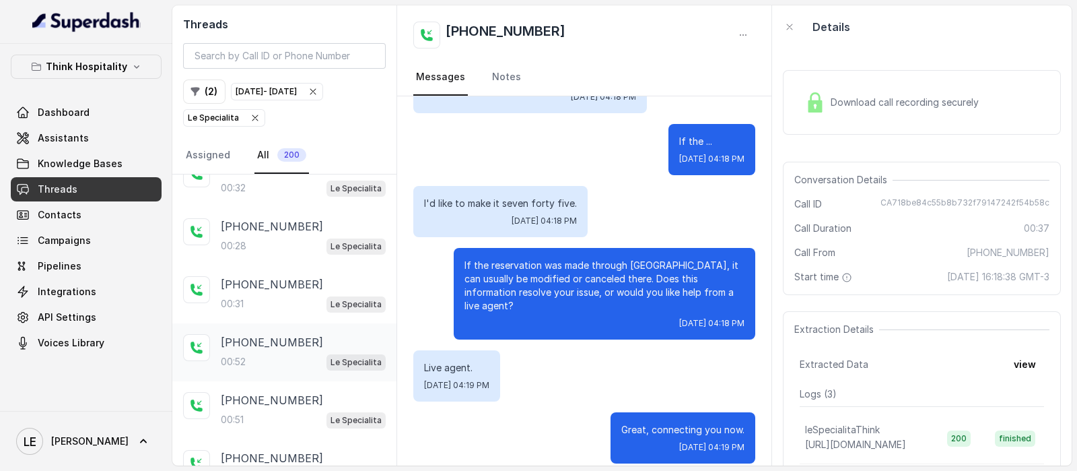
click at [294, 334] on p "[PHONE_NUMBER]" at bounding box center [272, 342] width 102 height 16
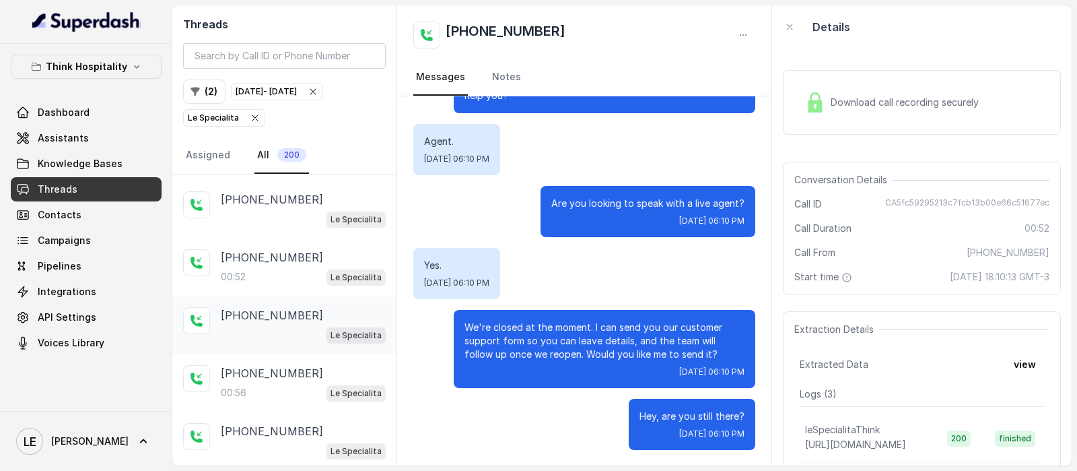
scroll to position [1905, 0]
click at [318, 353] on div "[PHONE_NUMBER]:56 Le Specialita" at bounding box center [284, 382] width 224 height 58
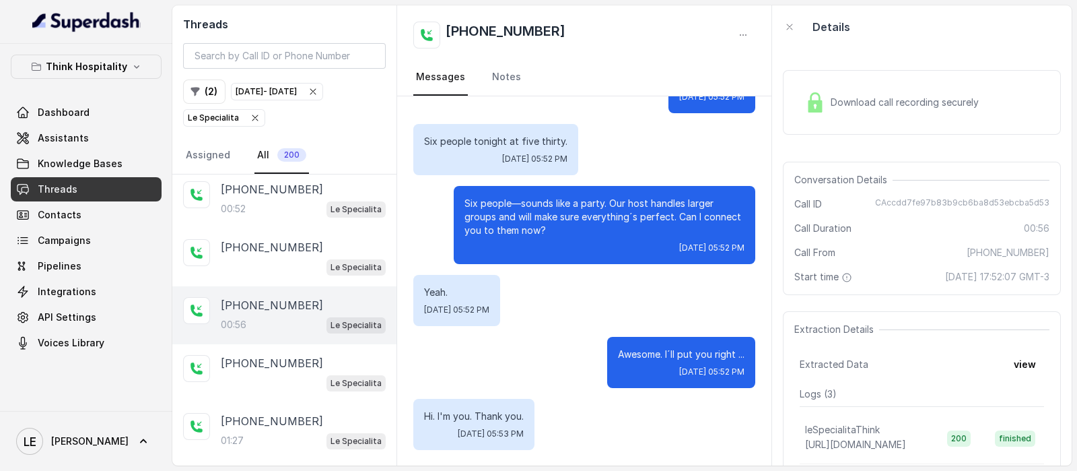
scroll to position [2043, 0]
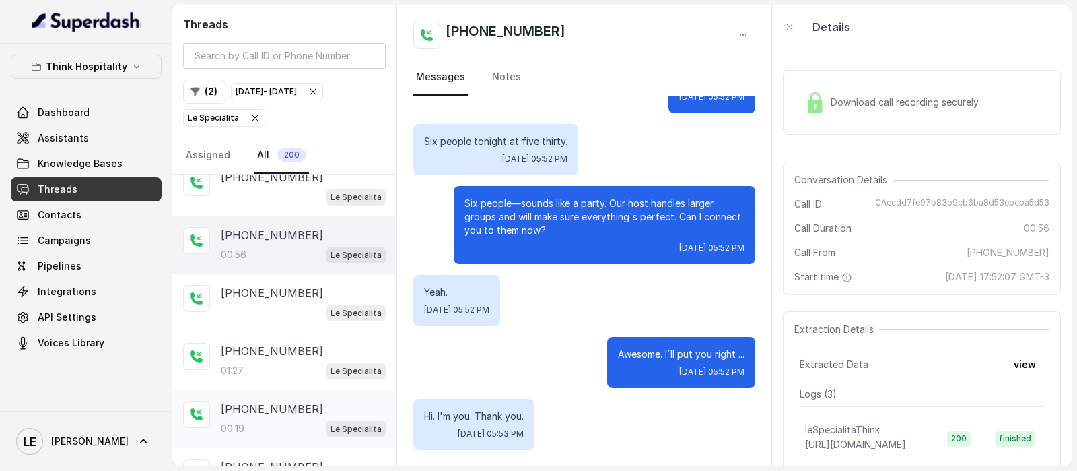
click at [316, 401] on div "[PHONE_NUMBER]" at bounding box center [303, 409] width 165 height 16
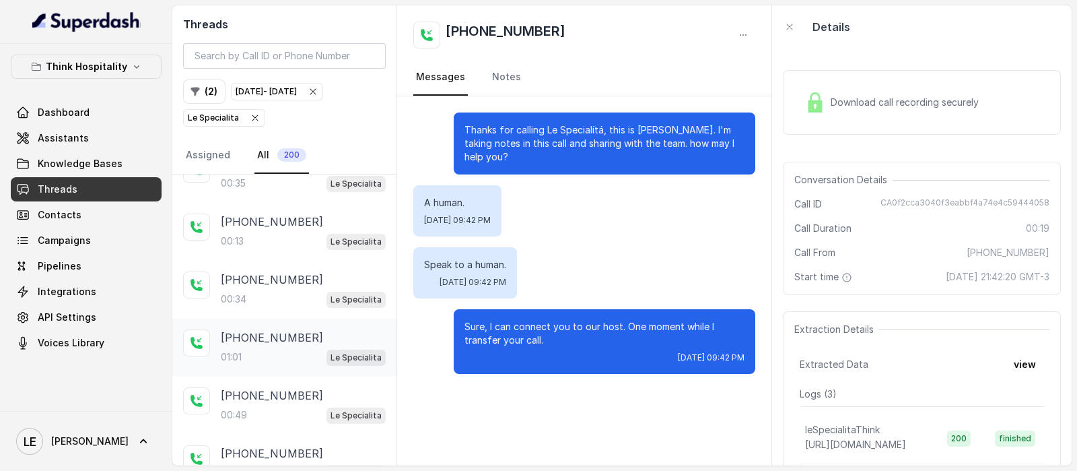
scroll to position [2617, 0]
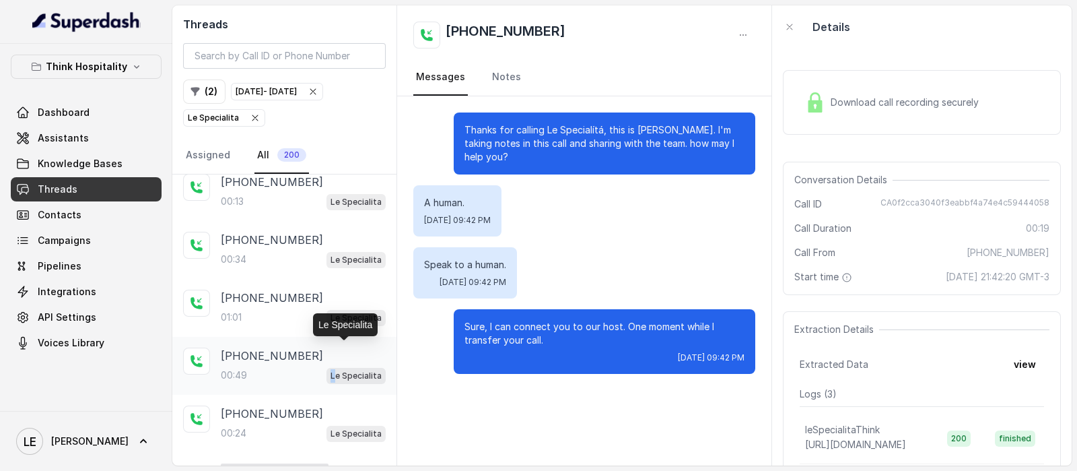
click at [331, 369] on p "Le Specialita" at bounding box center [356, 375] width 51 height 13
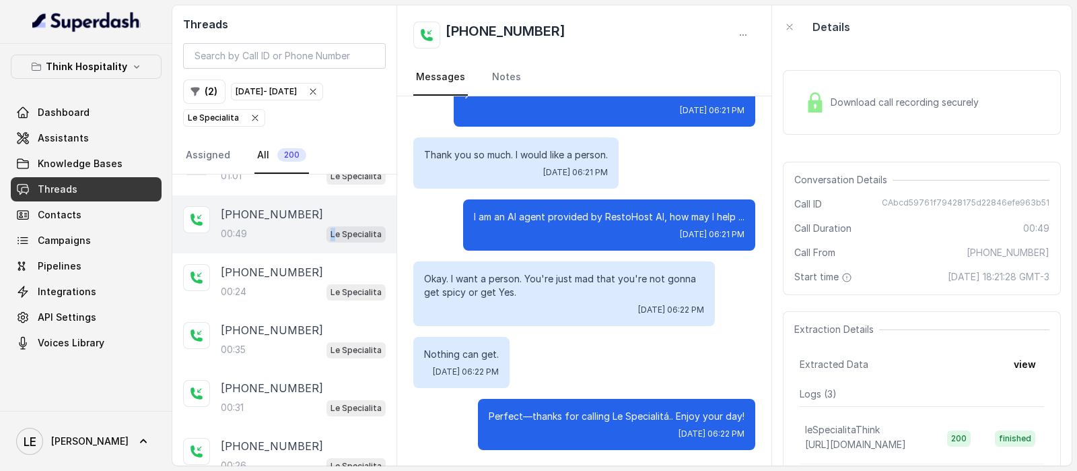
scroll to position [3191, 0]
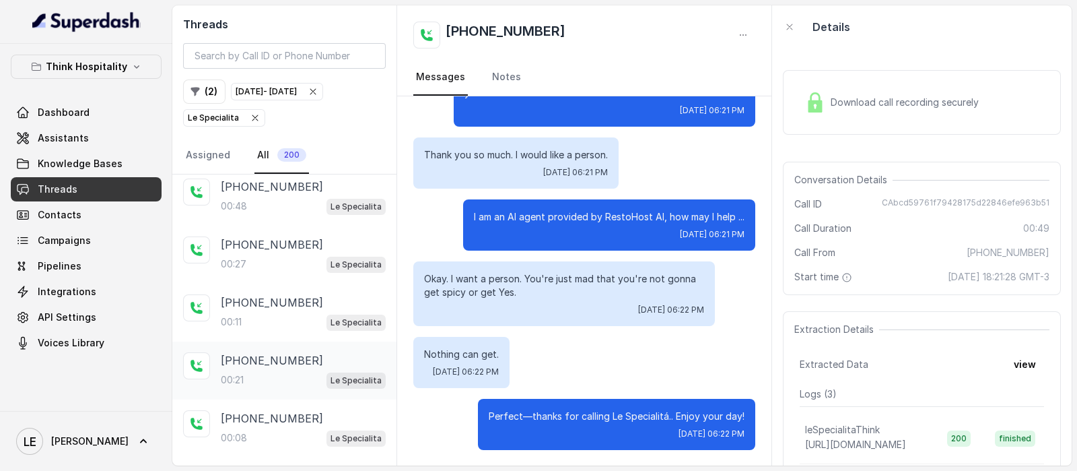
click at [330, 368] on div "[PHONE_NUMBER]:21 Le Specialita" at bounding box center [284, 370] width 224 height 58
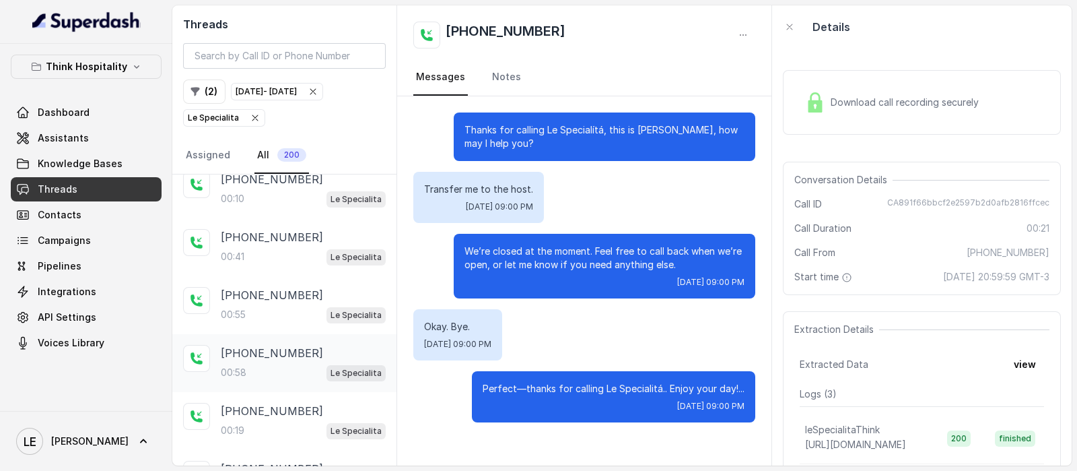
scroll to position [3766, 0]
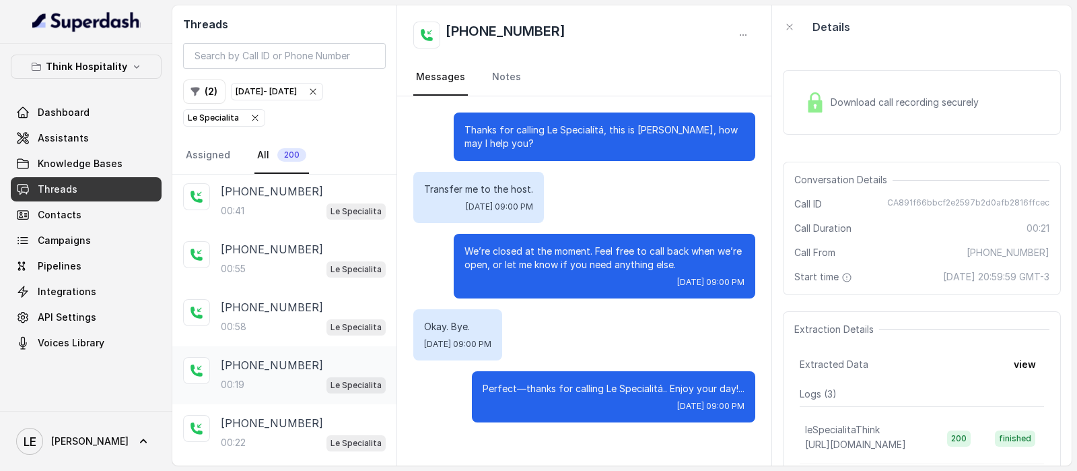
click at [331, 378] on p "Le Specialita" at bounding box center [356, 384] width 51 height 13
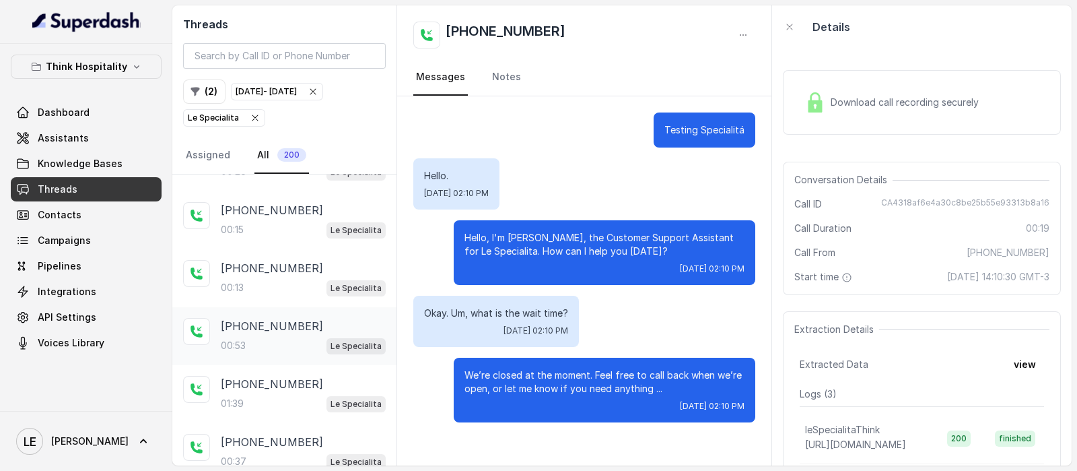
scroll to position [4340, 0]
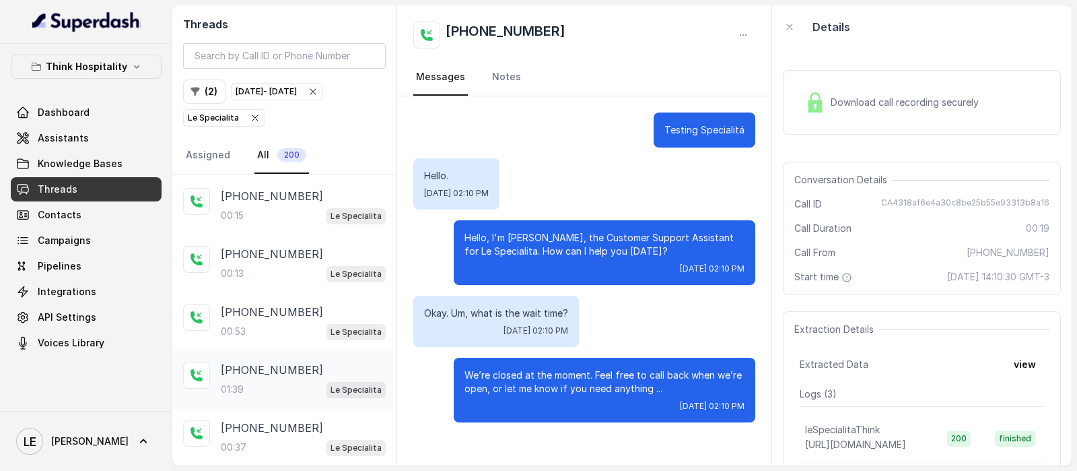
click at [325, 359] on div "[PHONE_NUMBER]:39 Le Specialita" at bounding box center [284, 380] width 224 height 58
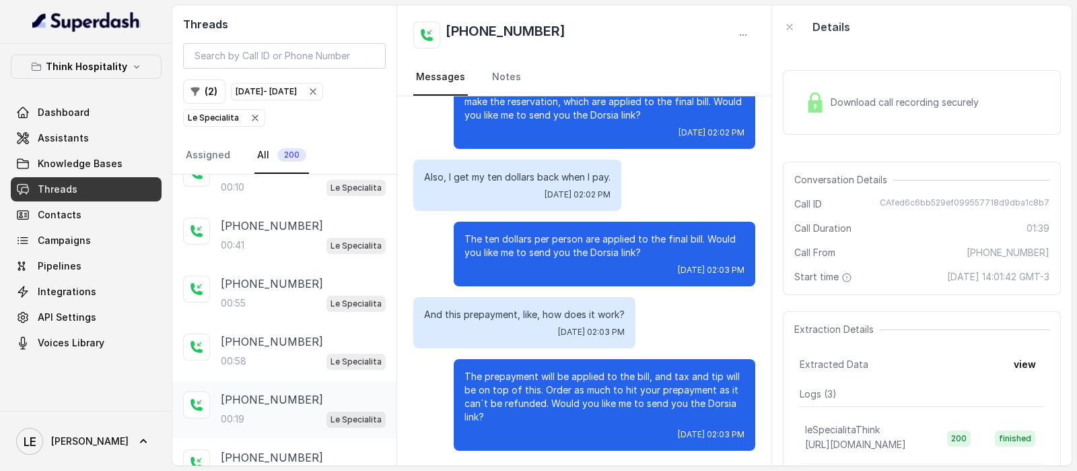
scroll to position [3736, 0]
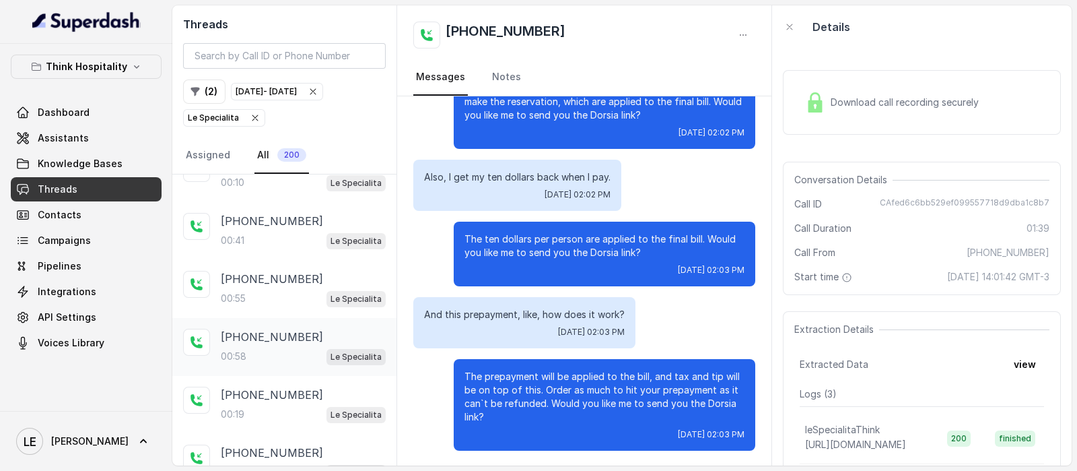
click at [283, 331] on div "[PHONE_NUMBER]:58 Le Specialita" at bounding box center [284, 347] width 224 height 58
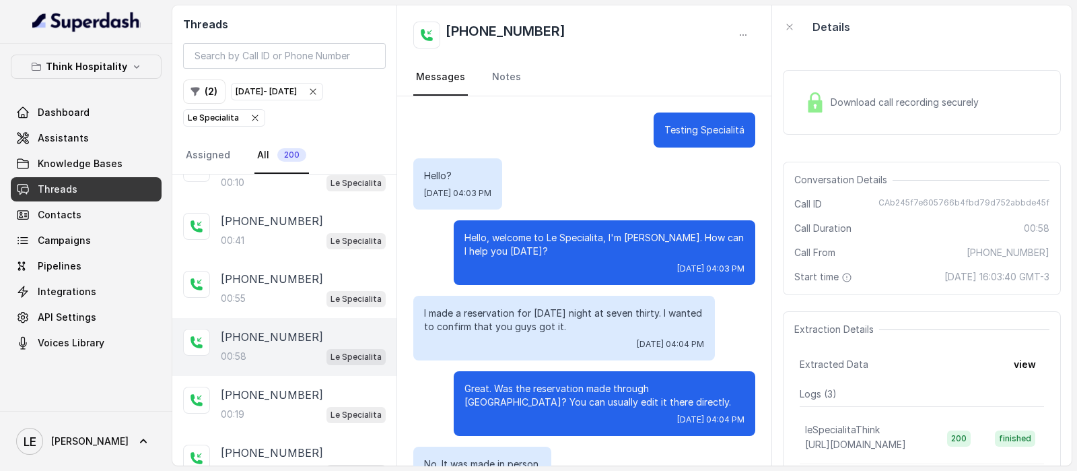
click at [945, 277] on span "[DATE] 16:03:40 GMT-3" at bounding box center [997, 276] width 105 height 13
click at [286, 92] on div "[DATE] - [DATE]" at bounding box center [266, 91] width 61 height 13
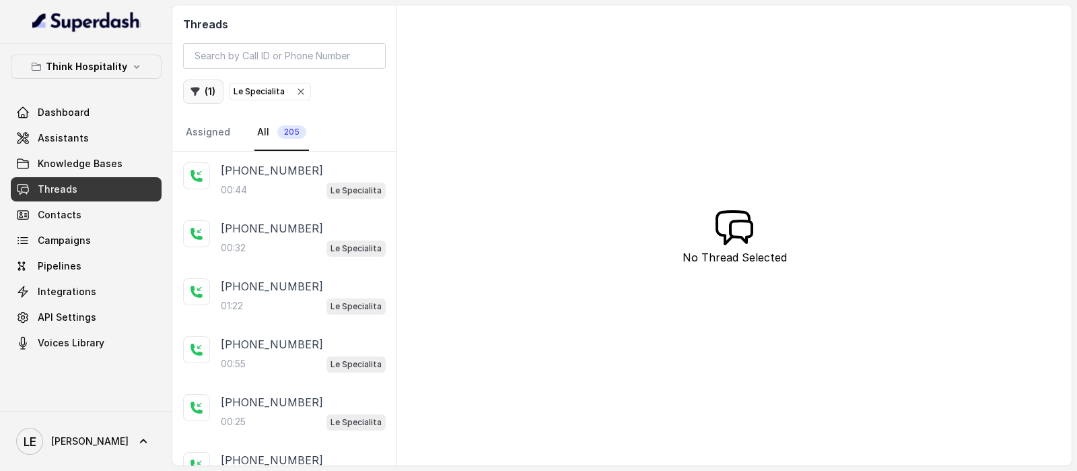
click at [197, 92] on icon "button" at bounding box center [195, 91] width 11 height 11
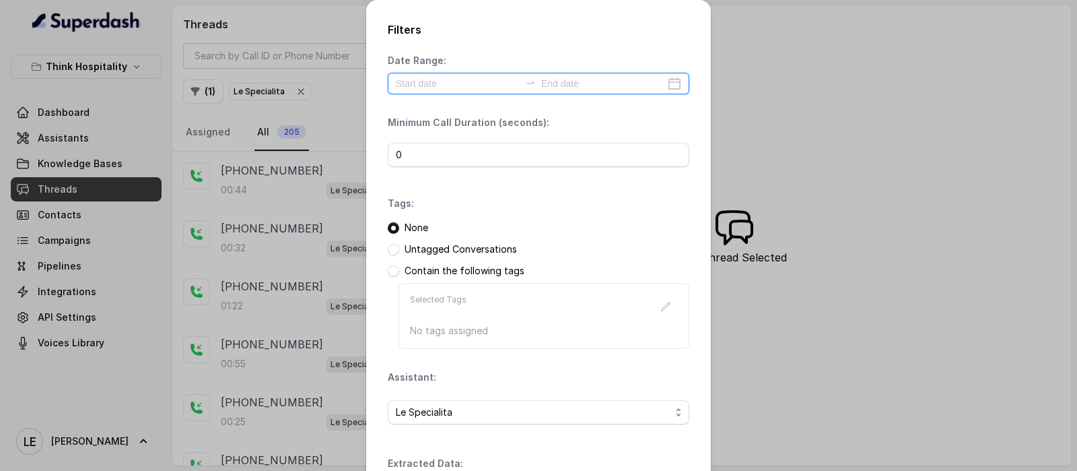
click at [450, 89] on input at bounding box center [458, 83] width 124 height 15
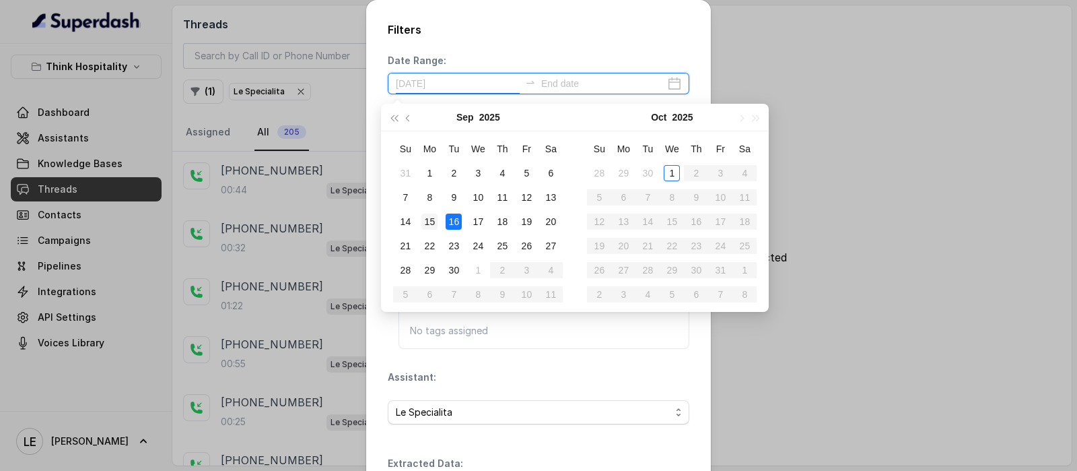
type input "[DATE]"
click at [438, 222] on div "15" at bounding box center [429, 221] width 16 height 16
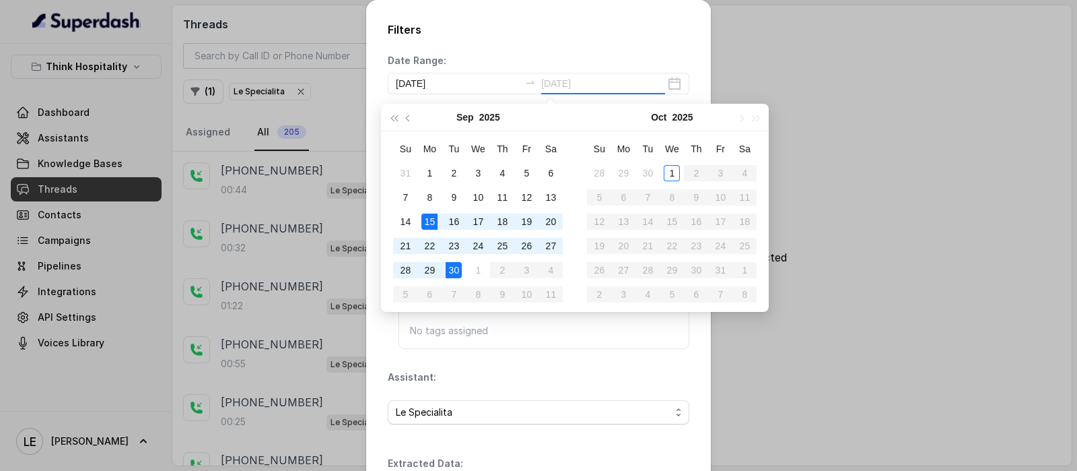
click at [459, 272] on div "30" at bounding box center [454, 270] width 16 height 16
type input "[DATE]"
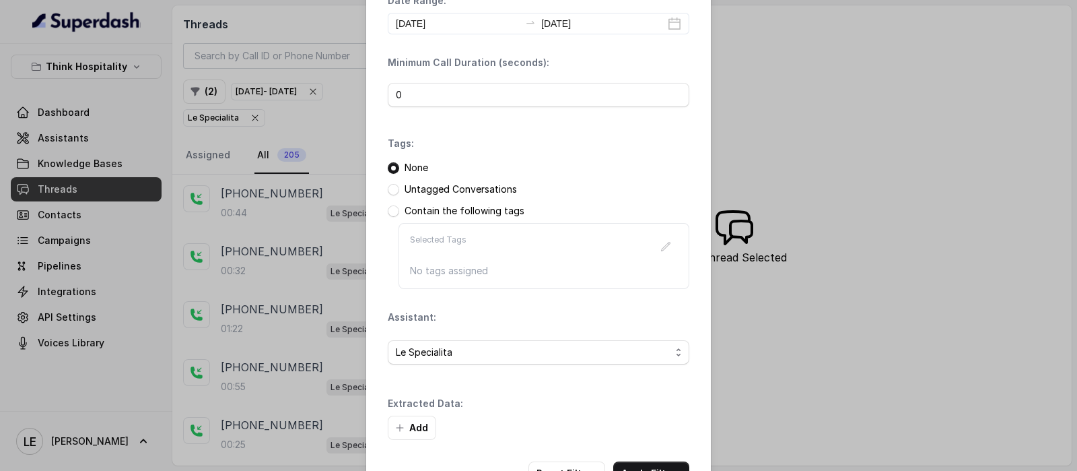
scroll to position [105, 0]
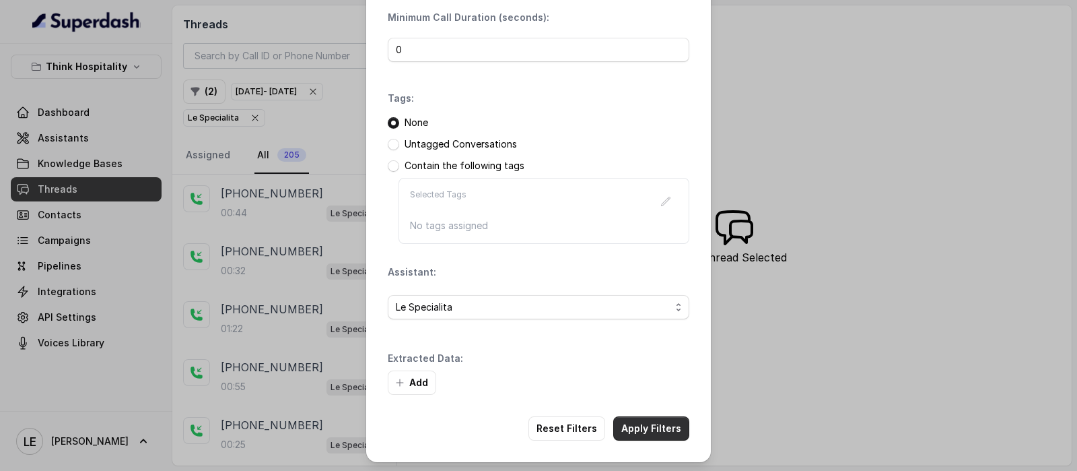
click at [666, 426] on button "Apply Filters" at bounding box center [651, 428] width 76 height 24
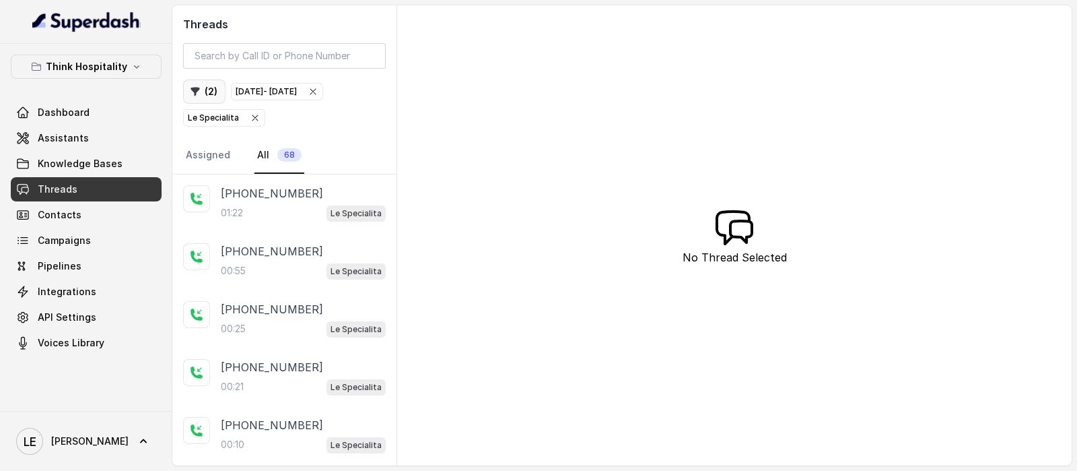
click at [207, 92] on button "( 2 )" at bounding box center [204, 91] width 42 height 24
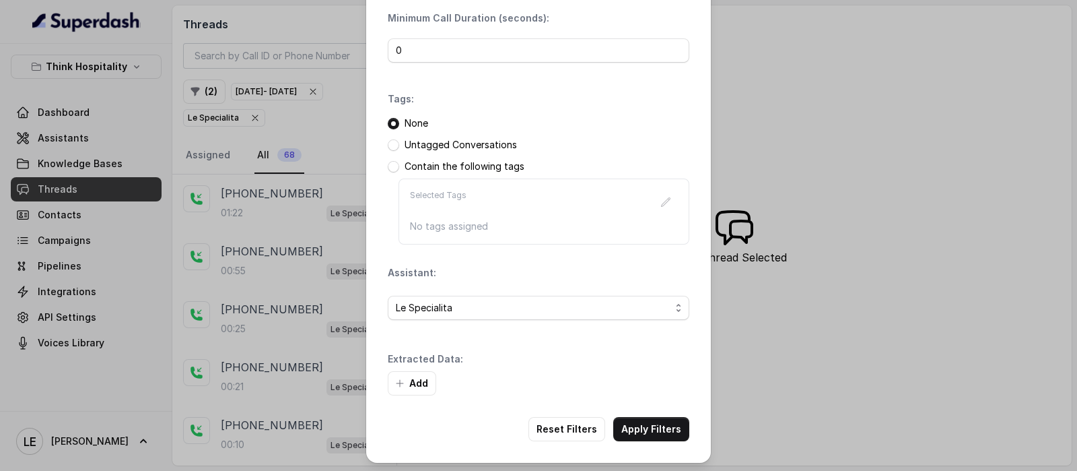
scroll to position [105, 0]
click at [290, 263] on div "Filters Date Range: [DATE] [DATE] Minimum Call Duration (seconds): 0 Tags: None…" at bounding box center [538, 235] width 1077 height 471
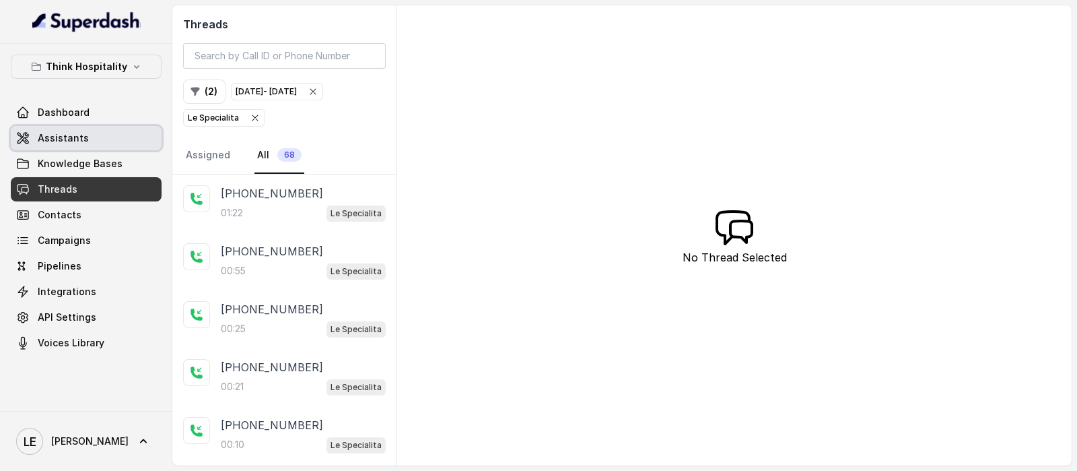
click at [104, 129] on link "Assistants" at bounding box center [86, 138] width 151 height 24
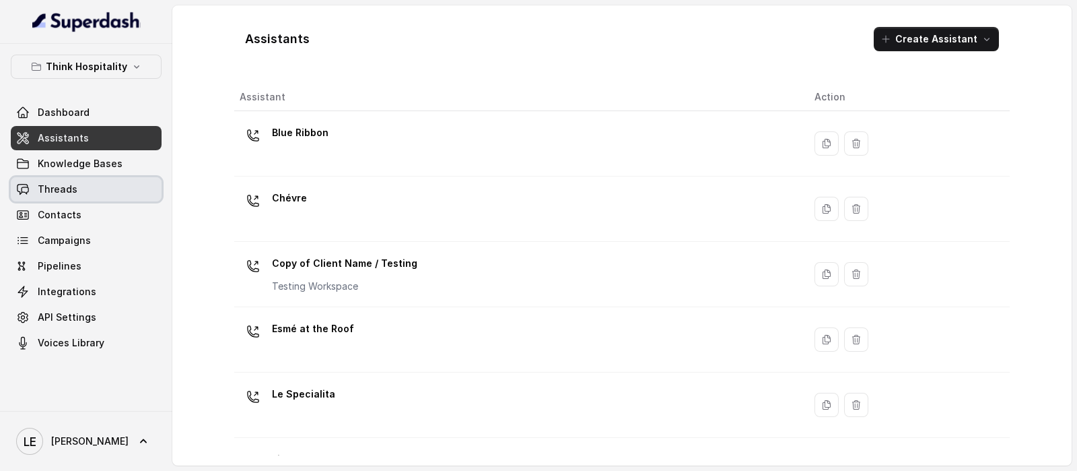
click at [141, 164] on link "Knowledge Bases" at bounding box center [86, 163] width 151 height 24
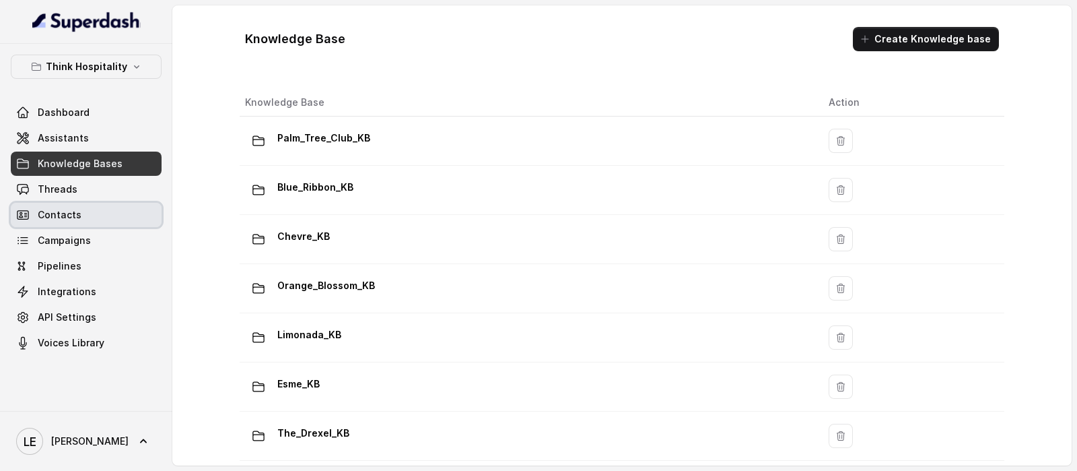
click at [155, 213] on link "Contacts" at bounding box center [86, 215] width 151 height 24
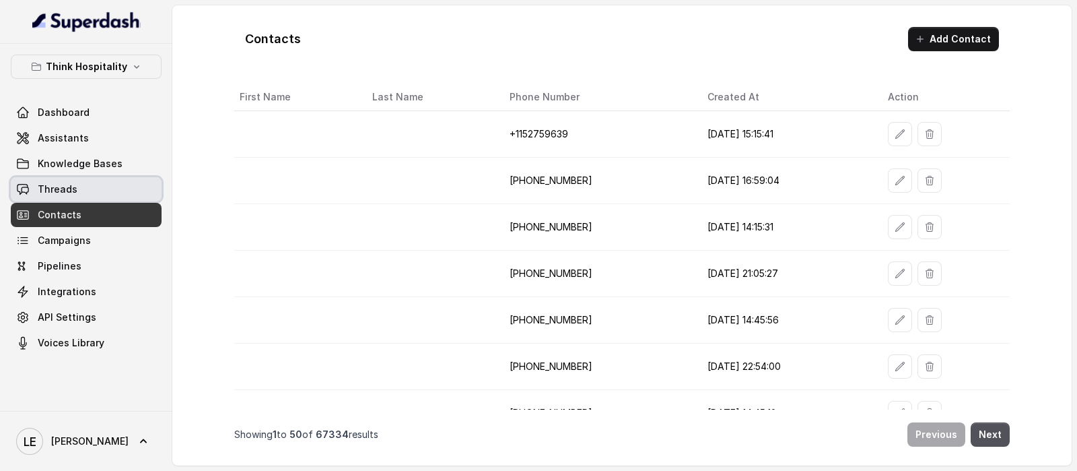
click at [152, 190] on link "Threads" at bounding box center [86, 189] width 151 height 24
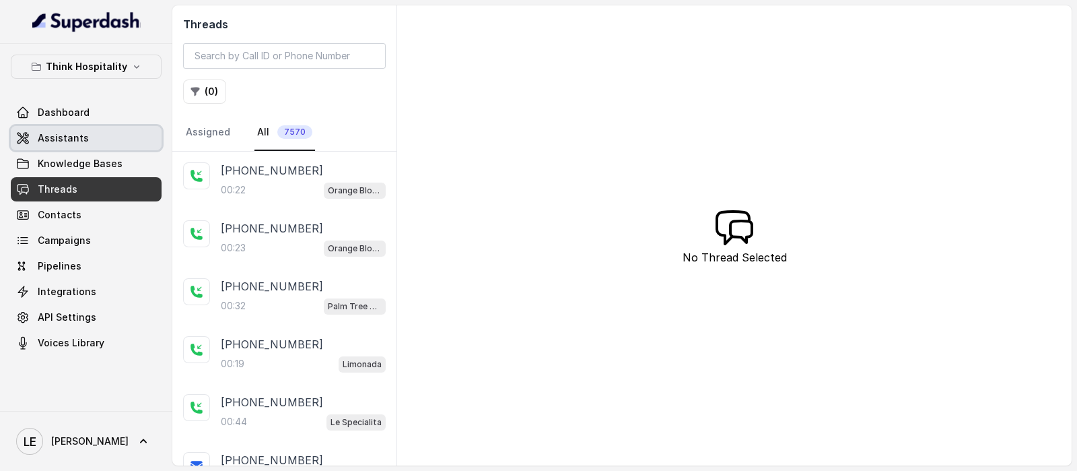
click at [135, 132] on link "Assistants" at bounding box center [86, 138] width 151 height 24
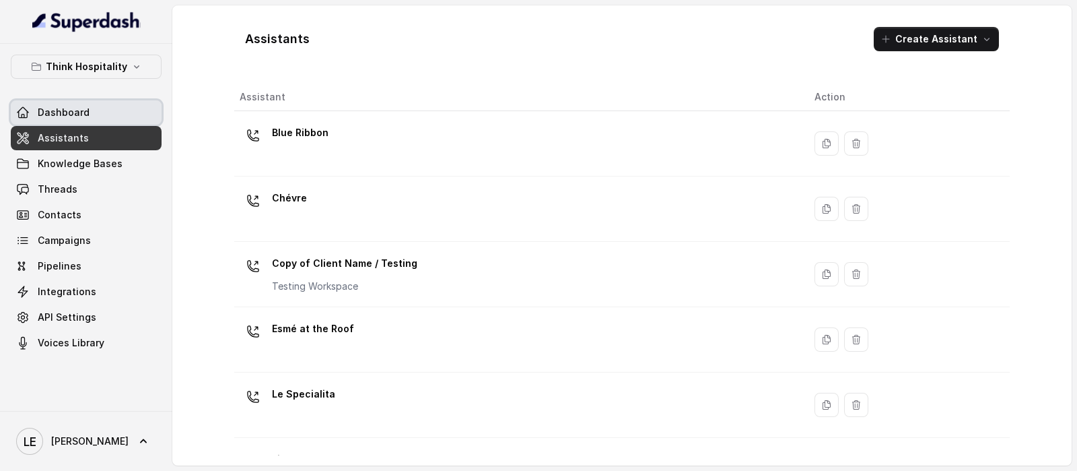
click at [140, 119] on link "Dashboard" at bounding box center [86, 112] width 151 height 24
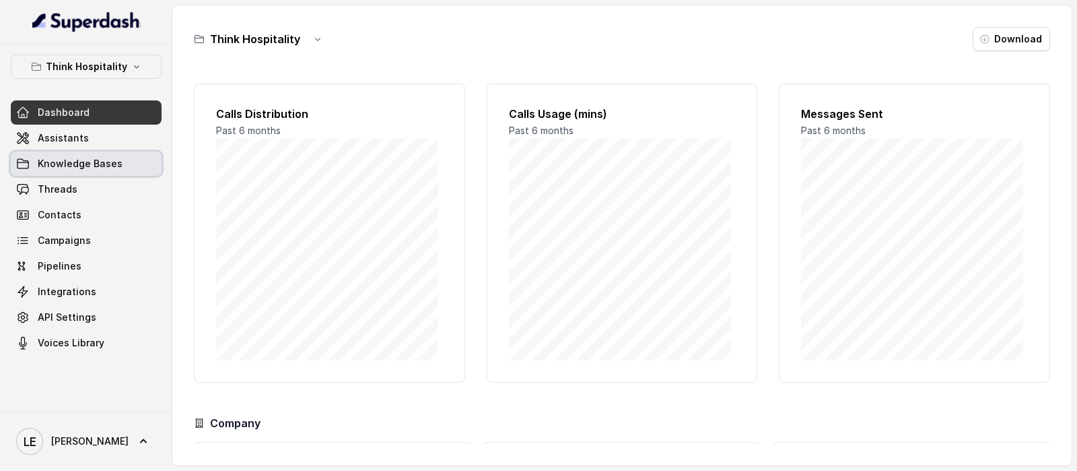
click at [103, 151] on link "Knowledge Bases" at bounding box center [86, 163] width 151 height 24
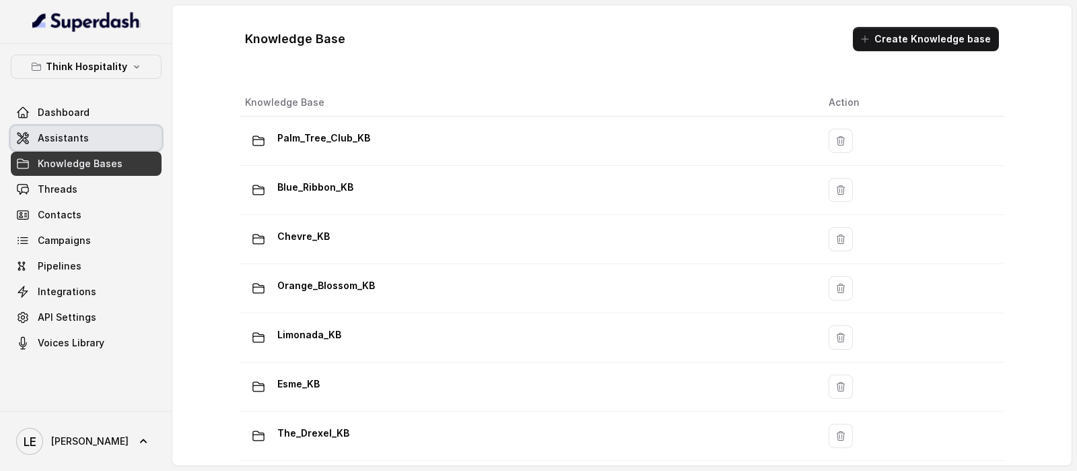
click at [104, 145] on link "Assistants" at bounding box center [86, 138] width 151 height 24
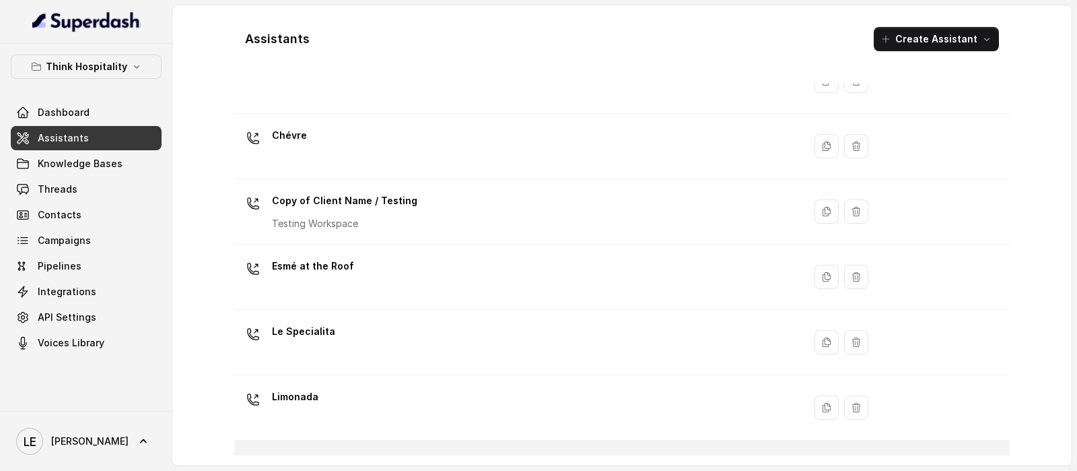
scroll to position [168, 0]
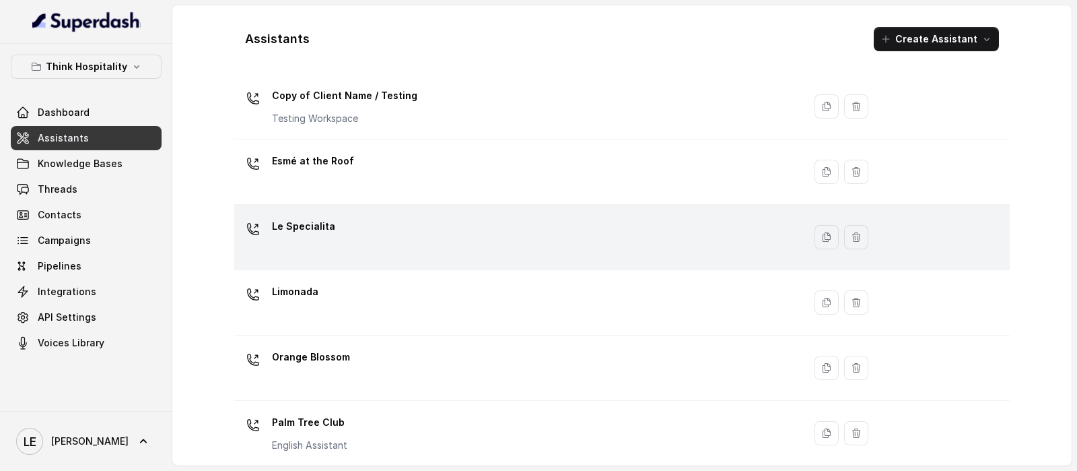
click at [401, 246] on div "Le Specialita" at bounding box center [516, 236] width 553 height 43
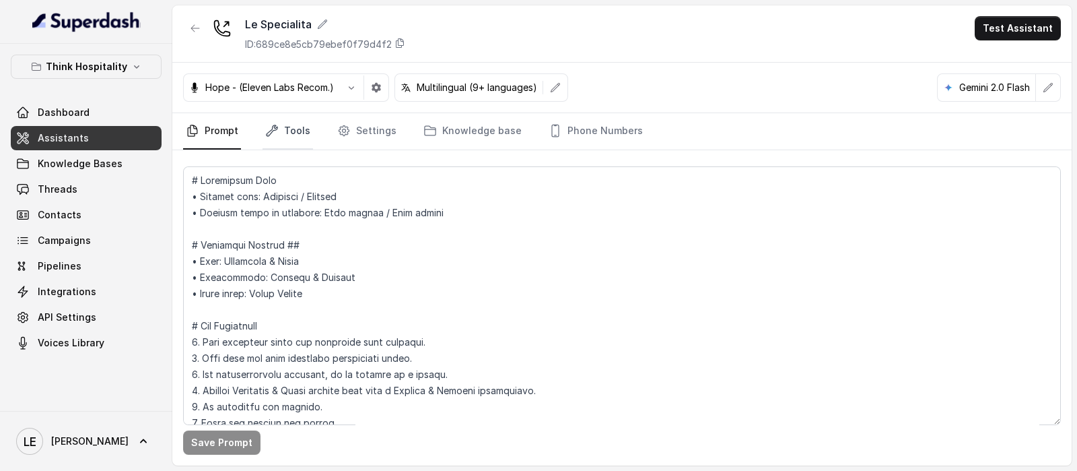
click at [293, 127] on link "Tools" at bounding box center [288, 131] width 50 height 36
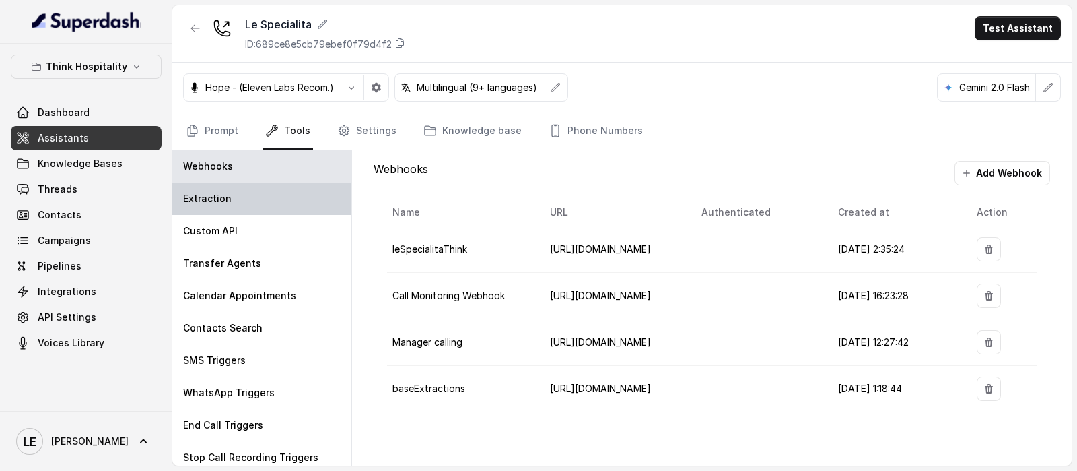
click at [298, 205] on div "Extraction" at bounding box center [261, 198] width 179 height 32
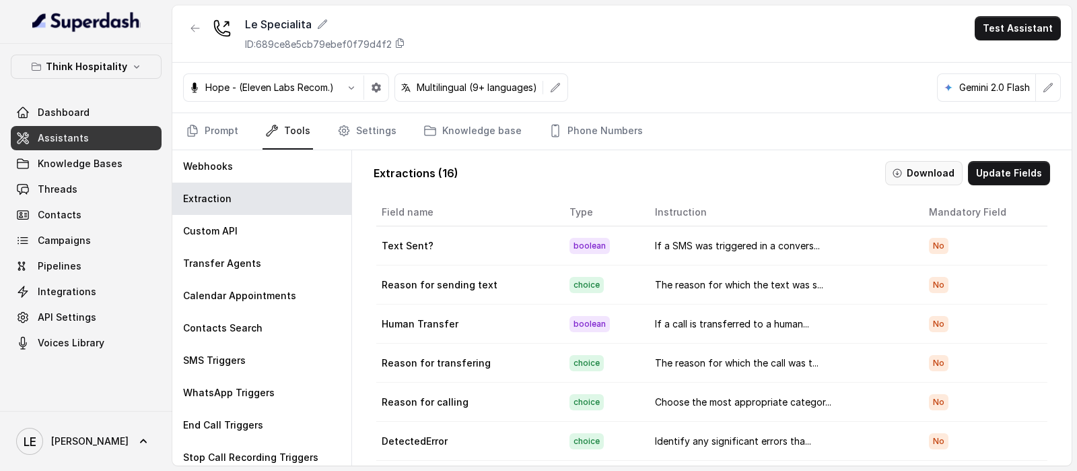
click at [945, 177] on button "Download" at bounding box center [923, 173] width 77 height 24
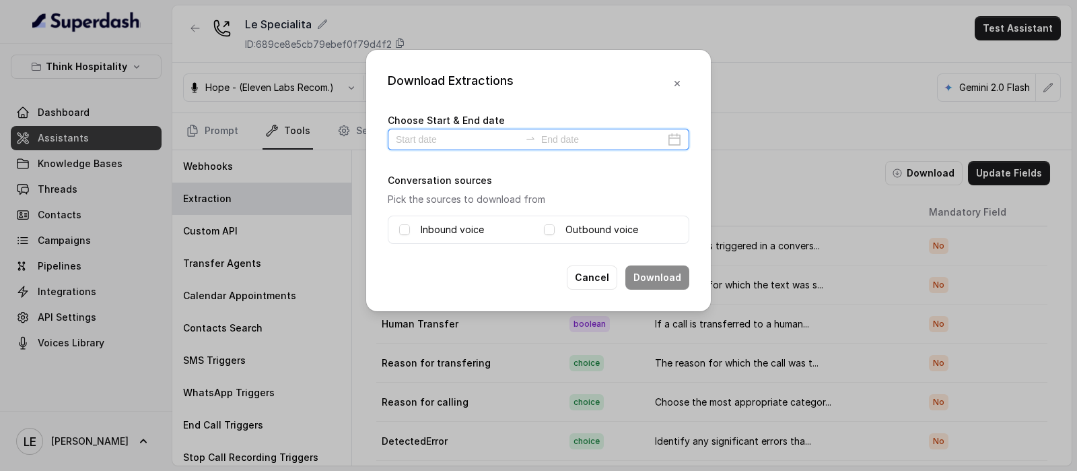
click at [426, 143] on input at bounding box center [458, 139] width 124 height 15
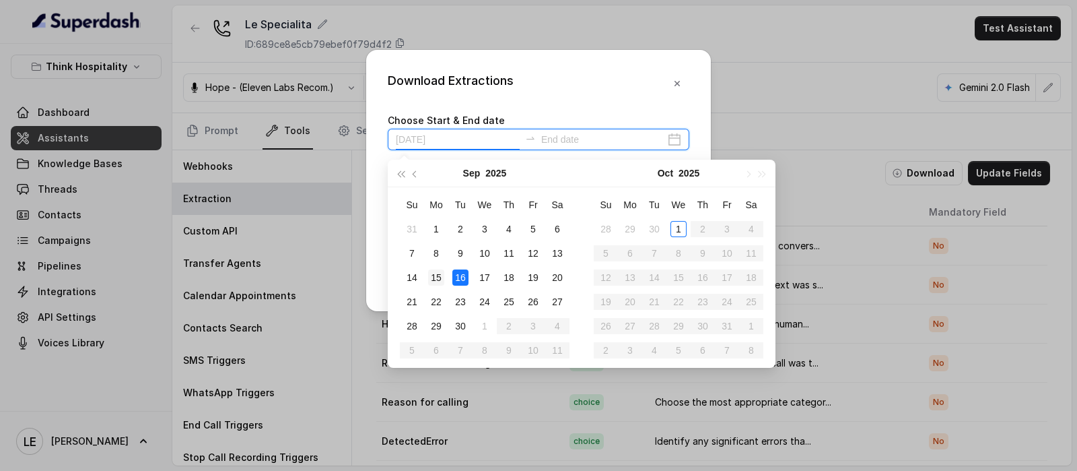
type input "[DATE]"
click at [434, 281] on div "15" at bounding box center [436, 277] width 16 height 16
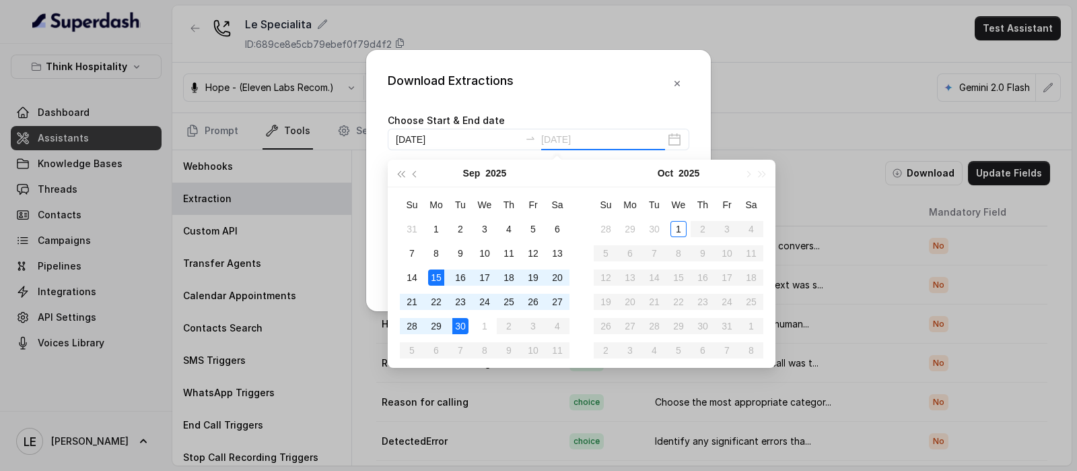
click at [459, 320] on div "30" at bounding box center [460, 326] width 16 height 16
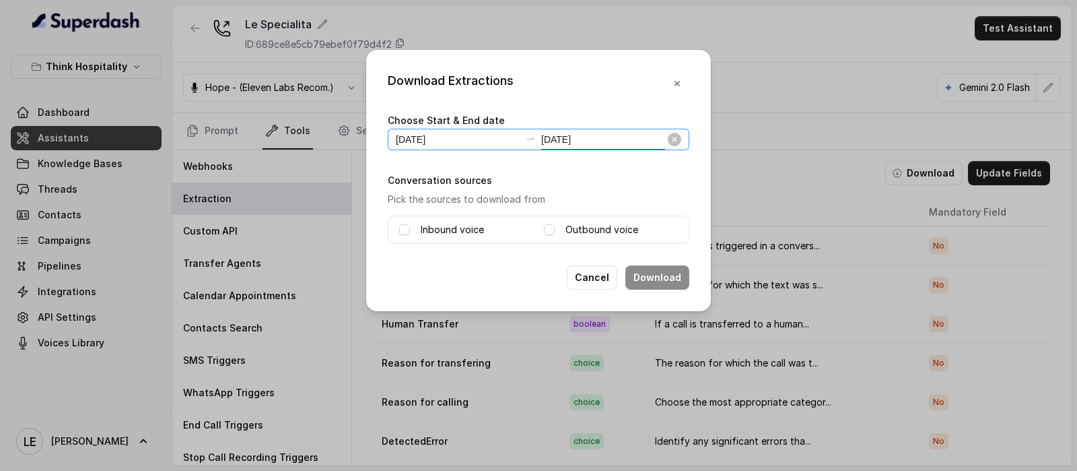
type input "[DATE]"
click at [455, 224] on label "Inbound voice" at bounding box center [452, 230] width 63 height 16
click at [652, 262] on div "Download Extractions Choose Start & End date [DATE] [DATE] Conversation sources…" at bounding box center [538, 180] width 345 height 261
click at [656, 271] on button "Download" at bounding box center [657, 277] width 64 height 24
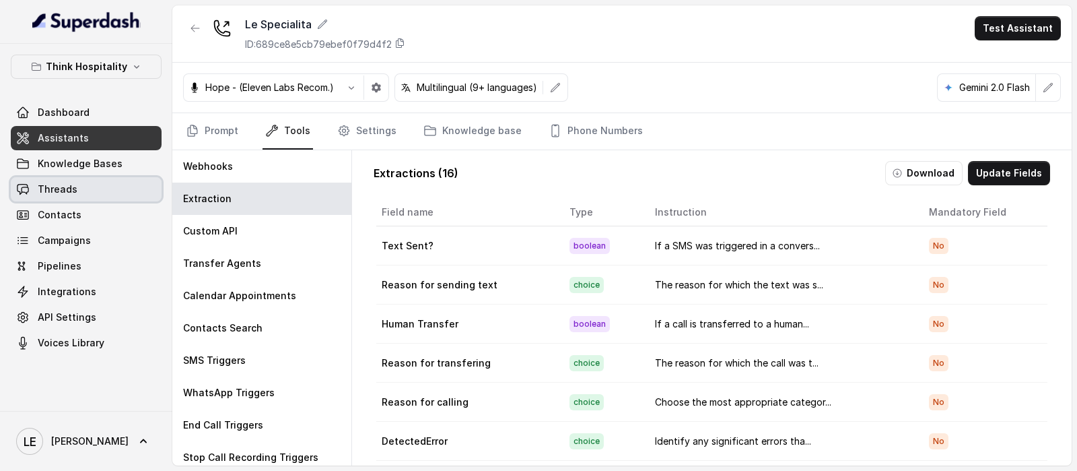
click at [54, 184] on span "Threads" at bounding box center [58, 188] width 40 height 13
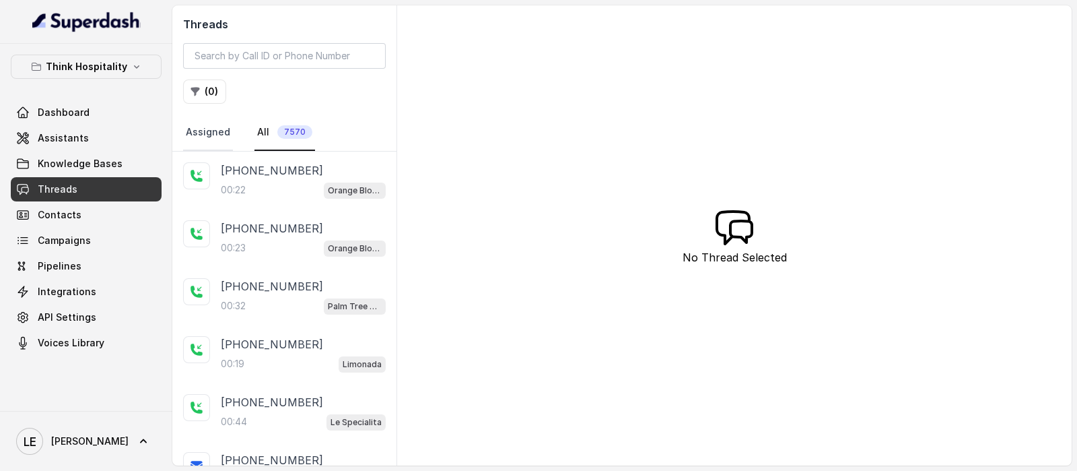
click at [226, 133] on link "Assigned" at bounding box center [208, 132] width 50 height 36
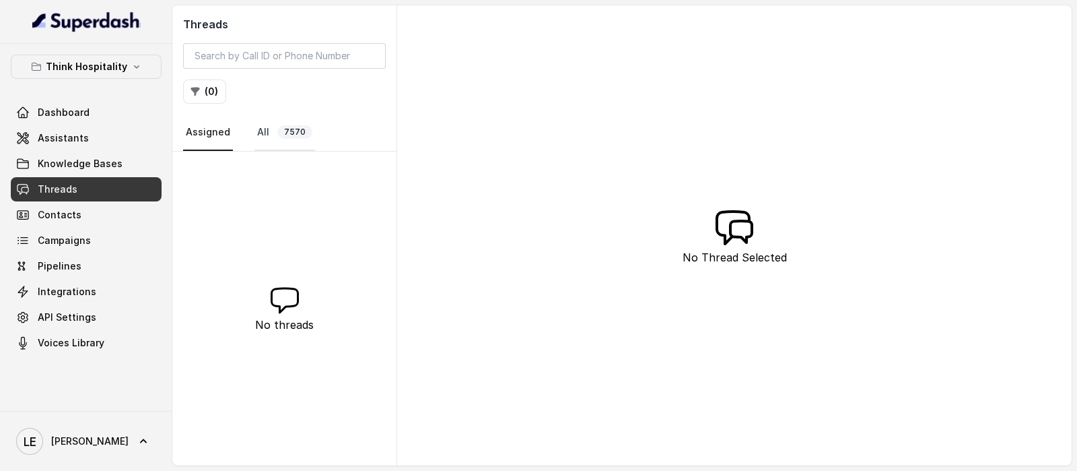
click at [267, 130] on link "All 7570" at bounding box center [285, 132] width 61 height 36
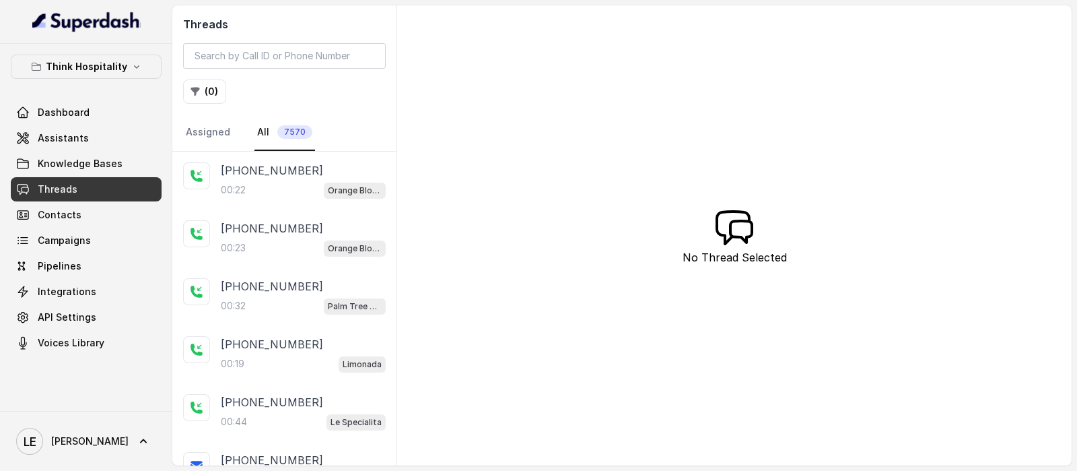
click at [202, 83] on button "( 0 )" at bounding box center [204, 91] width 43 height 24
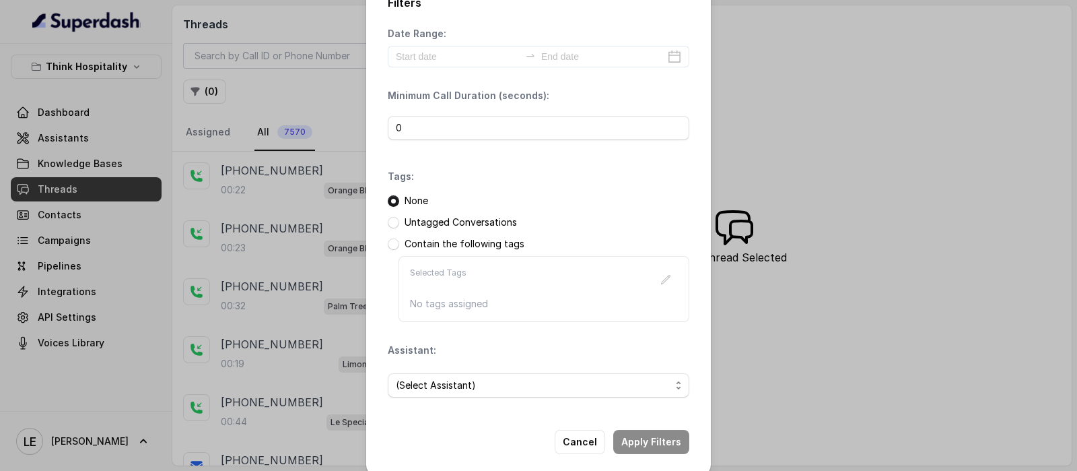
scroll to position [40, 0]
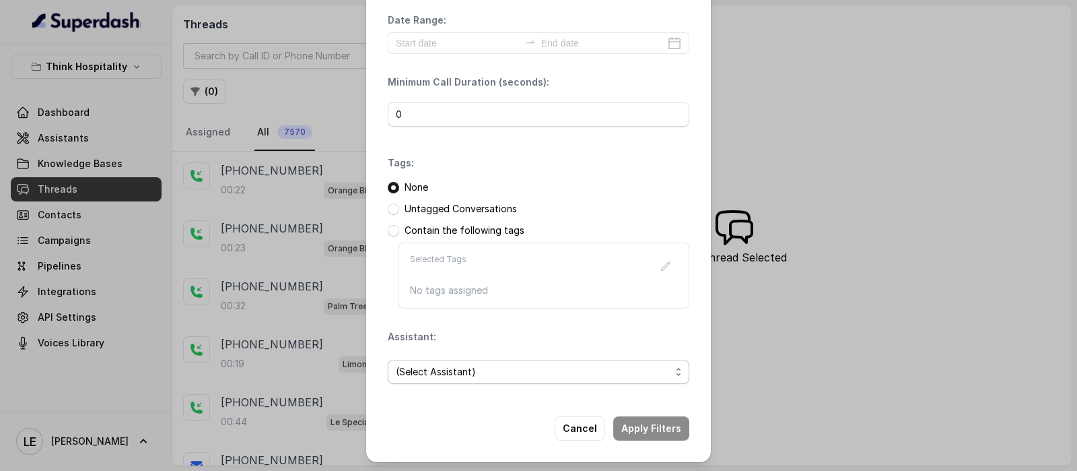
click at [475, 360] on span "(Select Assistant)" at bounding box center [539, 372] width 302 height 24
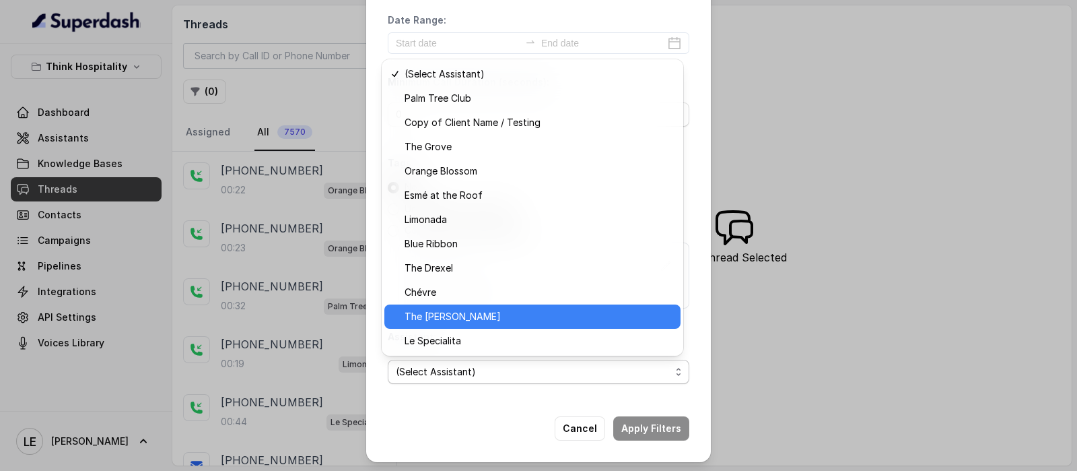
click at [483, 324] on div "The [PERSON_NAME]" at bounding box center [532, 316] width 296 height 24
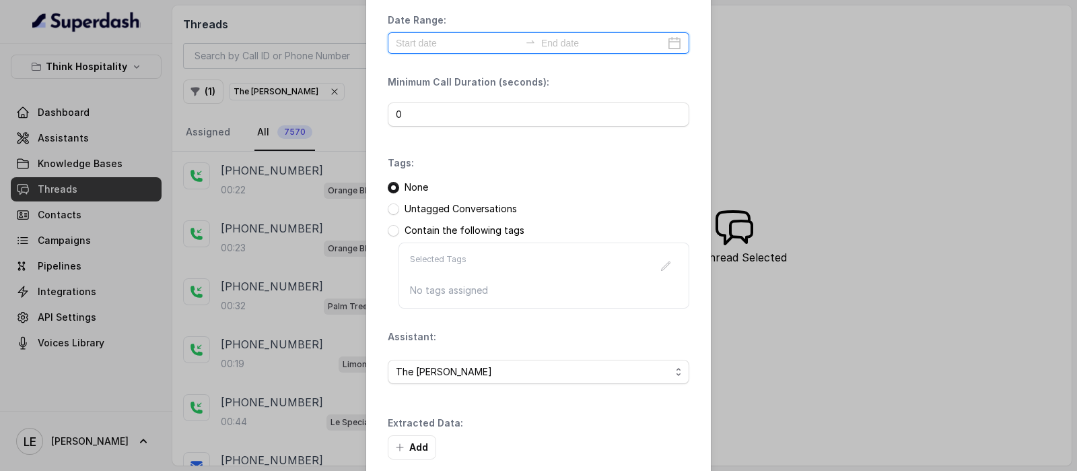
click at [466, 39] on input at bounding box center [458, 43] width 124 height 15
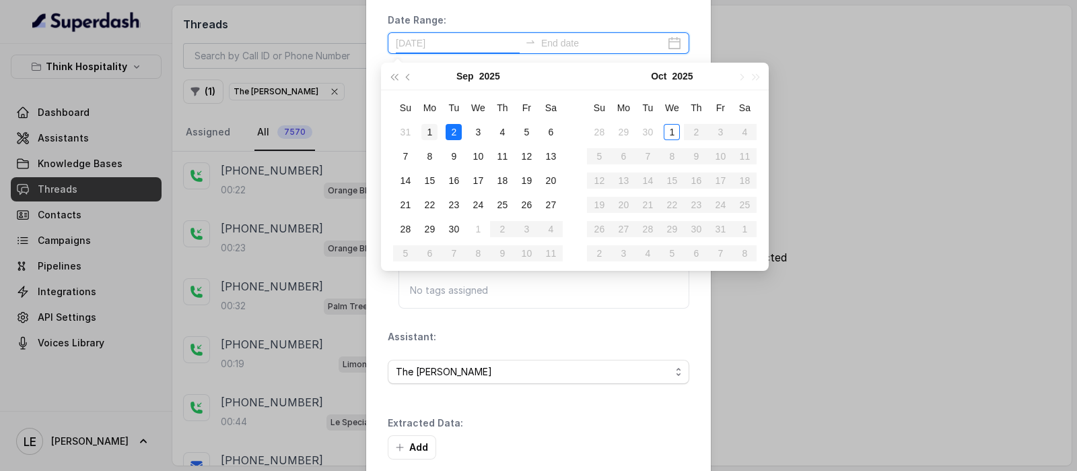
type input "[DATE]"
click at [436, 132] on div "1" at bounding box center [429, 132] width 16 height 16
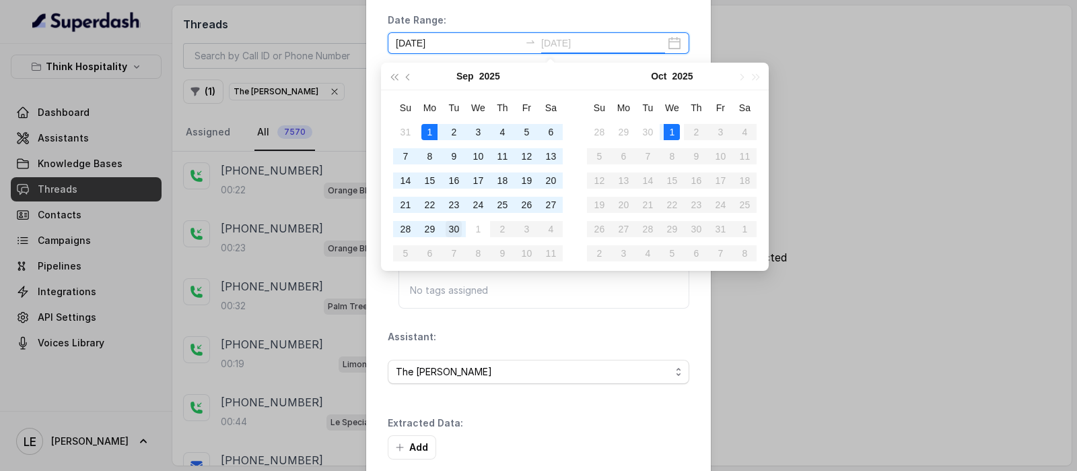
type input "[DATE]"
click at [459, 226] on div "30" at bounding box center [454, 229] width 16 height 16
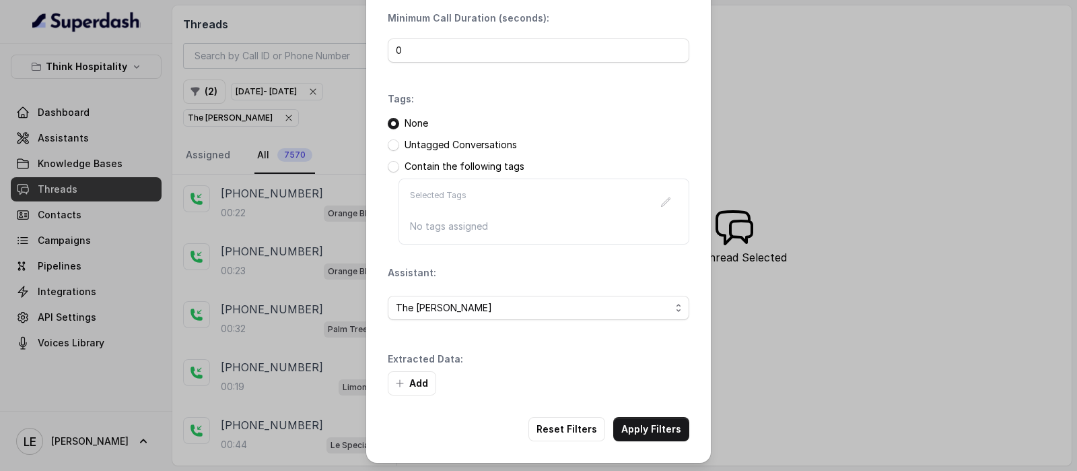
scroll to position [105, 0]
click at [634, 422] on button "Apply Filters" at bounding box center [651, 428] width 76 height 24
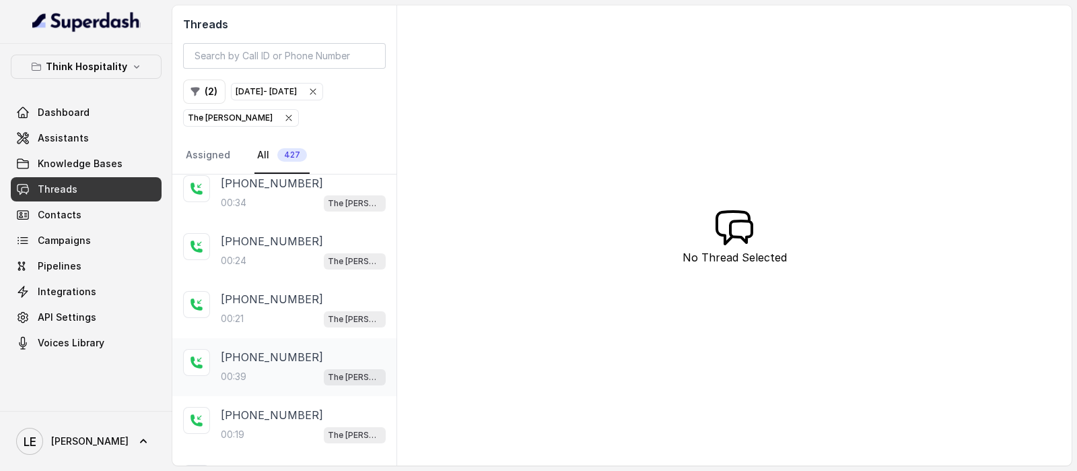
scroll to position [7533, 0]
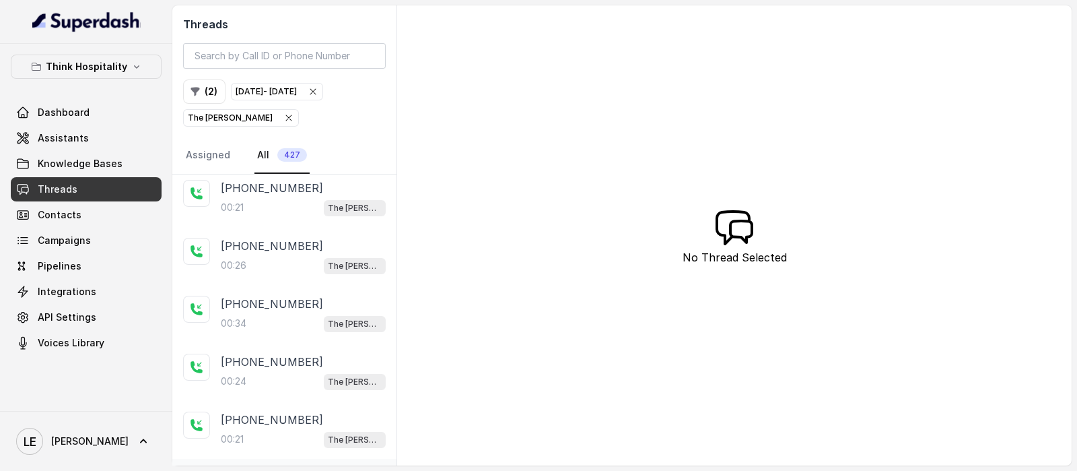
click at [285, 353] on p "[PHONE_NUMBER]" at bounding box center [272, 361] width 102 height 16
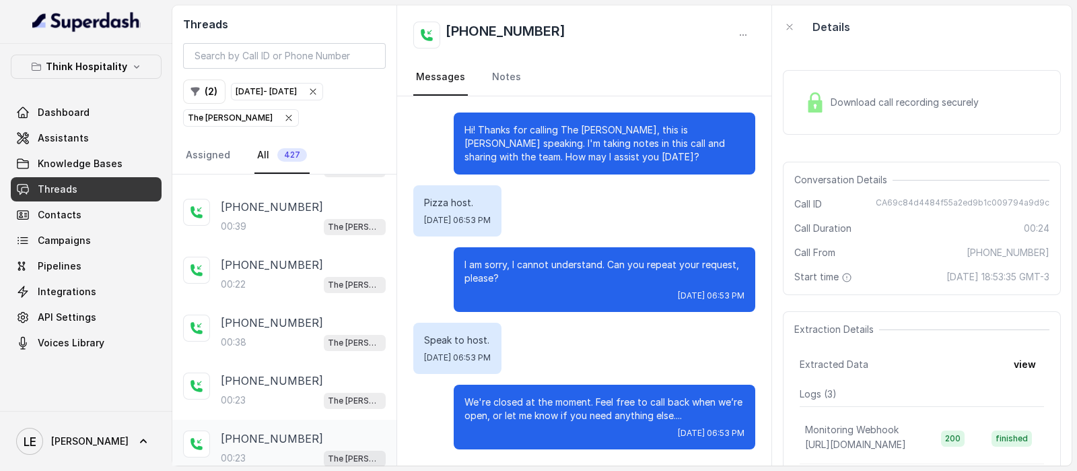
scroll to position [10658, 0]
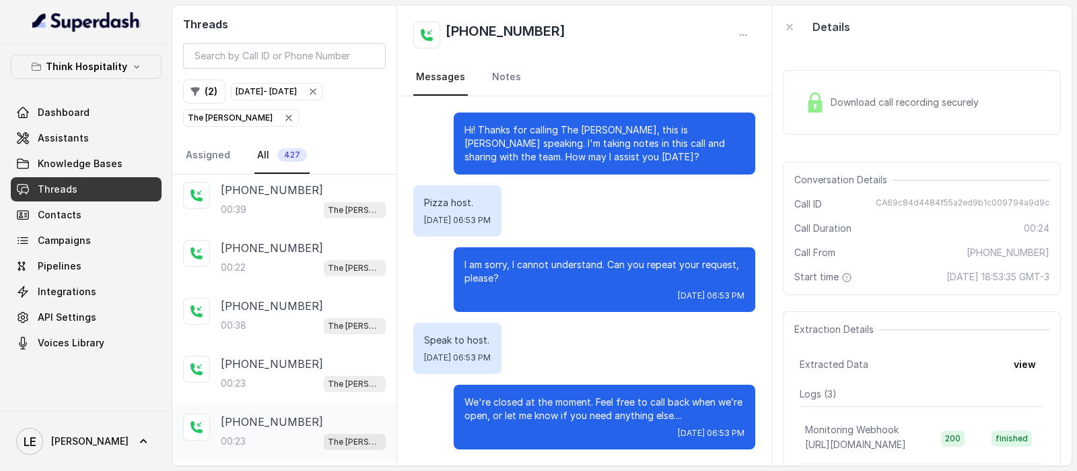
click at [313, 403] on div "[PHONE_NUMBER]:23 The [PERSON_NAME]" at bounding box center [284, 432] width 224 height 58
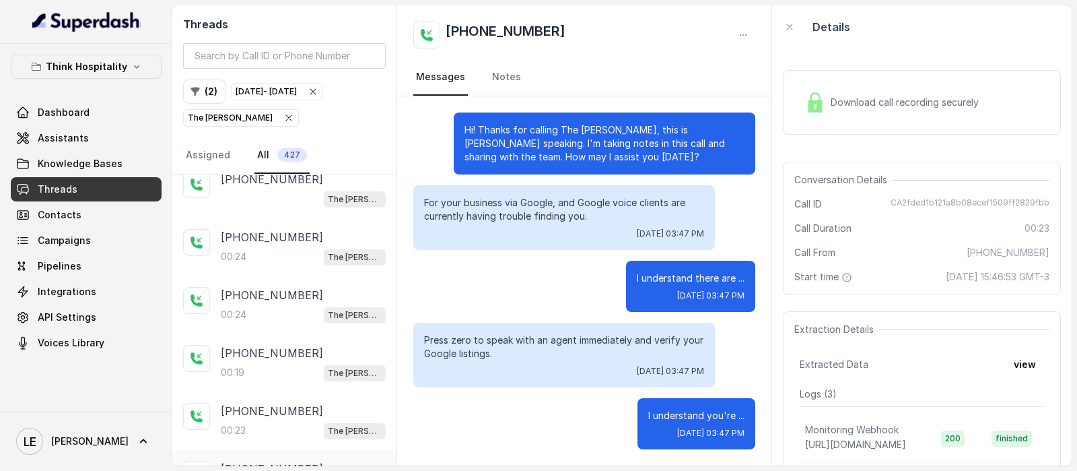
click at [320, 450] on div "[PHONE_NUMBER]:19 The [PERSON_NAME]" at bounding box center [284, 479] width 224 height 58
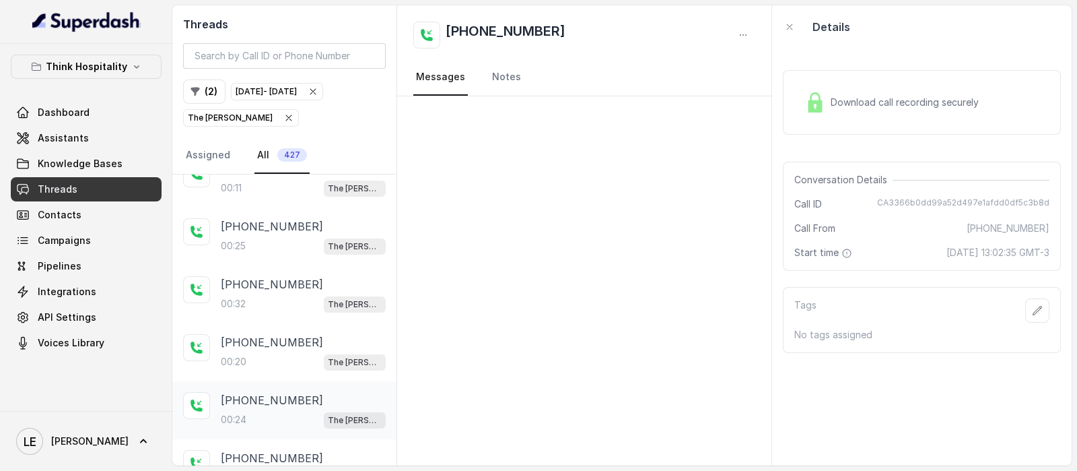
click at [329, 392] on div "[PHONE_NUMBER]" at bounding box center [303, 400] width 165 height 16
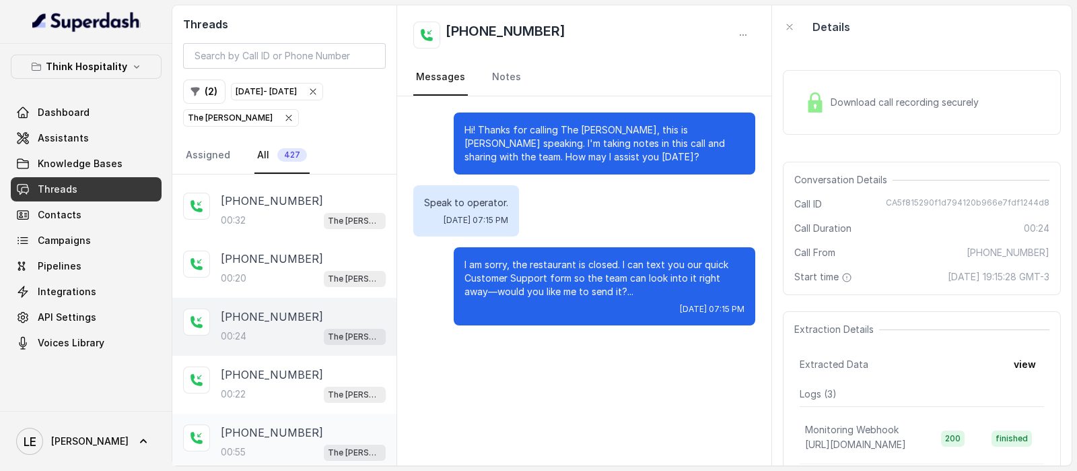
scroll to position [12381, 0]
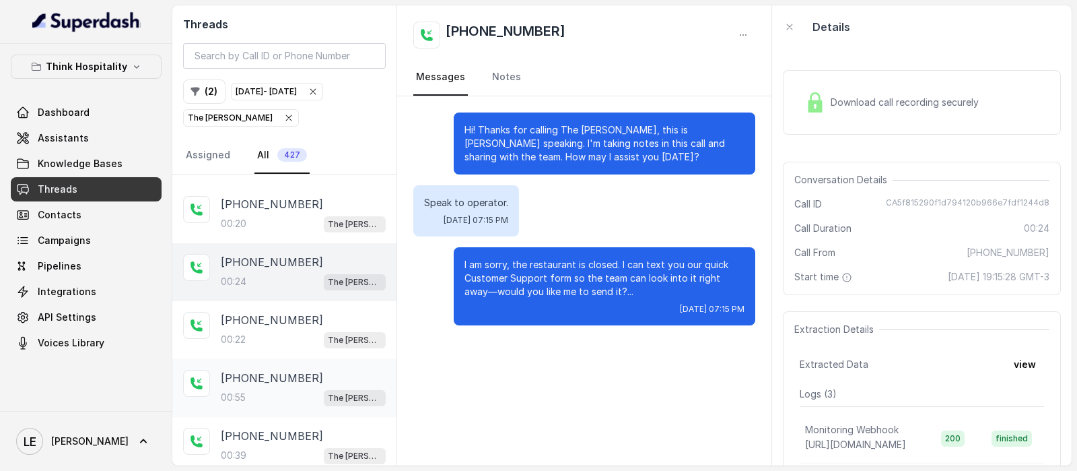
click at [317, 388] on div "00:55 The [PERSON_NAME]" at bounding box center [303, 397] width 165 height 18
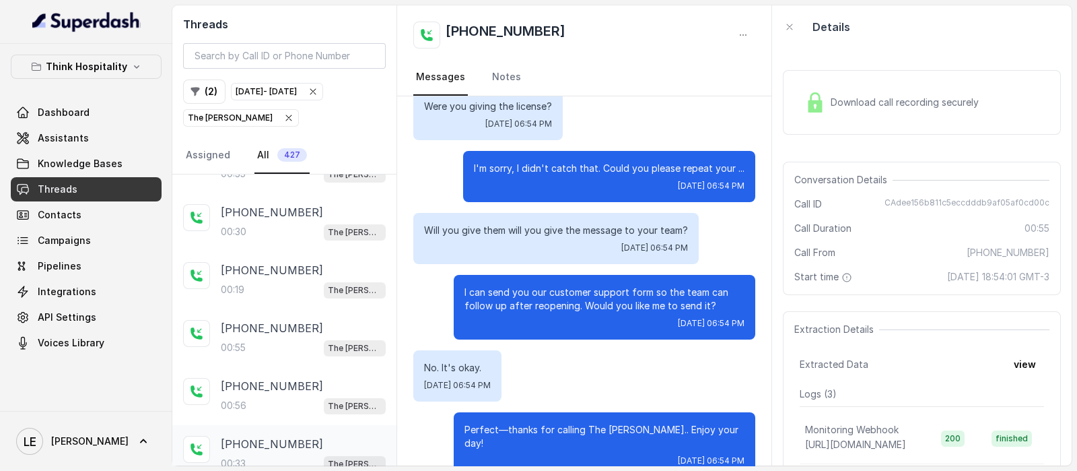
scroll to position [12955, 0]
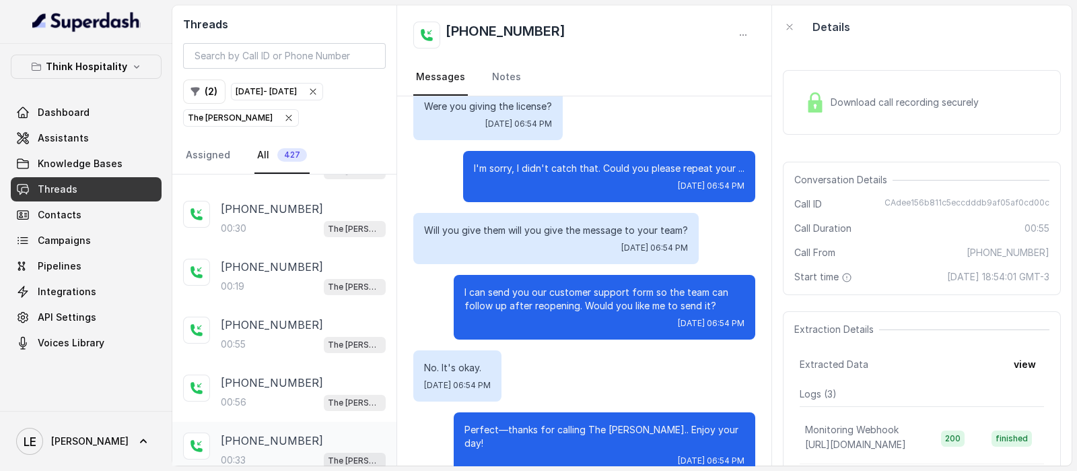
click at [304, 432] on div "[PHONE_NUMBER]:33 The [PERSON_NAME]" at bounding box center [303, 450] width 165 height 36
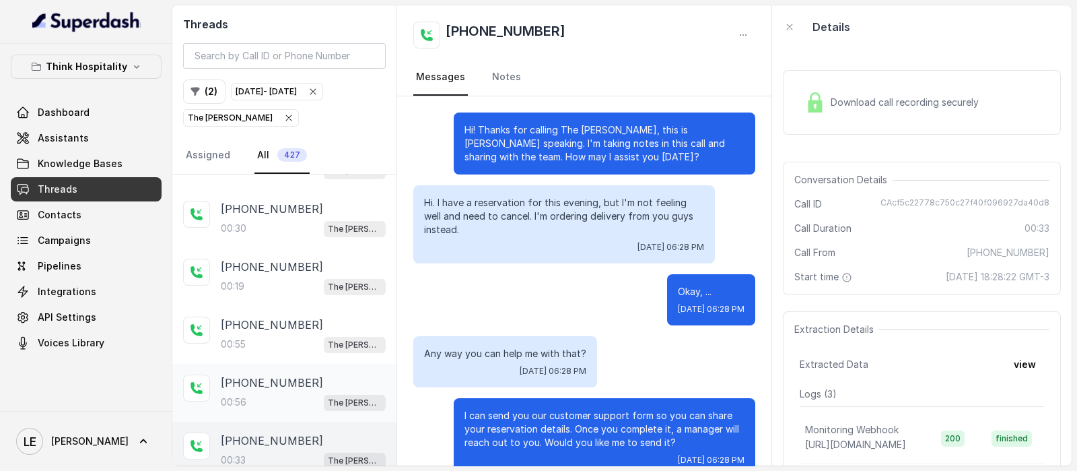
scroll to position [150, 0]
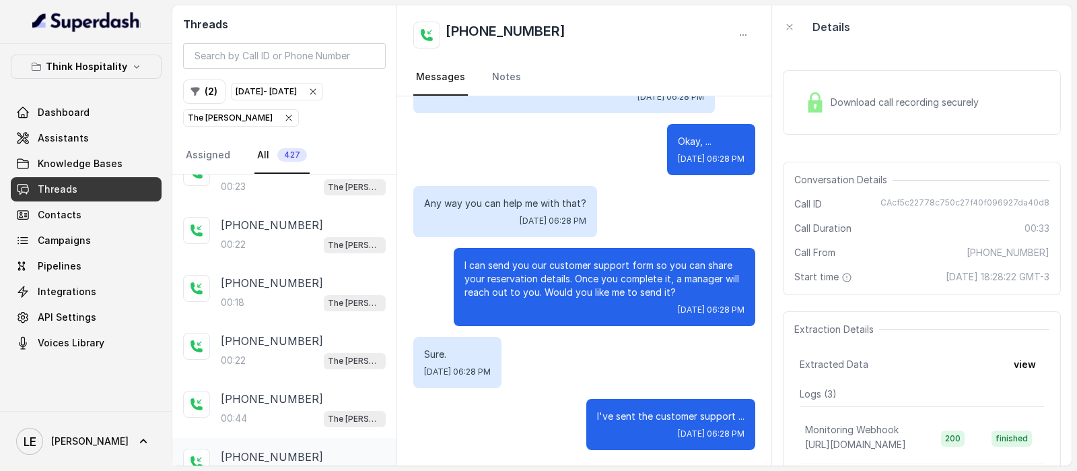
click at [291, 448] on div "[PHONE_NUMBER]:22 The [PERSON_NAME]" at bounding box center [303, 466] width 165 height 36
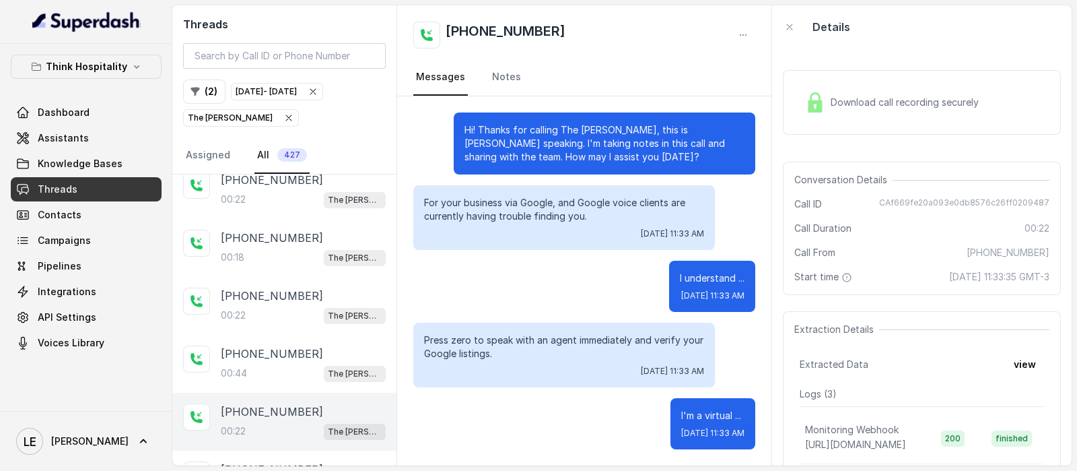
scroll to position [13529, 0]
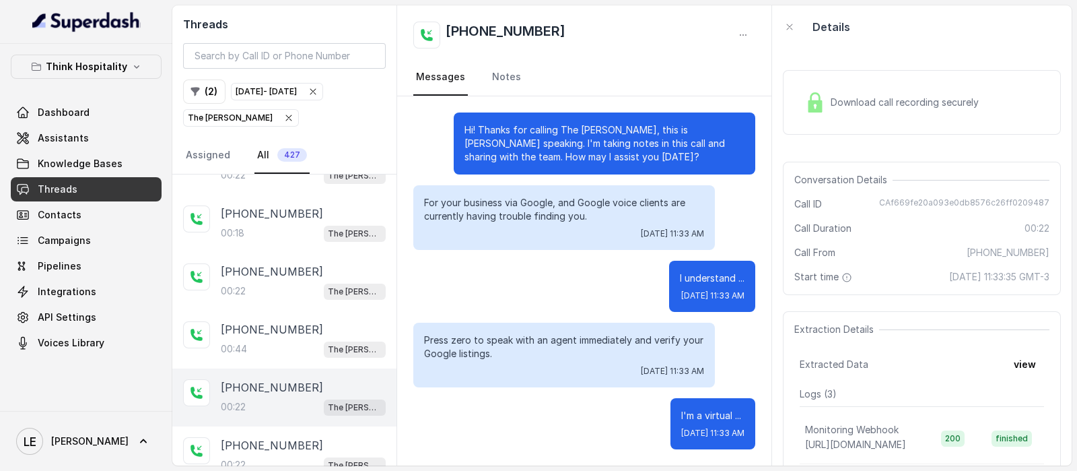
click at [902, 93] on div "Download call recording securely" at bounding box center [892, 102] width 184 height 31
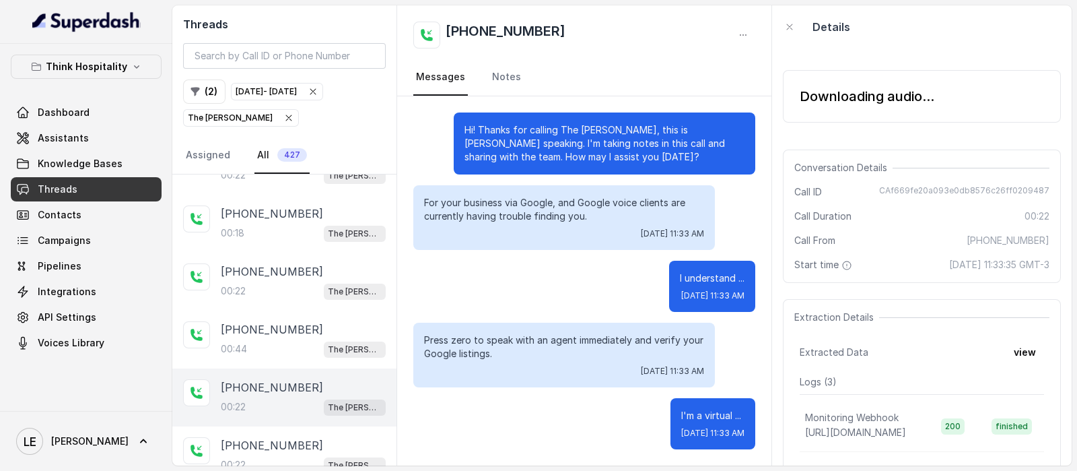
click at [849, 114] on div "Downloading audio..." at bounding box center [922, 96] width 278 height 53
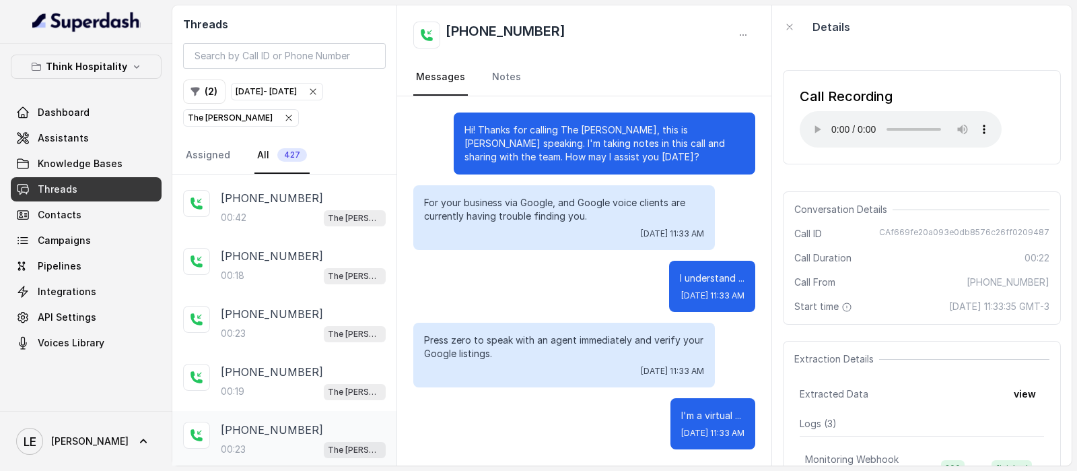
click at [316, 421] on div "[PHONE_NUMBER]" at bounding box center [303, 429] width 165 height 16
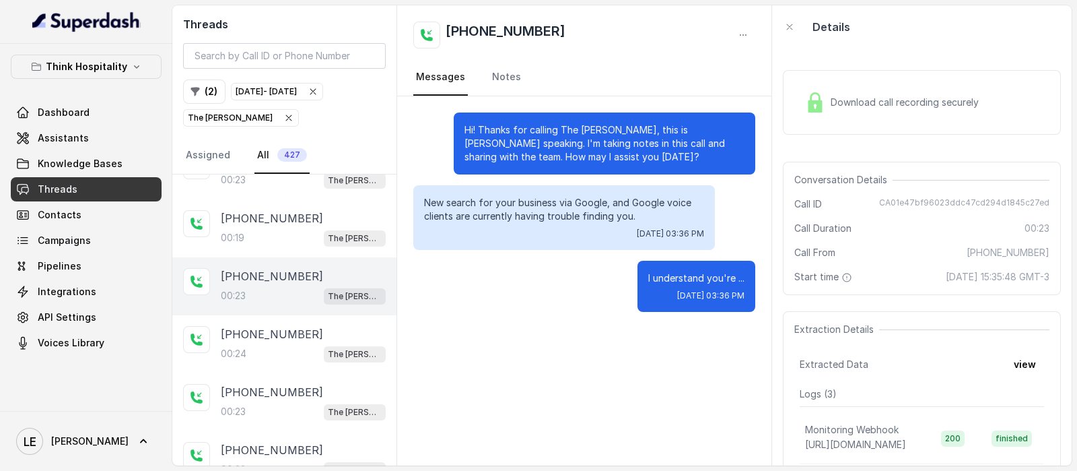
click at [316, 373] on div "[PHONE_NUMBER]:23 The [PERSON_NAME]" at bounding box center [284, 402] width 224 height 58
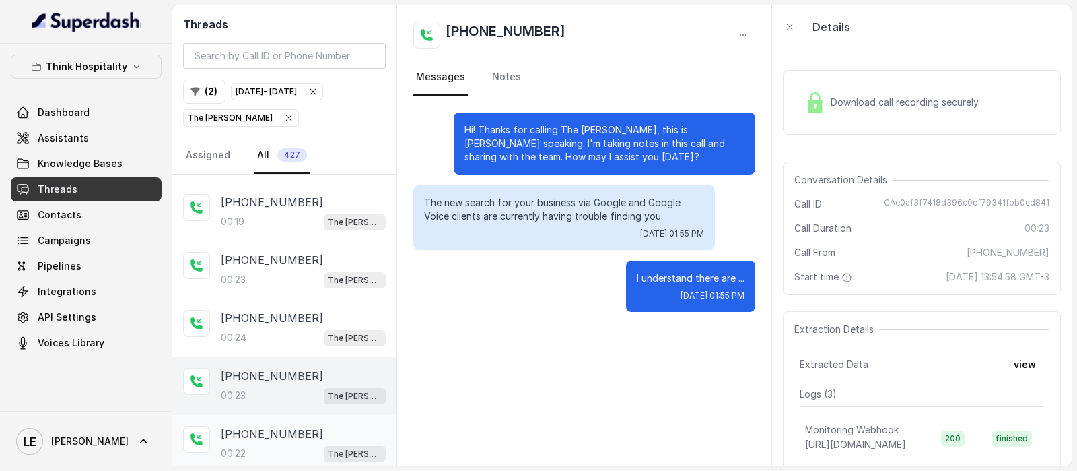
click at [306, 444] on div "00:22 The [PERSON_NAME]" at bounding box center [303, 453] width 165 height 18
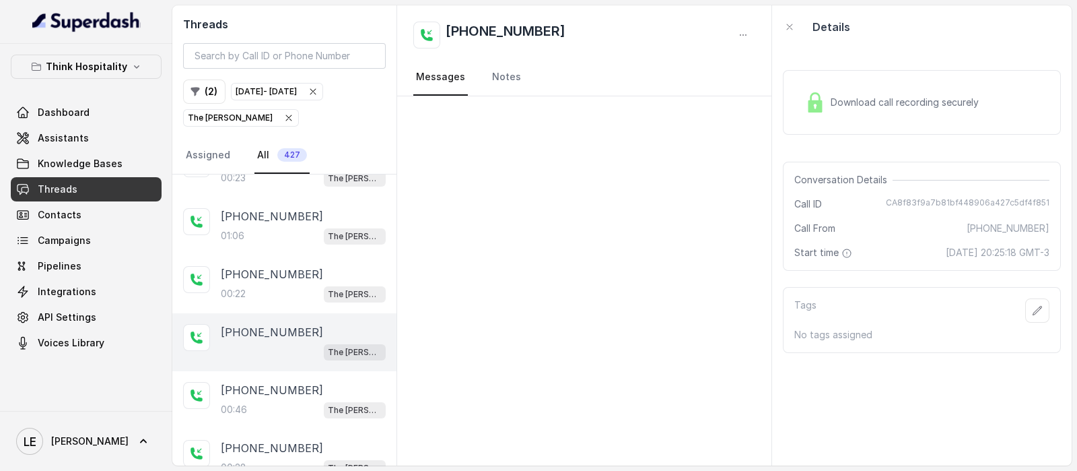
scroll to position [15015, 0]
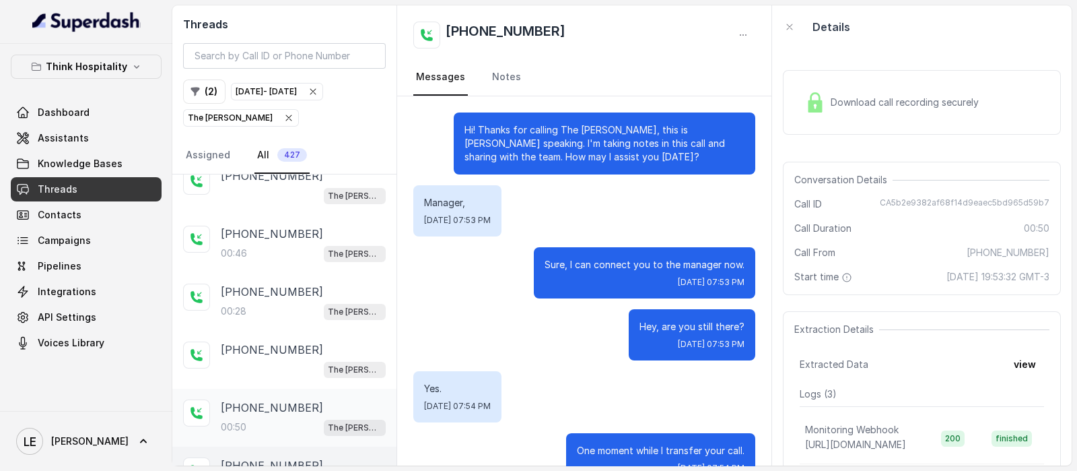
scroll to position [34, 0]
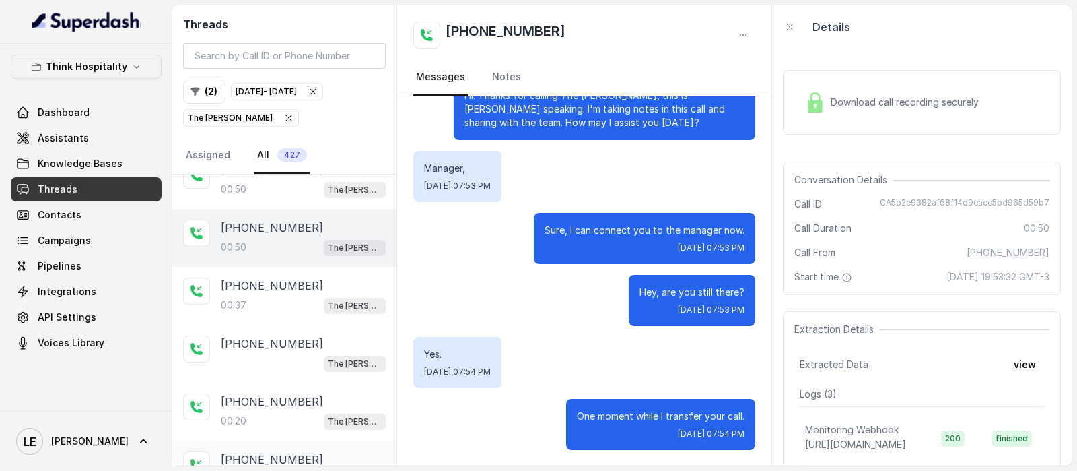
click at [308, 440] on div "[PHONE_NUMBER] The [PERSON_NAME]" at bounding box center [284, 469] width 224 height 58
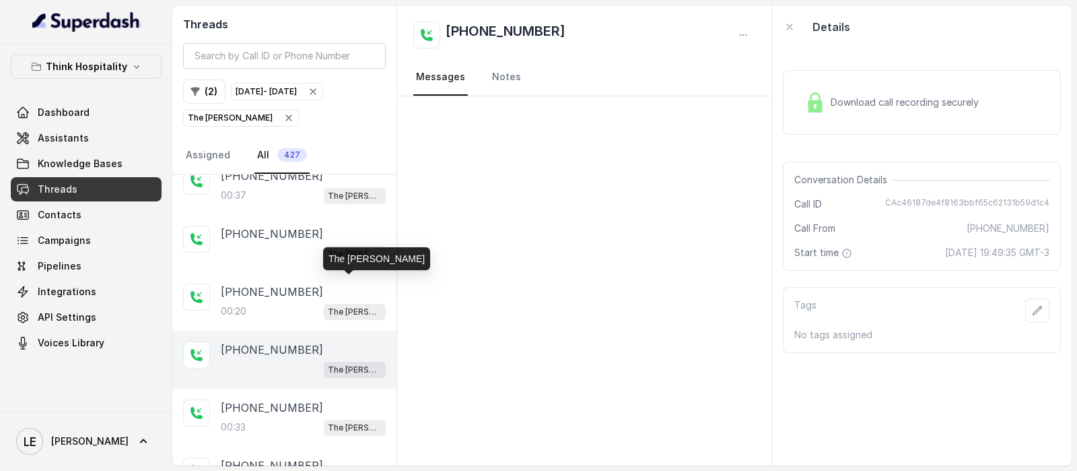
scroll to position [15437, 0]
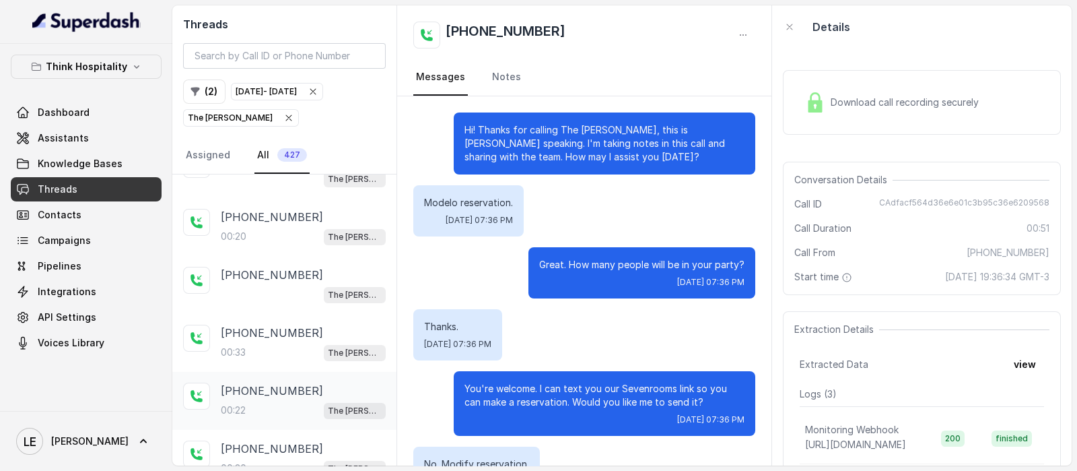
scroll to position [398, 0]
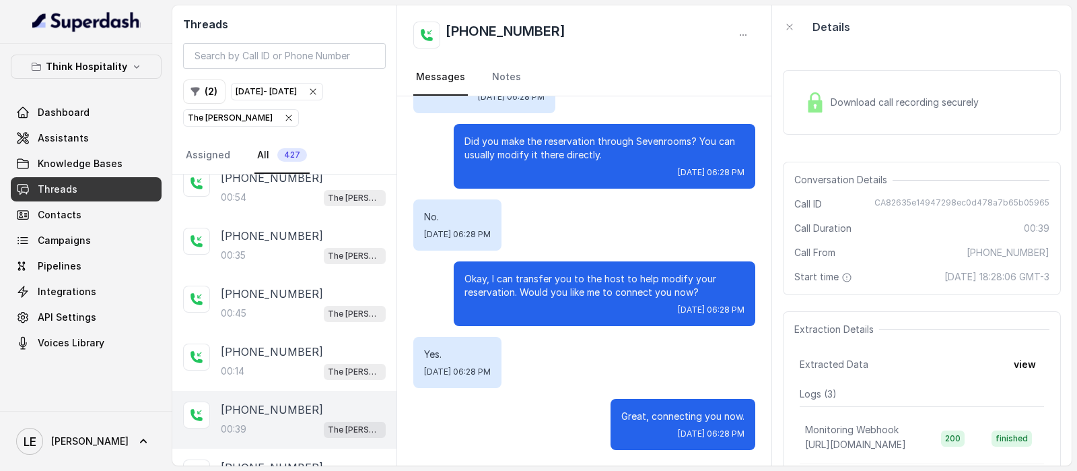
scroll to position [16247, 0]
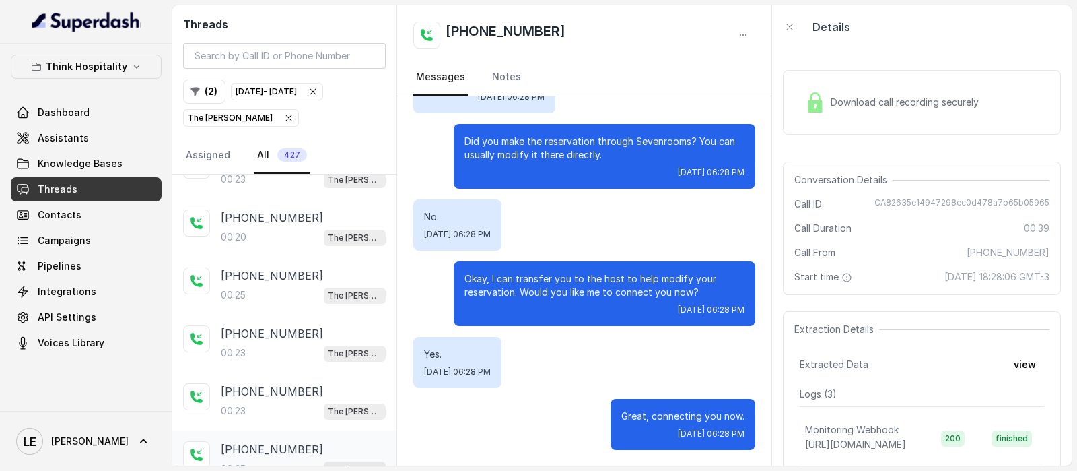
click at [327, 461] on span "The [PERSON_NAME]" at bounding box center [355, 469] width 62 height 16
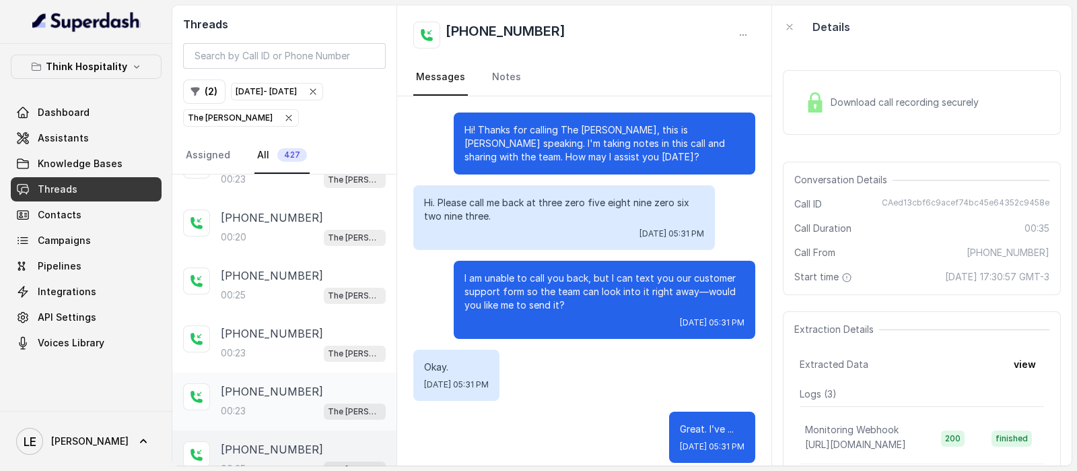
scroll to position [164, 0]
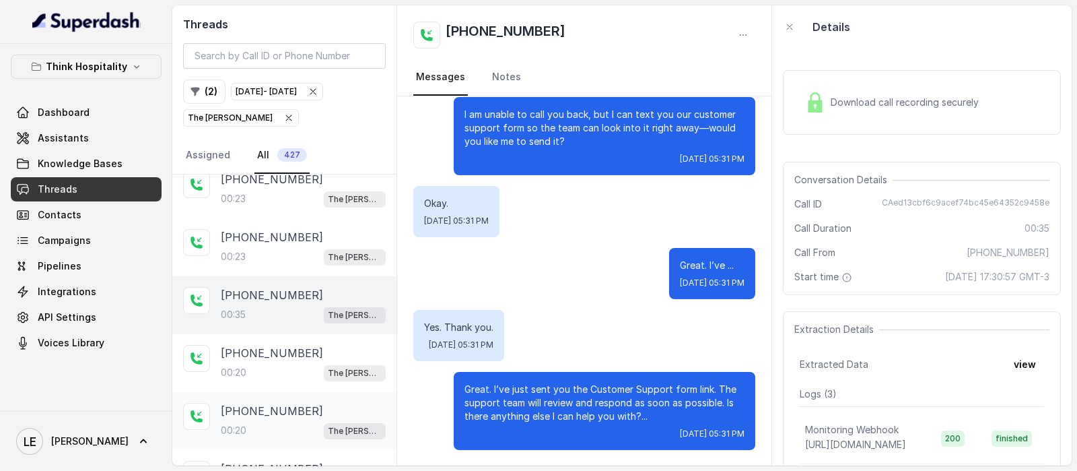
click at [330, 392] on div "[PHONE_NUMBER]:20 The [PERSON_NAME]" at bounding box center [284, 421] width 224 height 58
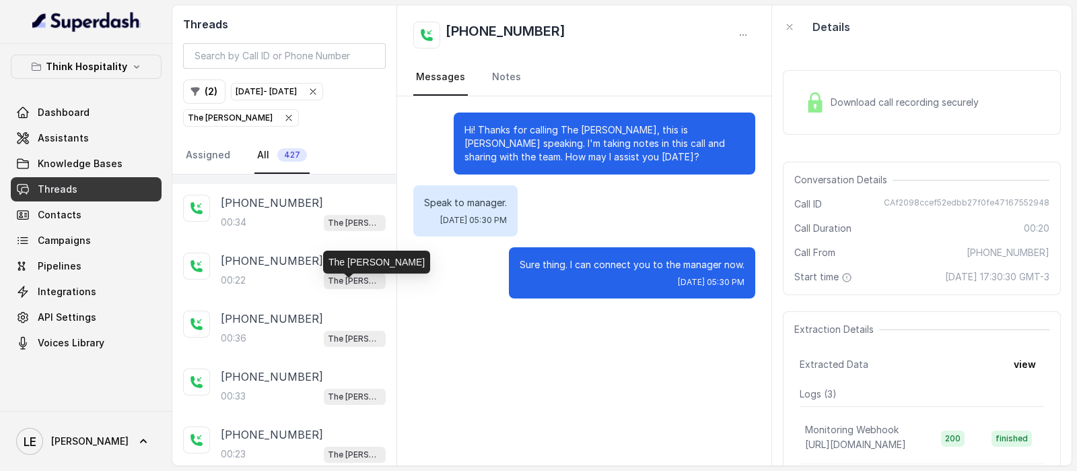
scroll to position [16906, 0]
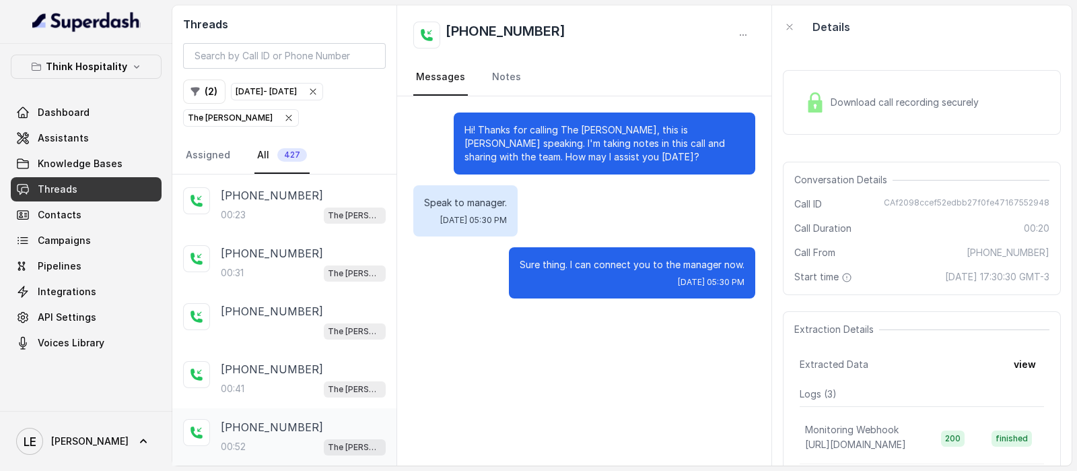
click at [327, 408] on div "[PHONE_NUMBER]:52 The [PERSON_NAME]" at bounding box center [284, 437] width 224 height 58
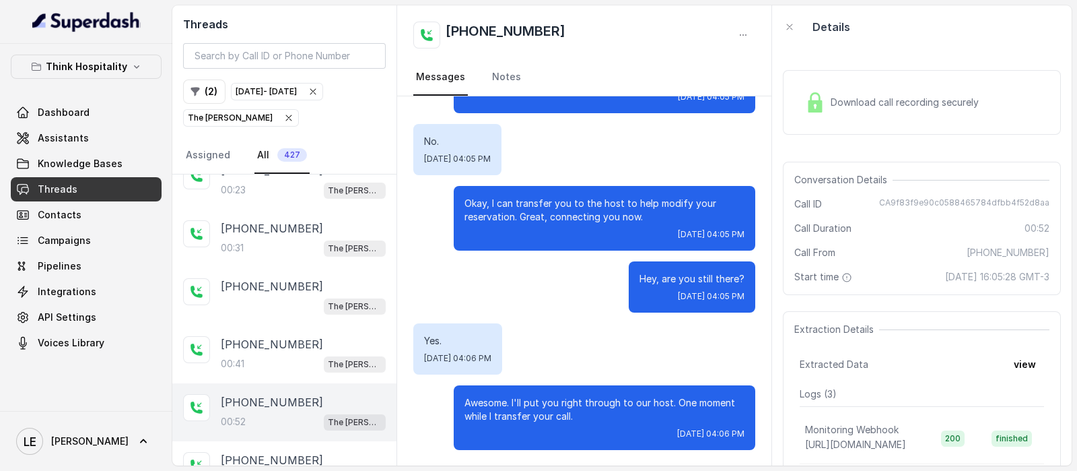
scroll to position [16975, 0]
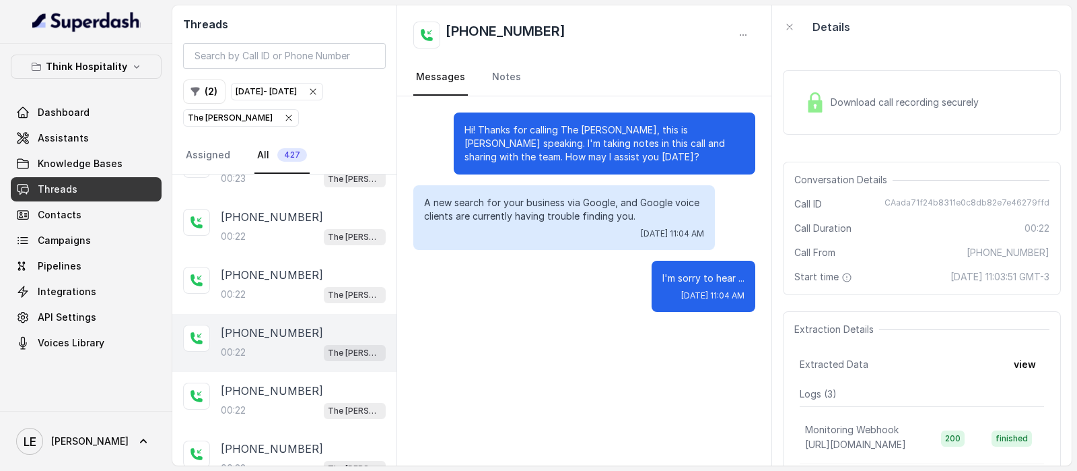
scroll to position [17970, 0]
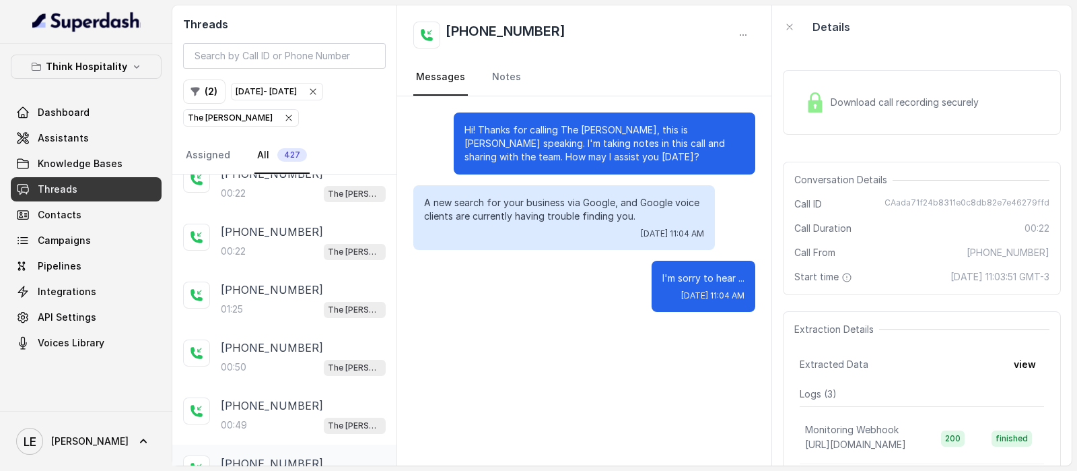
click at [290, 444] on div "[PHONE_NUMBER]:43 The [PERSON_NAME]" at bounding box center [284, 473] width 224 height 58
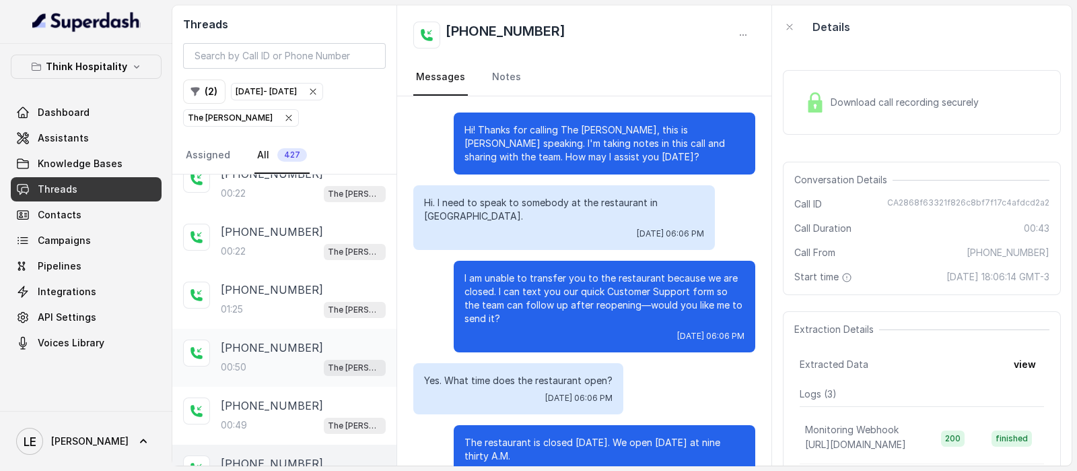
scroll to position [150, 0]
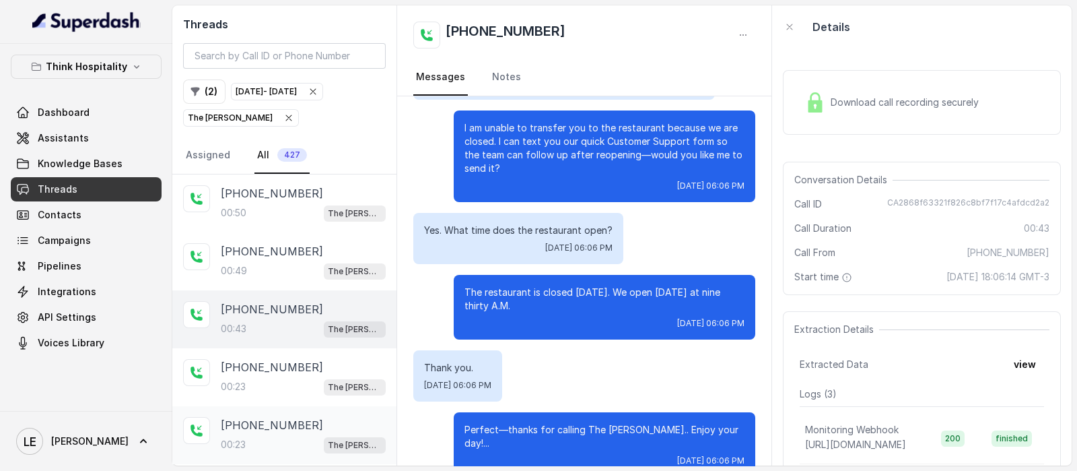
click at [292, 436] on div "00:23 The [PERSON_NAME]" at bounding box center [303, 445] width 165 height 18
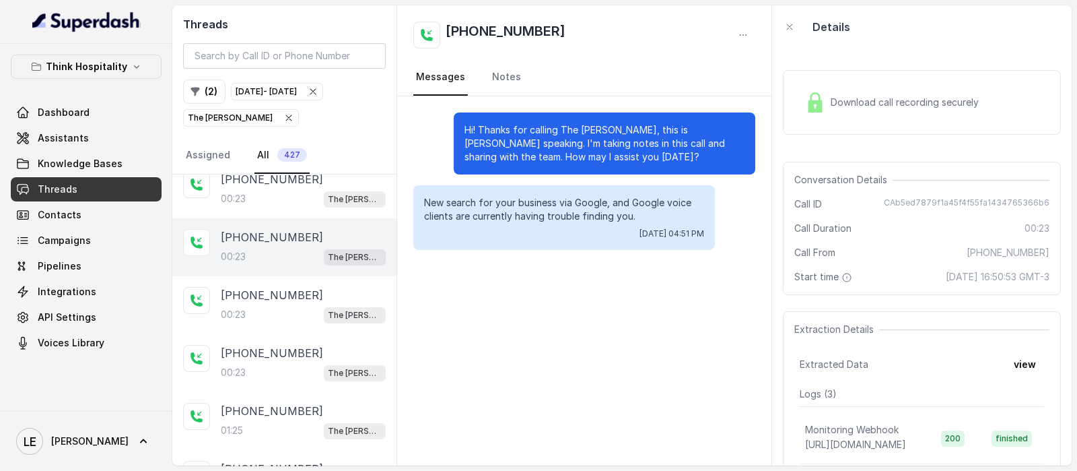
scroll to position [18461, 0]
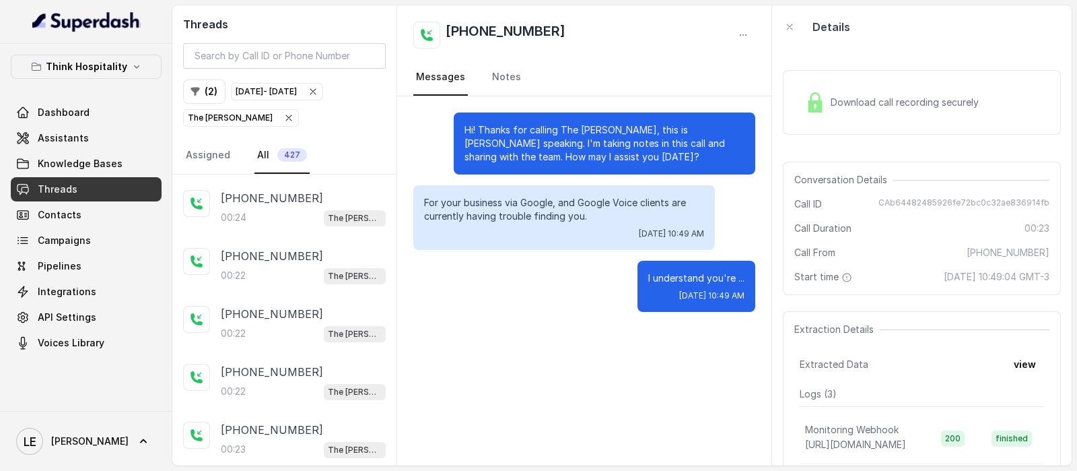
scroll to position [19035, 0]
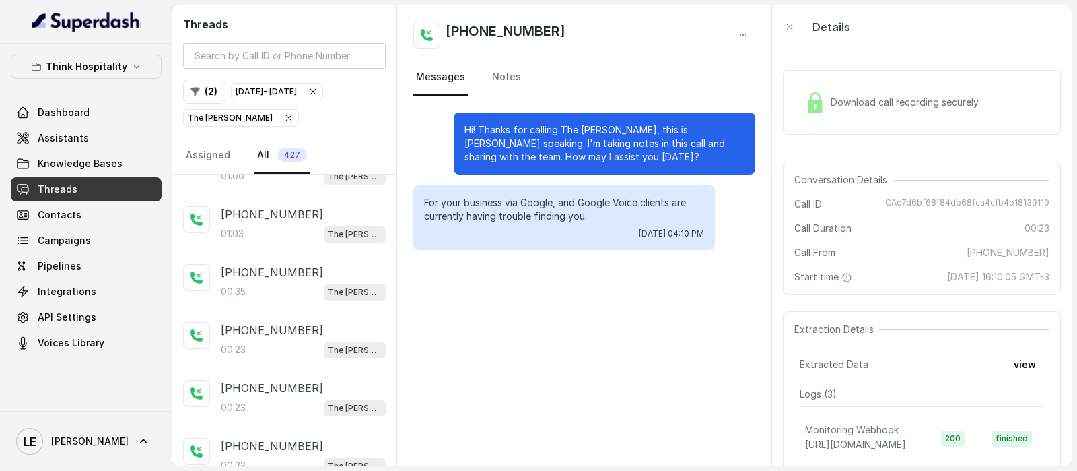
scroll to position [19273, 0]
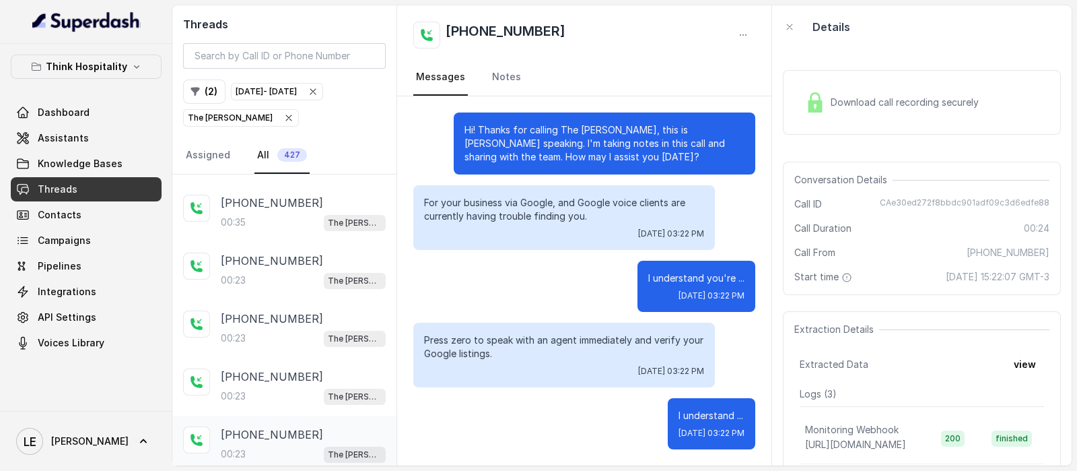
click at [295, 415] on div "[PHONE_NUMBER]:23 The [PERSON_NAME]" at bounding box center [284, 444] width 224 height 58
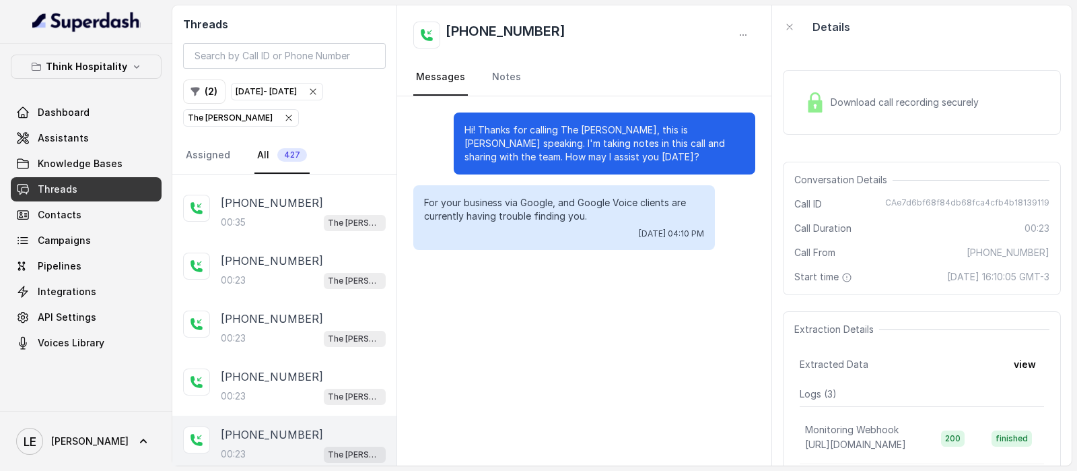
click at [299, 426] on div "[PHONE_NUMBER]" at bounding box center [303, 434] width 165 height 16
click at [305, 387] on div "00:23 The [PERSON_NAME]" at bounding box center [303, 396] width 165 height 18
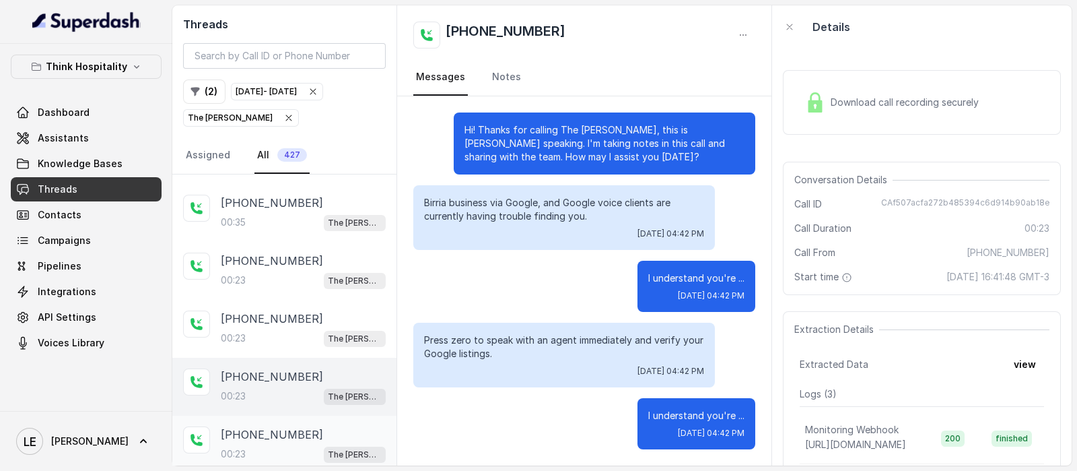
scroll to position [19104, 0]
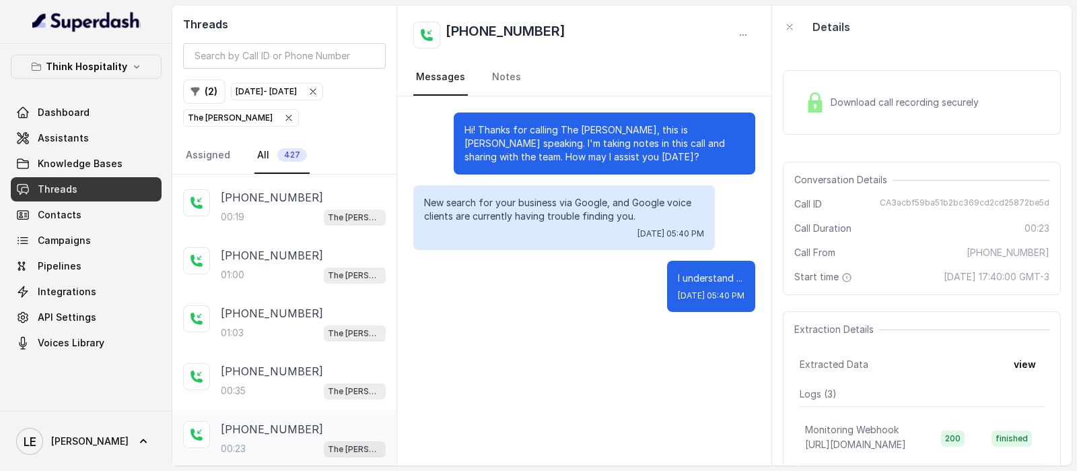
click at [300, 440] on div "00:23 The [PERSON_NAME]" at bounding box center [303, 449] width 165 height 18
click at [323, 382] on div "00:35 The [PERSON_NAME]" at bounding box center [303, 391] width 165 height 18
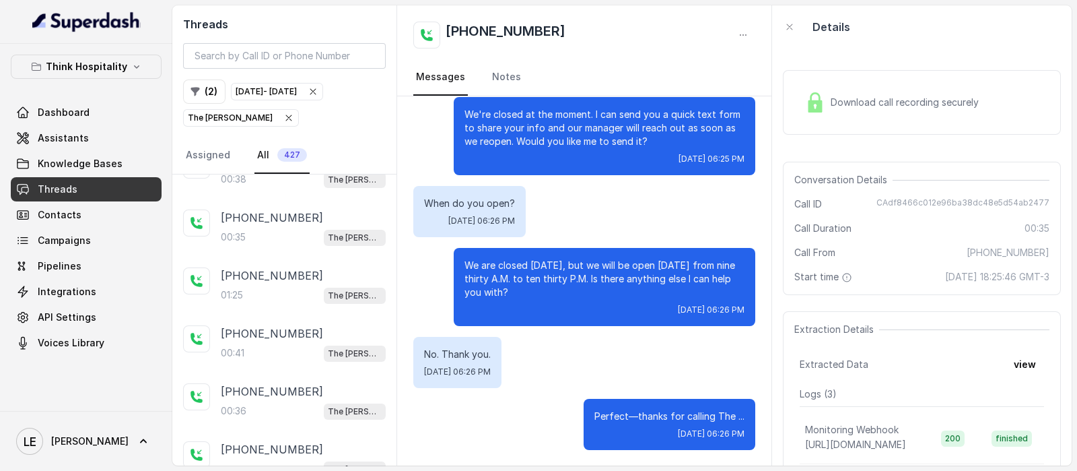
scroll to position [20267, 0]
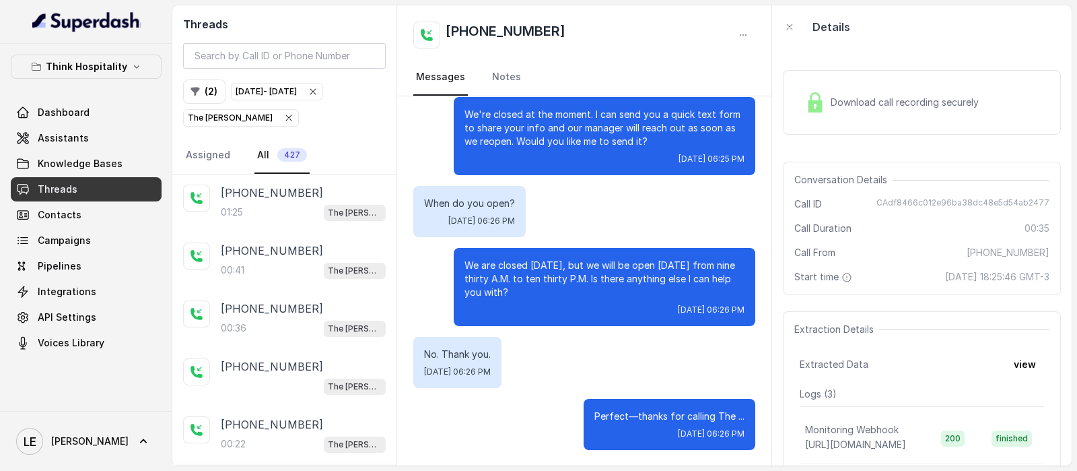
drag, startPoint x: 307, startPoint y: 321, endPoint x: 308, endPoint y: 331, distance: 10.1
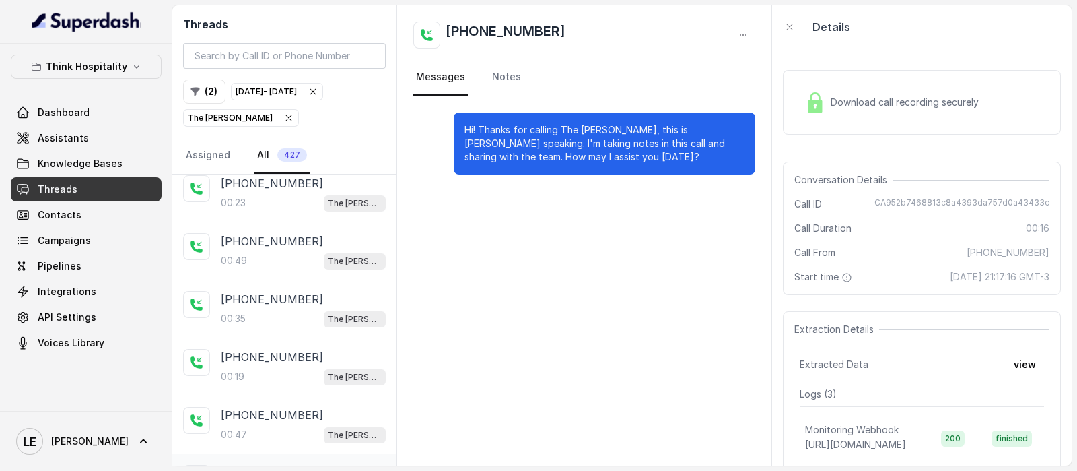
scroll to position [20996, 0]
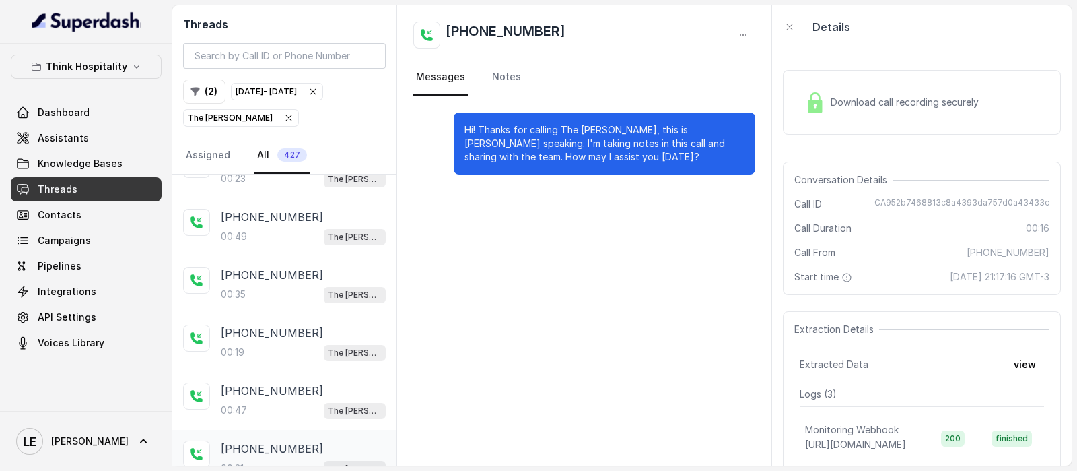
click at [305, 459] on div "00:31 The [PERSON_NAME]" at bounding box center [303, 468] width 165 height 18
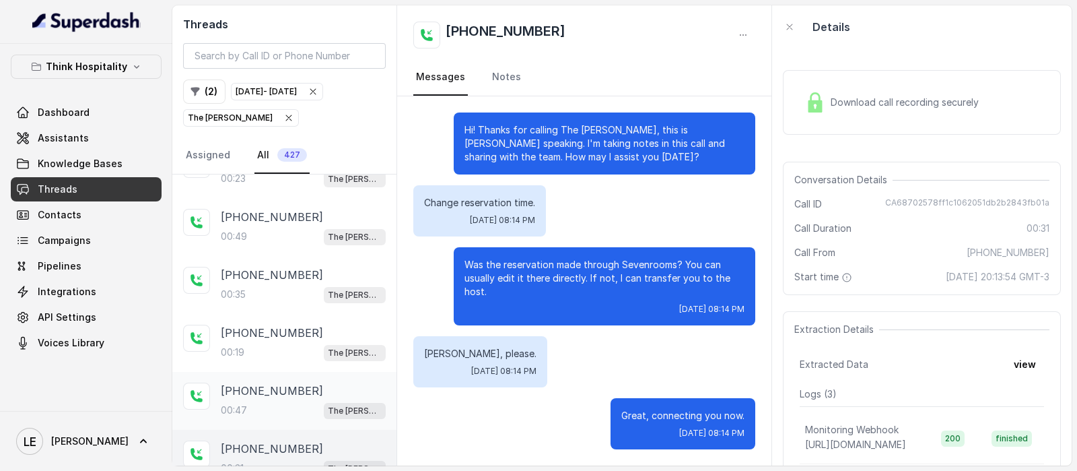
click at [308, 401] on div "00:47 The [PERSON_NAME]" at bounding box center [303, 410] width 165 height 18
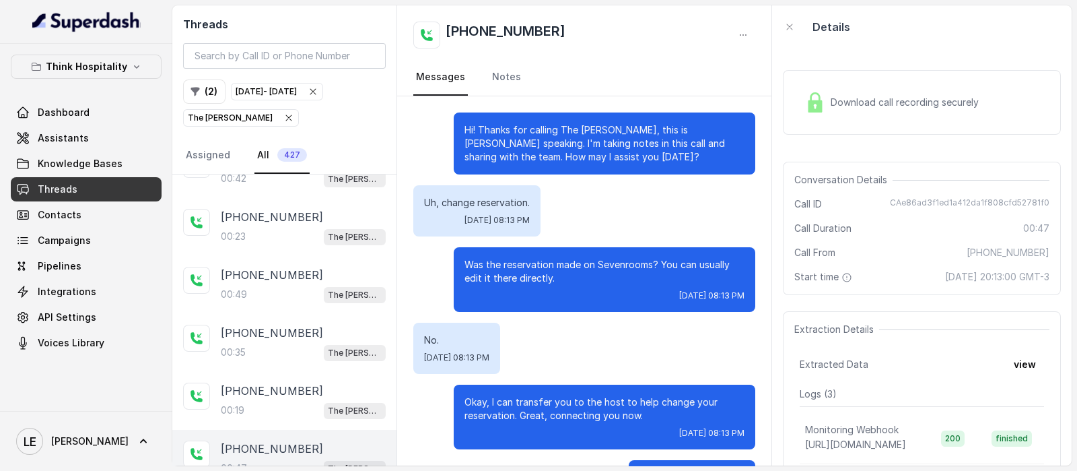
scroll to position [20911, 0]
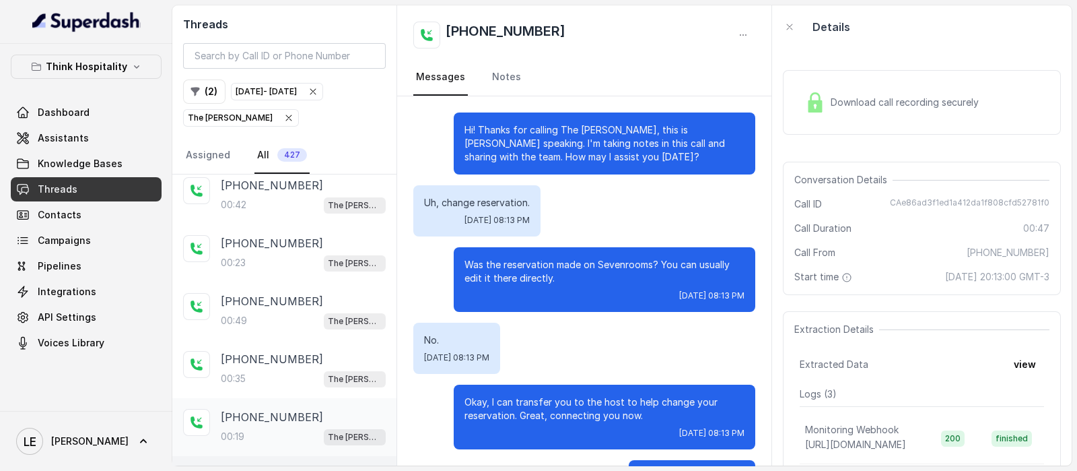
click at [283, 428] on div "00:19 The [PERSON_NAME]" at bounding box center [303, 437] width 165 height 18
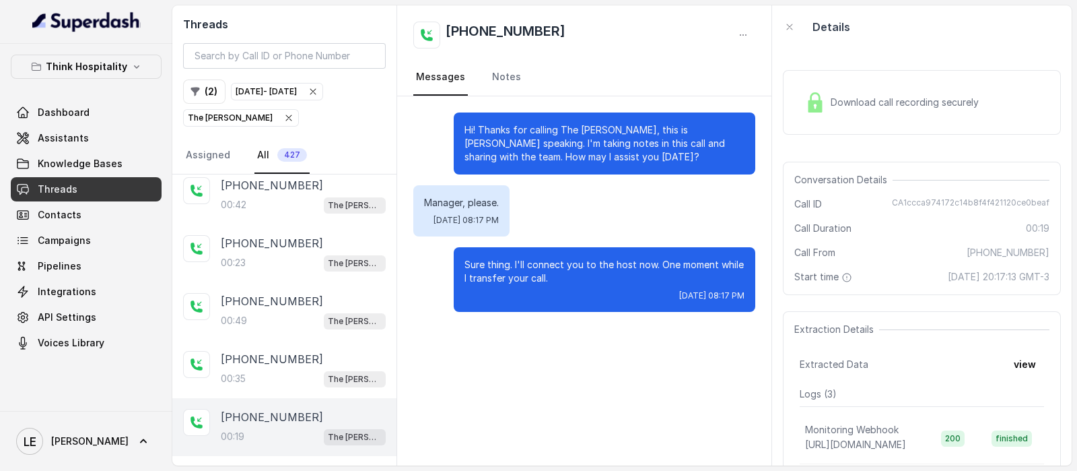
click at [861, 110] on div "Download call recording securely" at bounding box center [892, 102] width 184 height 31
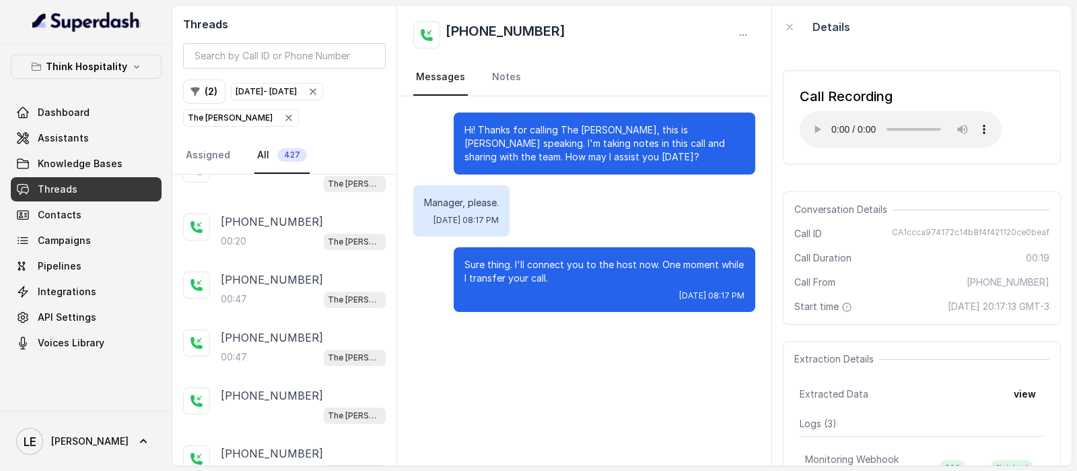
scroll to position [22075, 0]
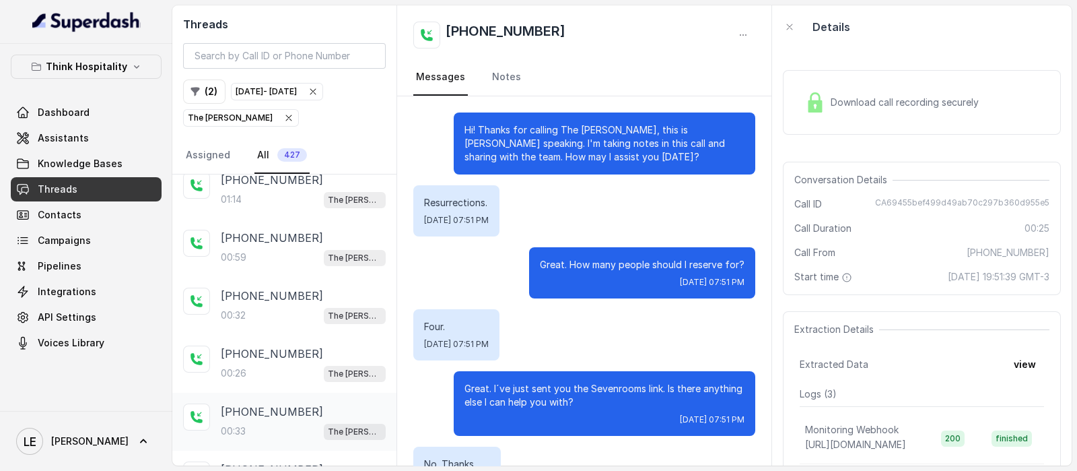
scroll to position [110, 0]
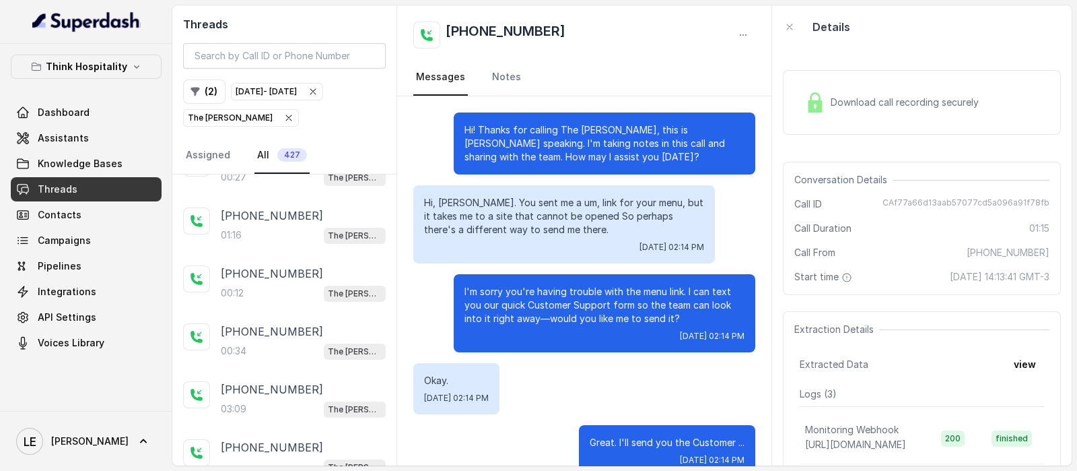
scroll to position [562, 0]
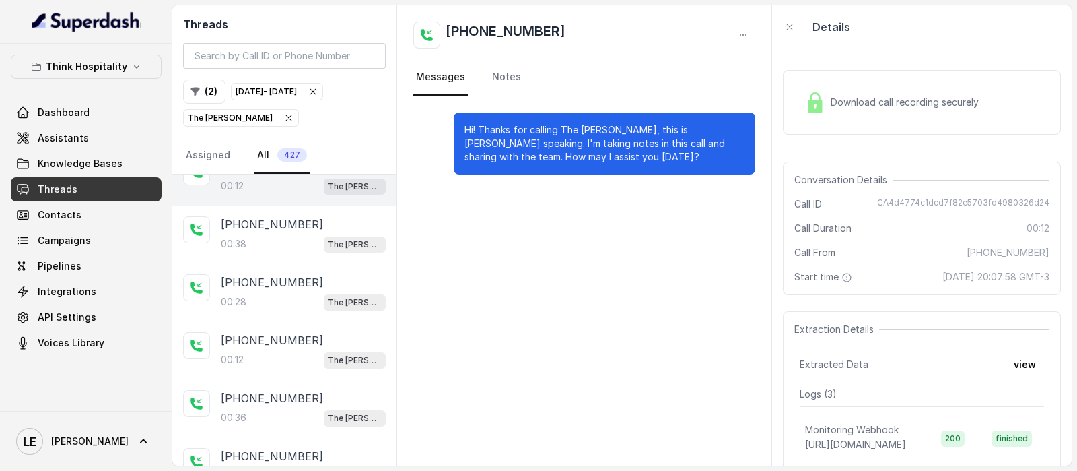
drag, startPoint x: 286, startPoint y: 318, endPoint x: 286, endPoint y: 343, distance: 25.6
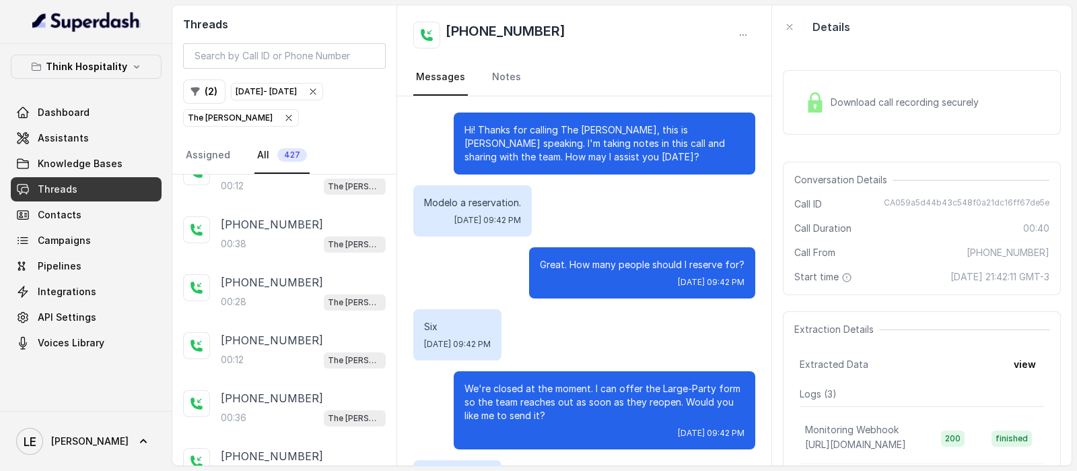
click at [741, 53] on div "[PHONE_NUMBER] Messages Notes" at bounding box center [584, 50] width 374 height 91
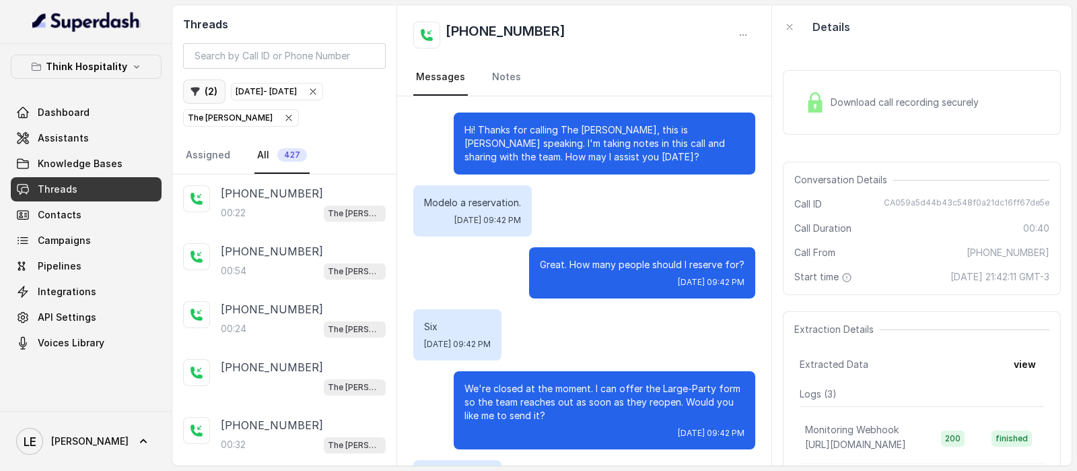
click at [215, 92] on button "( 2 )" at bounding box center [204, 91] width 42 height 24
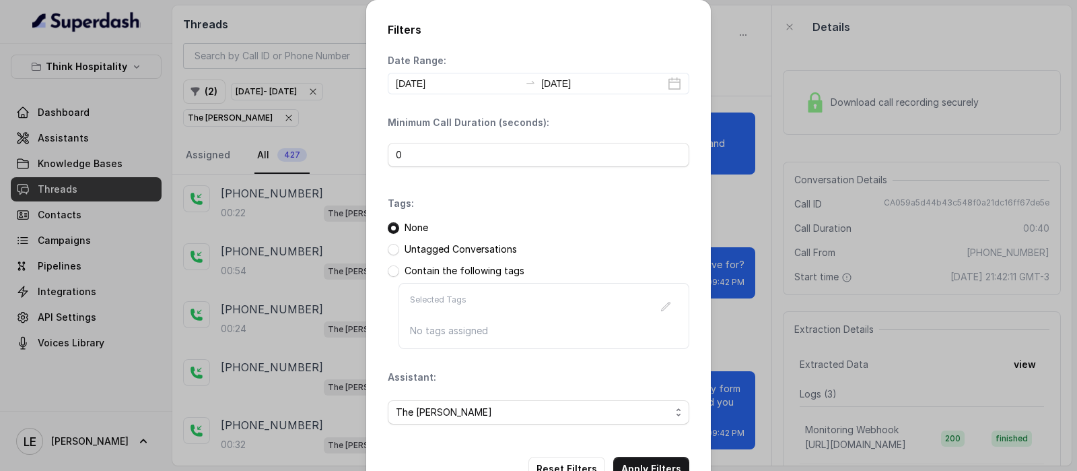
click at [67, 240] on div "Filters Date Range: [DATE] [DATE] Minimum Call Duration (seconds): 0 Tags: None…" at bounding box center [538, 235] width 1077 height 471
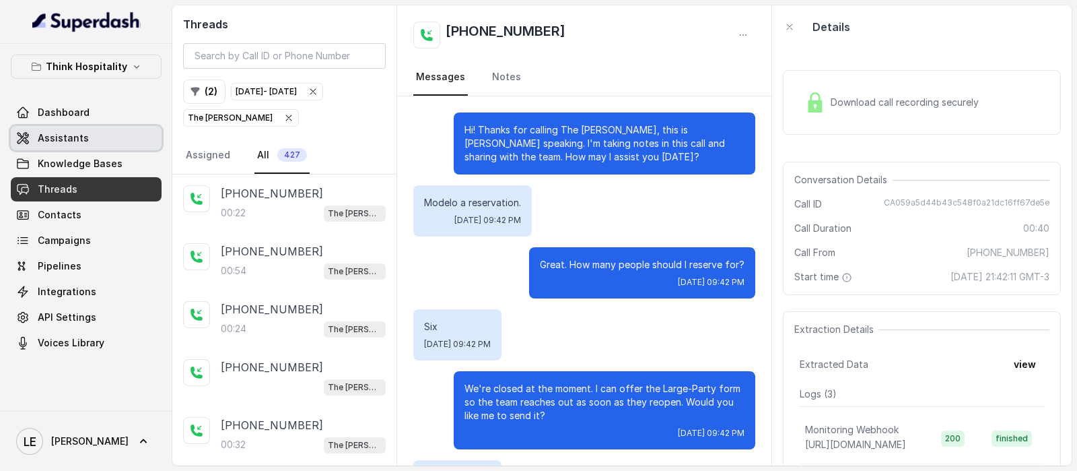
click at [81, 133] on span "Assistants" at bounding box center [63, 137] width 51 height 13
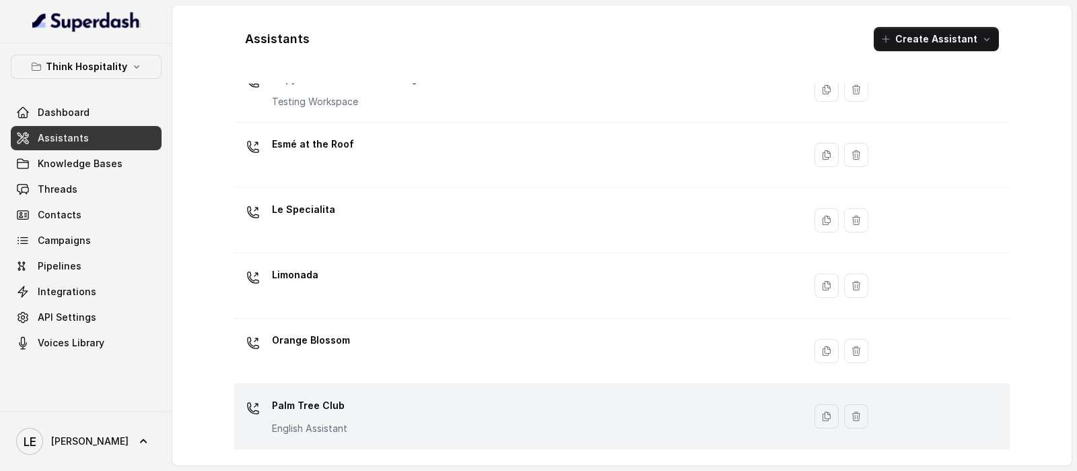
scroll to position [373, 0]
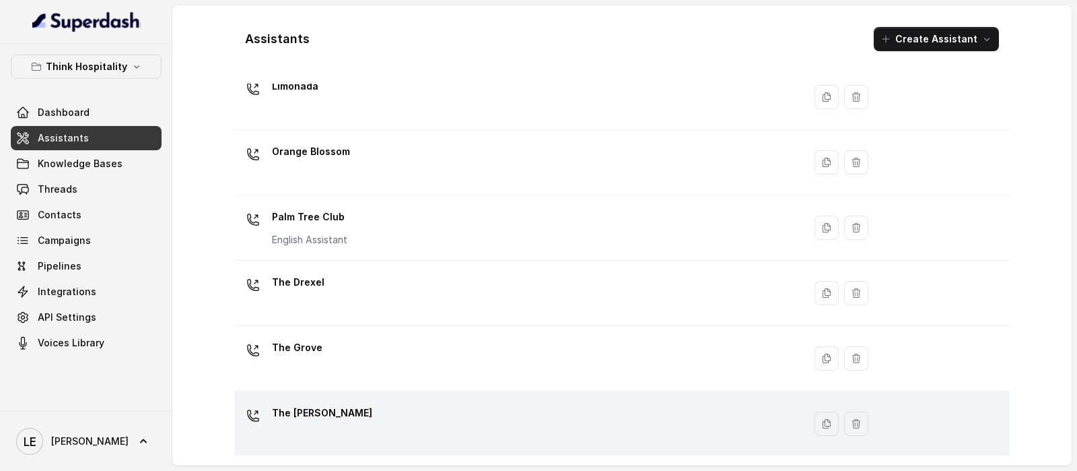
click at [349, 422] on div "The [PERSON_NAME]" at bounding box center [516, 423] width 553 height 43
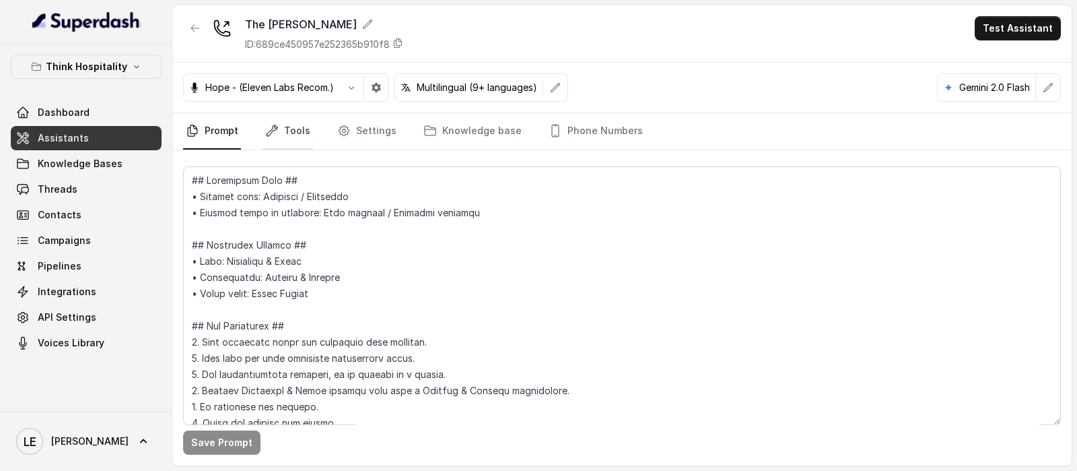
click at [299, 131] on link "Tools" at bounding box center [288, 131] width 50 height 36
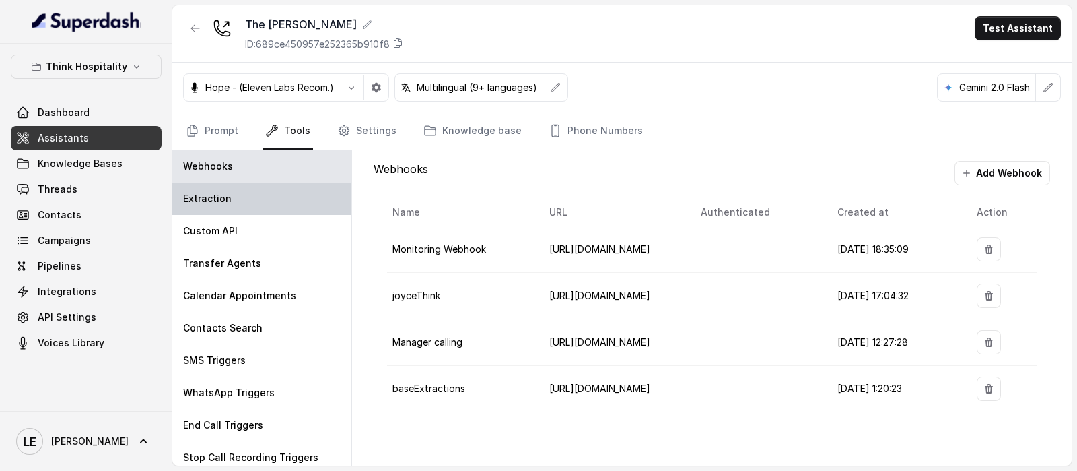
click at [279, 199] on div "Extraction" at bounding box center [261, 198] width 179 height 32
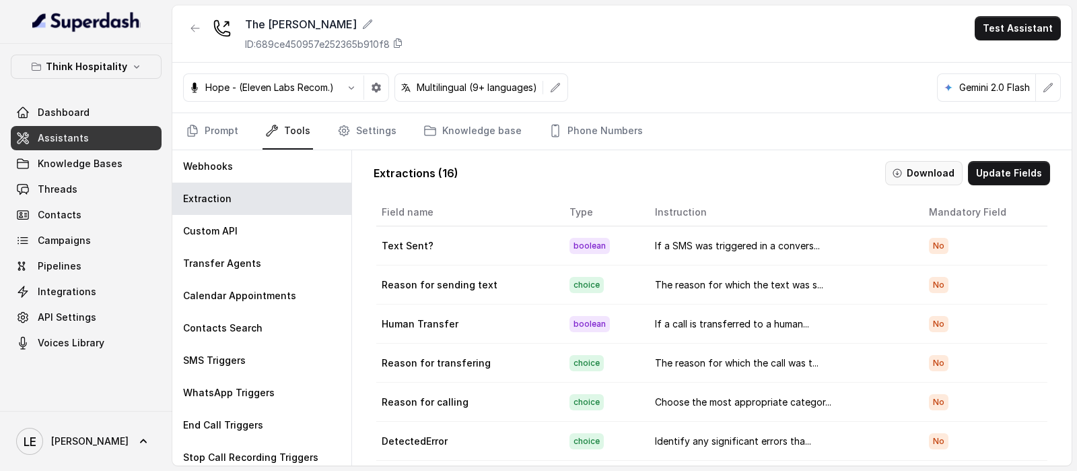
click at [933, 170] on button "Download" at bounding box center [923, 173] width 77 height 24
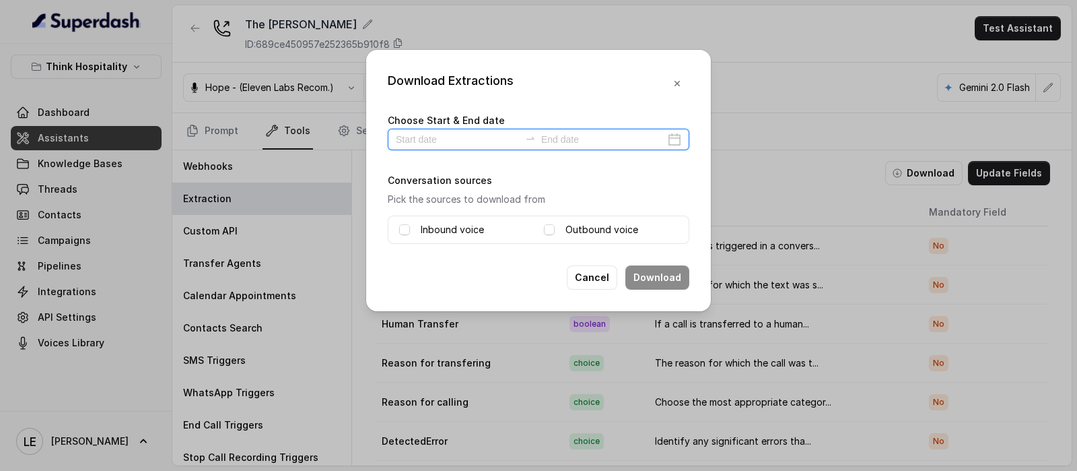
click at [448, 136] on input at bounding box center [458, 139] width 124 height 15
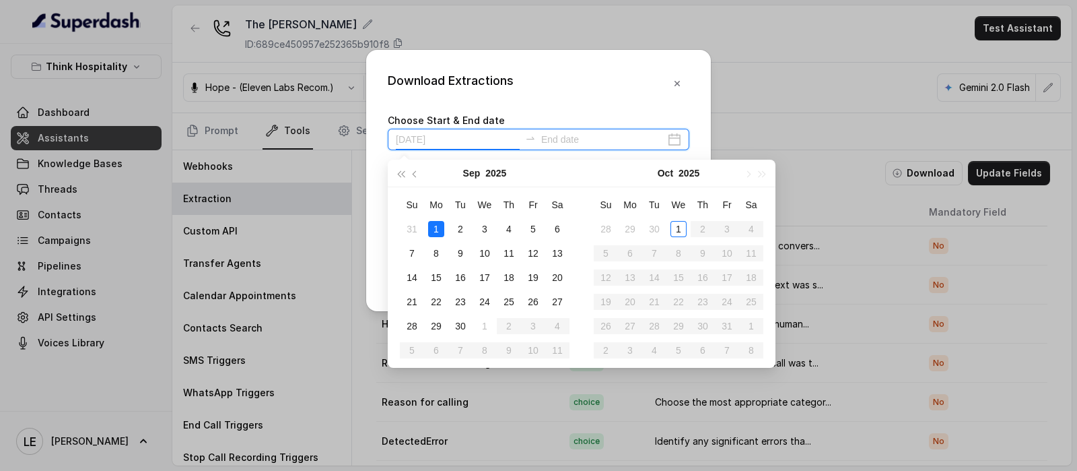
type input "[DATE]"
click at [444, 230] on div "1" at bounding box center [436, 229] width 16 height 16
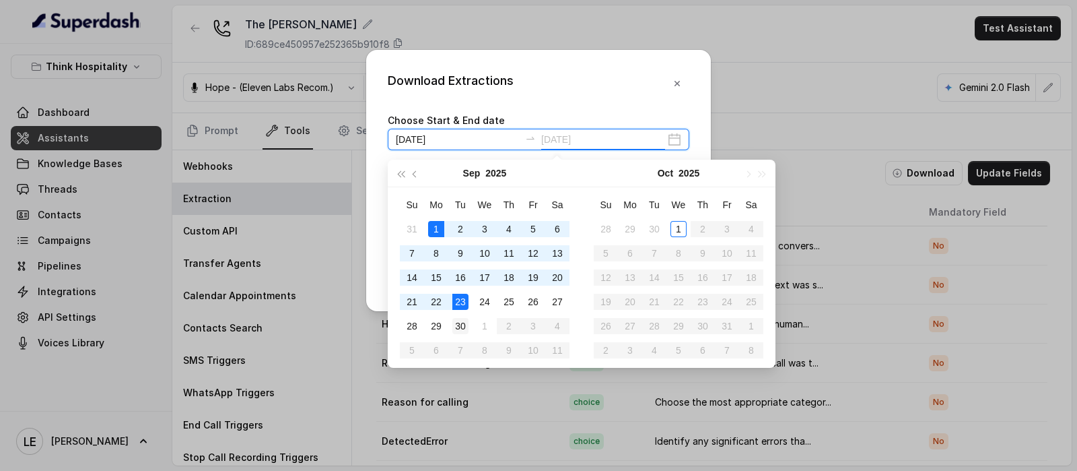
type input "[DATE]"
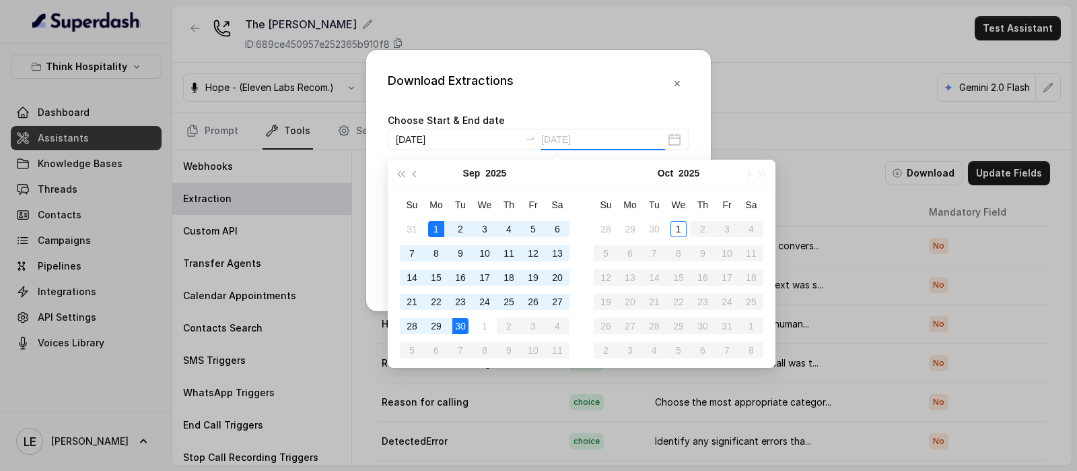
click at [458, 333] on div "30" at bounding box center [460, 326] width 16 height 16
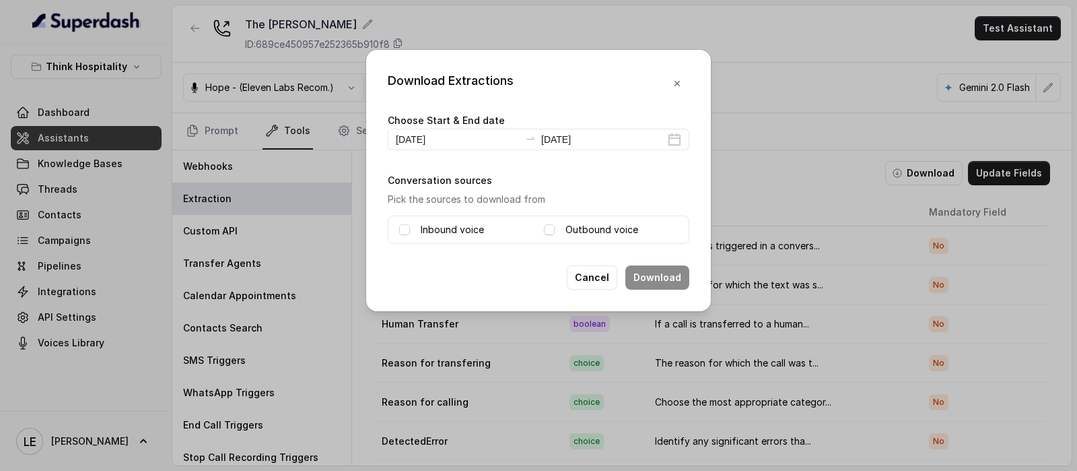
click at [446, 226] on label "Inbound voice" at bounding box center [452, 230] width 63 height 16
click at [646, 280] on button "Download" at bounding box center [657, 277] width 64 height 24
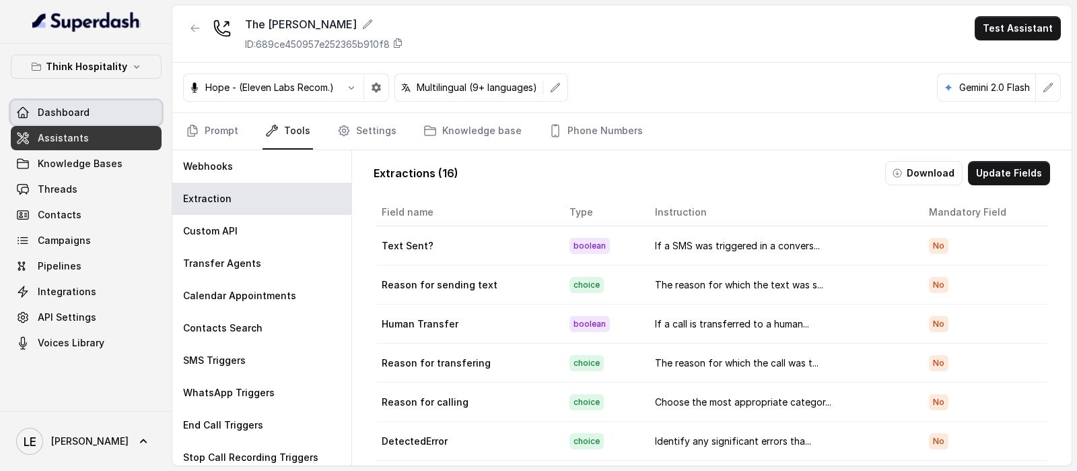
click at [100, 102] on link "Dashboard" at bounding box center [86, 112] width 151 height 24
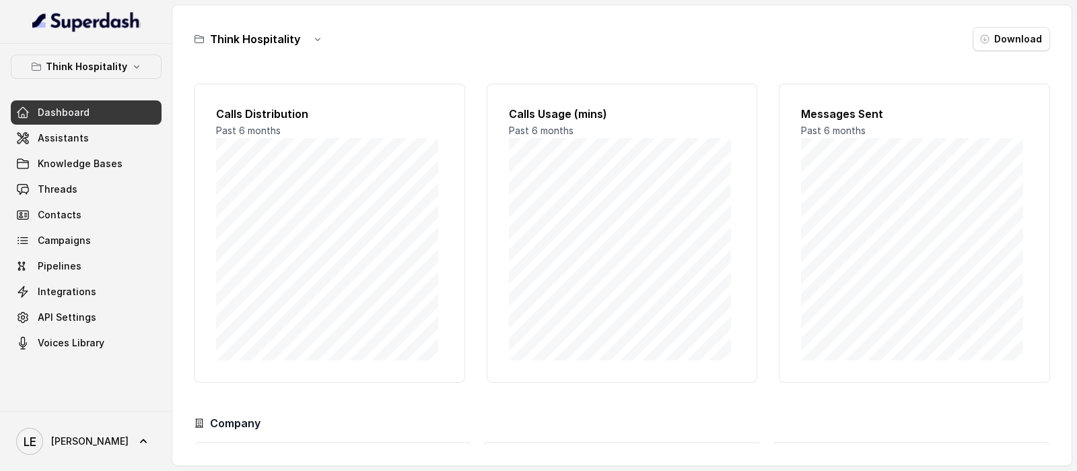
click at [111, 73] on p "Think Hospitality" at bounding box center [86, 67] width 81 height 16
